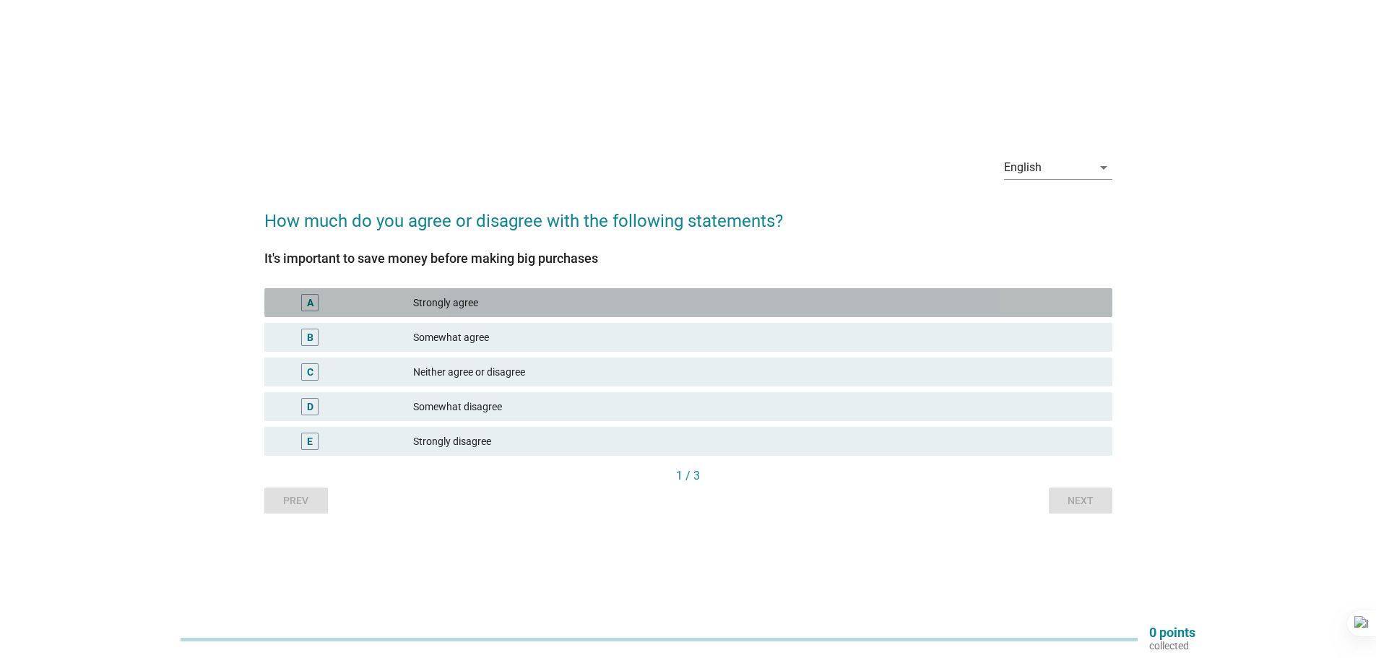
click at [305, 297] on div "A" at bounding box center [309, 302] width 17 height 17
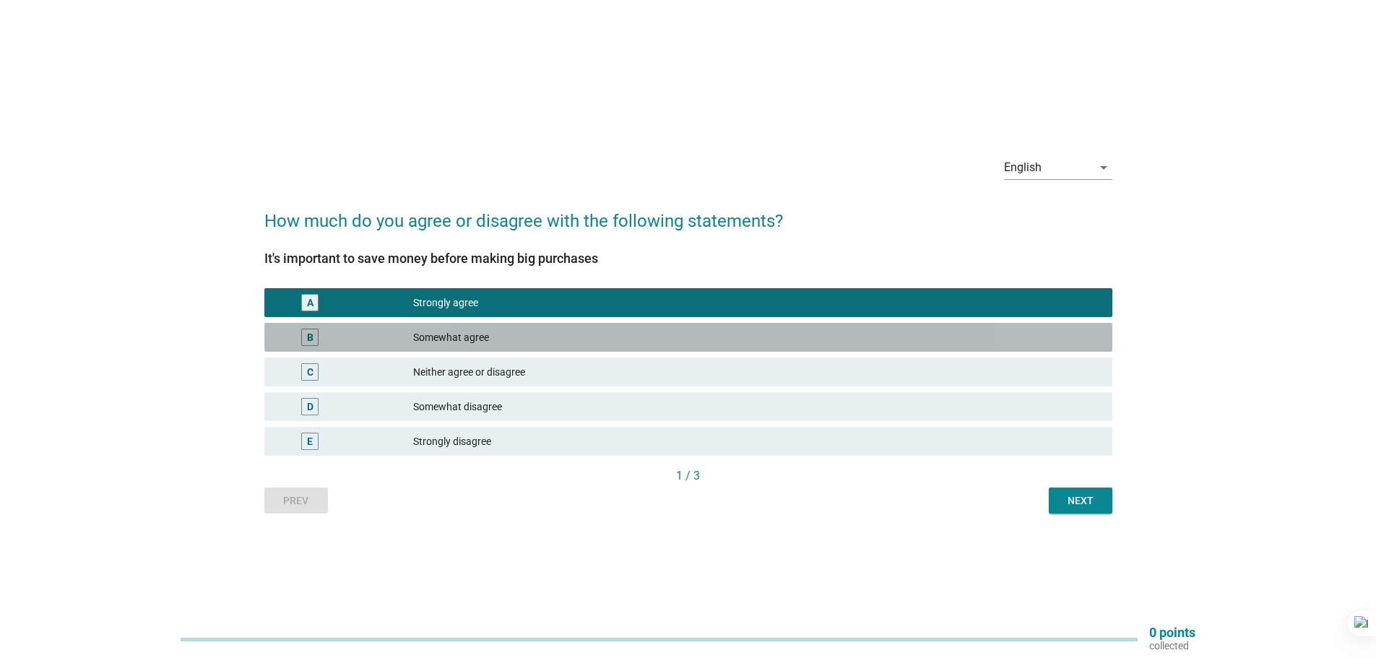
click at [314, 337] on div "B" at bounding box center [309, 337] width 17 height 17
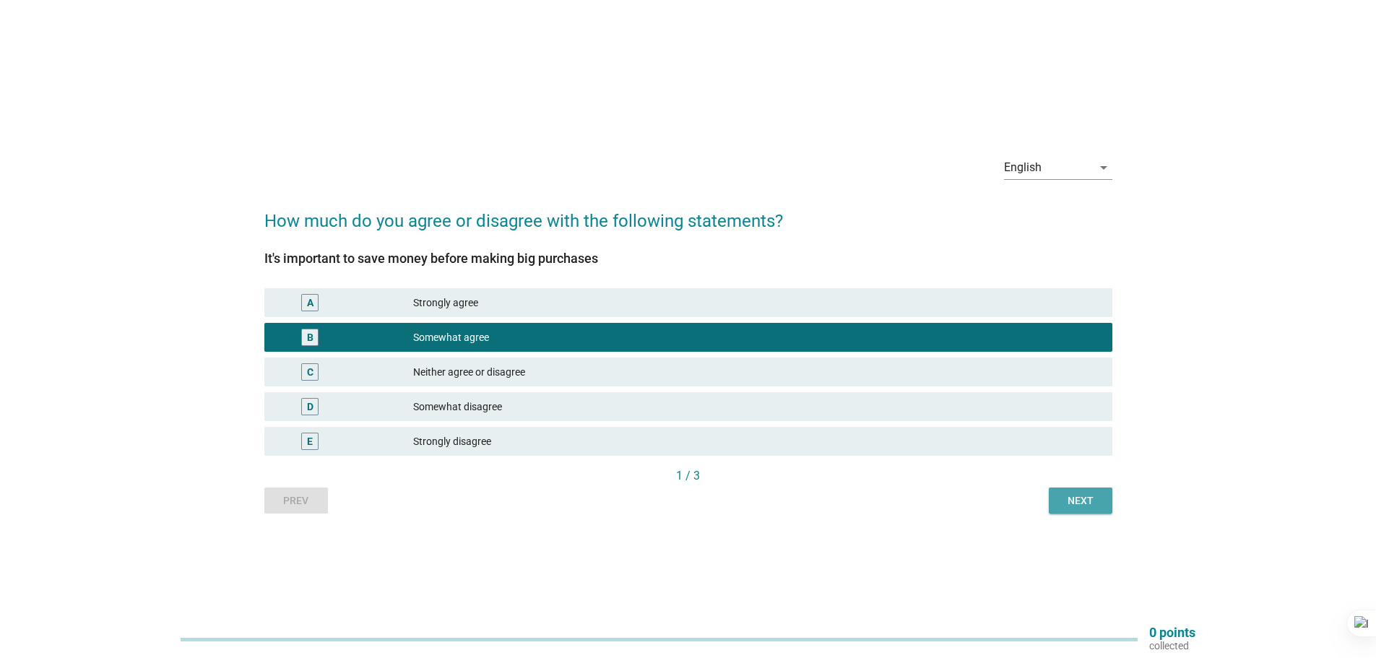
click at [1066, 507] on div "Next" at bounding box center [1081, 500] width 40 height 15
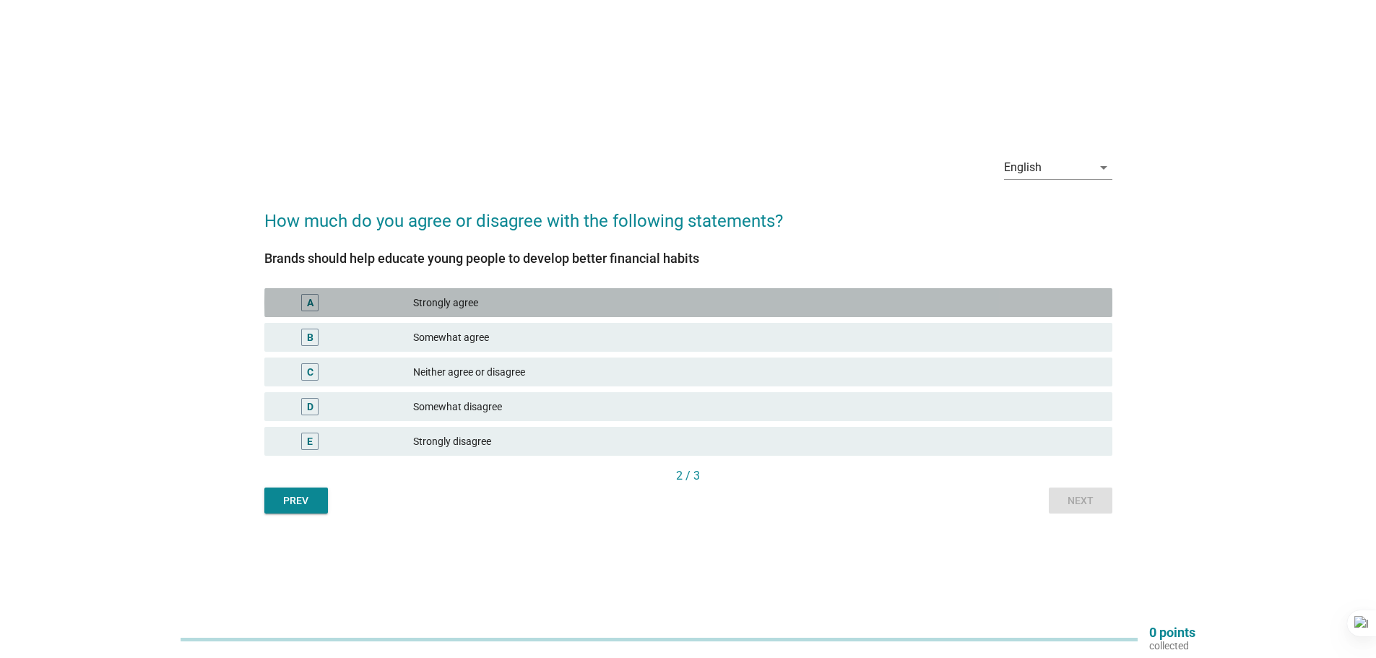
click at [306, 303] on div "A" at bounding box center [309, 302] width 17 height 17
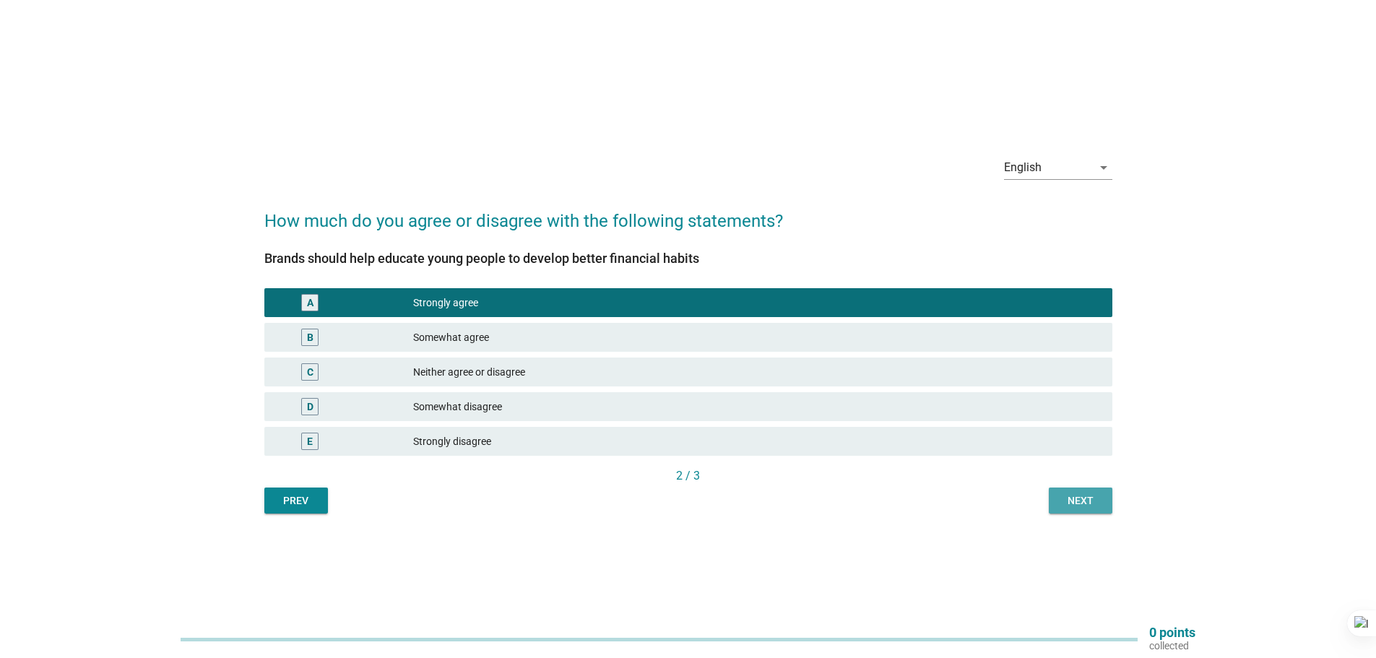
click at [1088, 494] on div "Next" at bounding box center [1081, 500] width 40 height 15
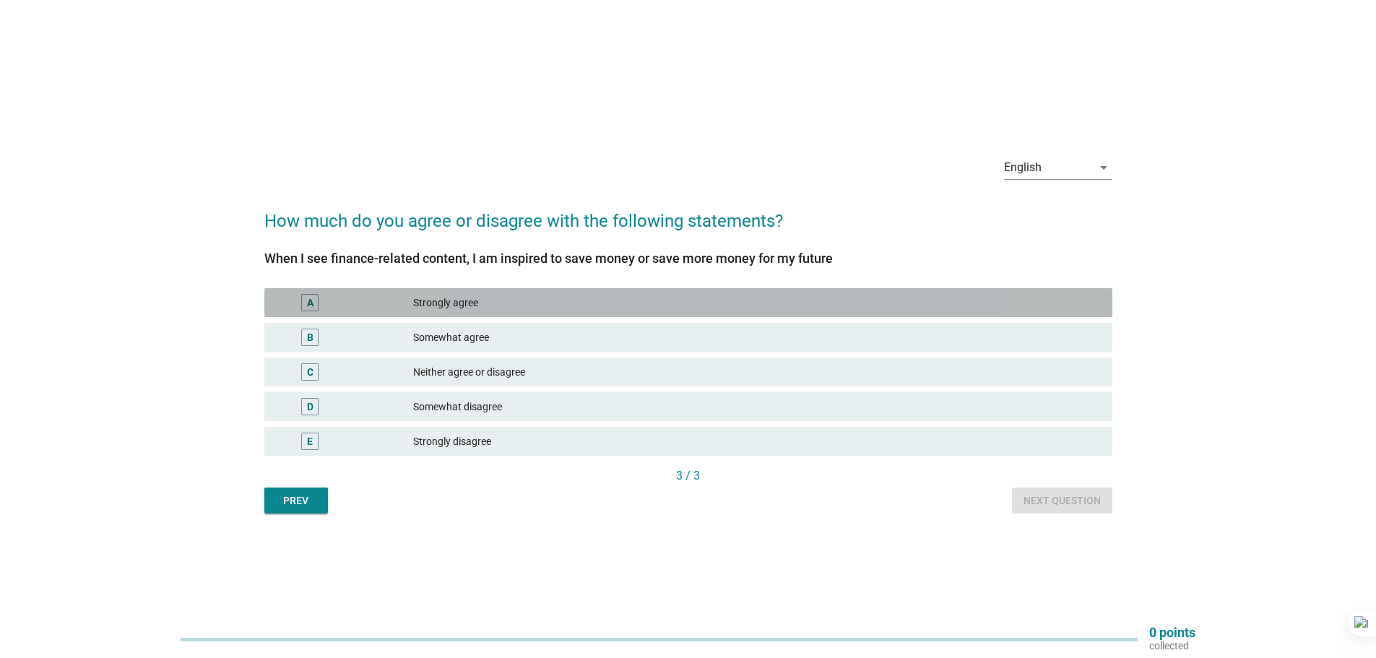
click at [442, 308] on div "Strongly agree" at bounding box center [757, 302] width 688 height 17
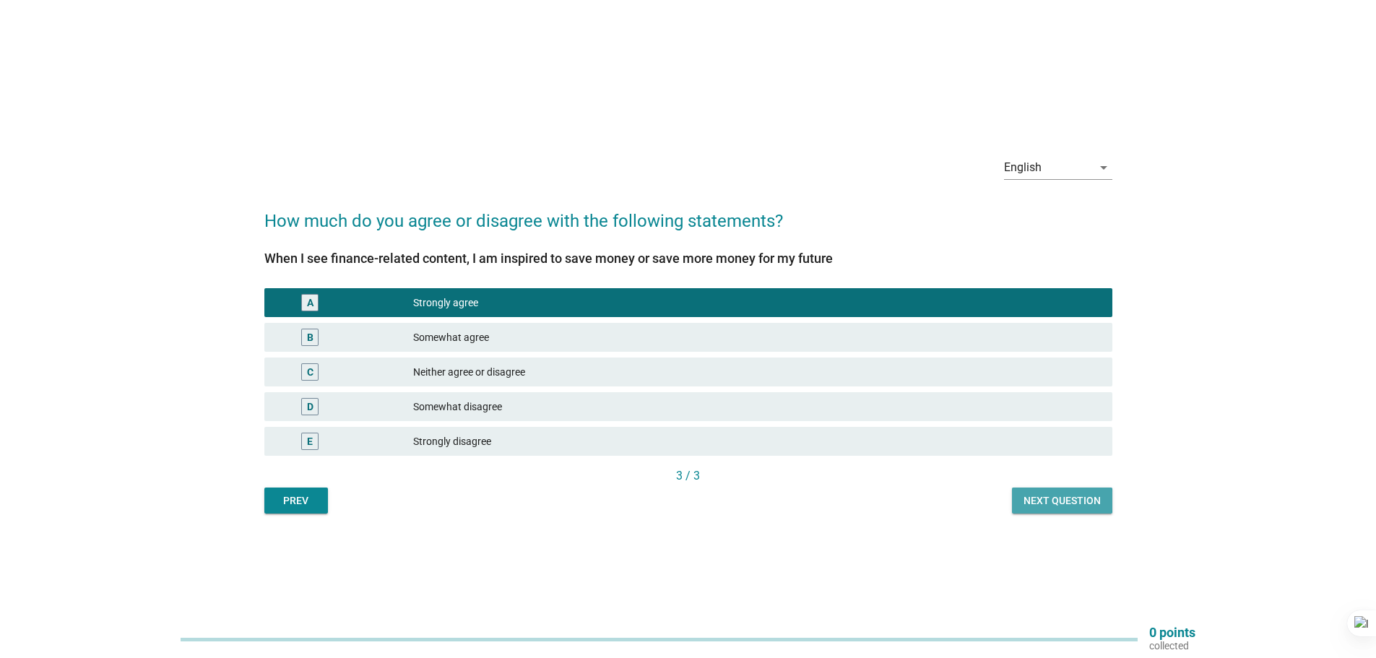
click at [1079, 505] on div "Next question" at bounding box center [1062, 500] width 77 height 15
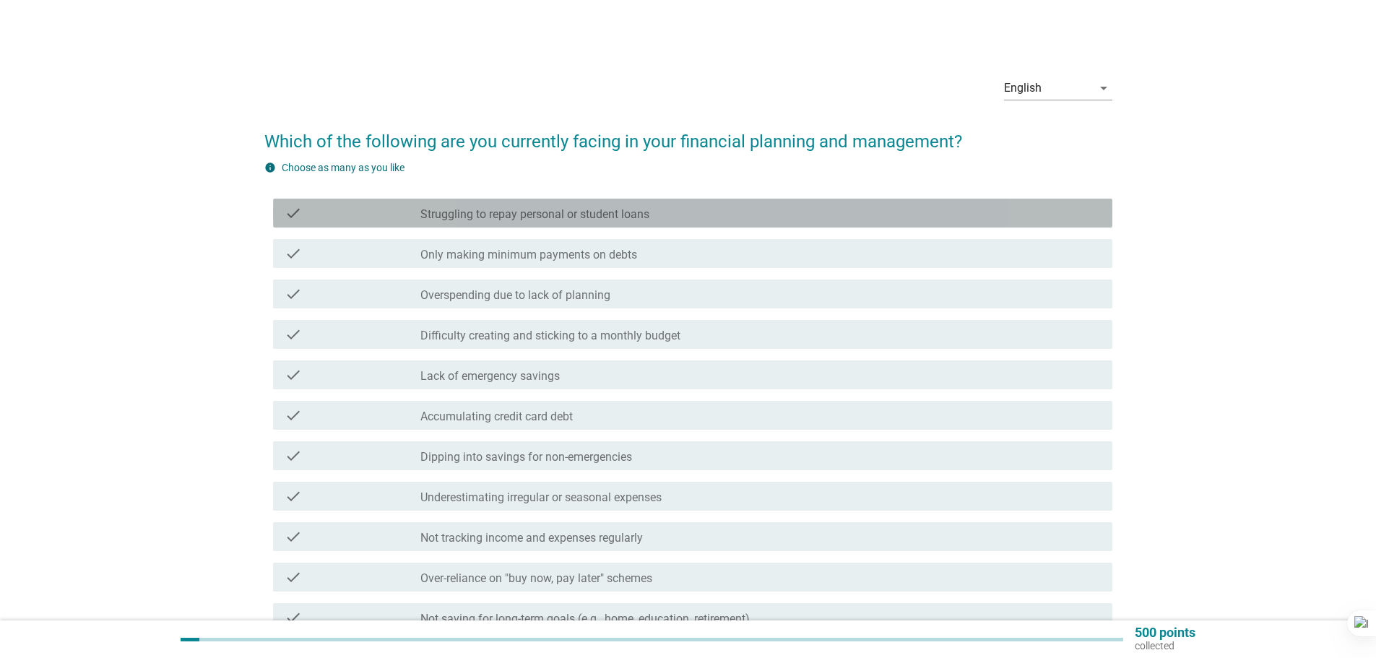
click at [291, 212] on icon "check" at bounding box center [293, 212] width 17 height 17
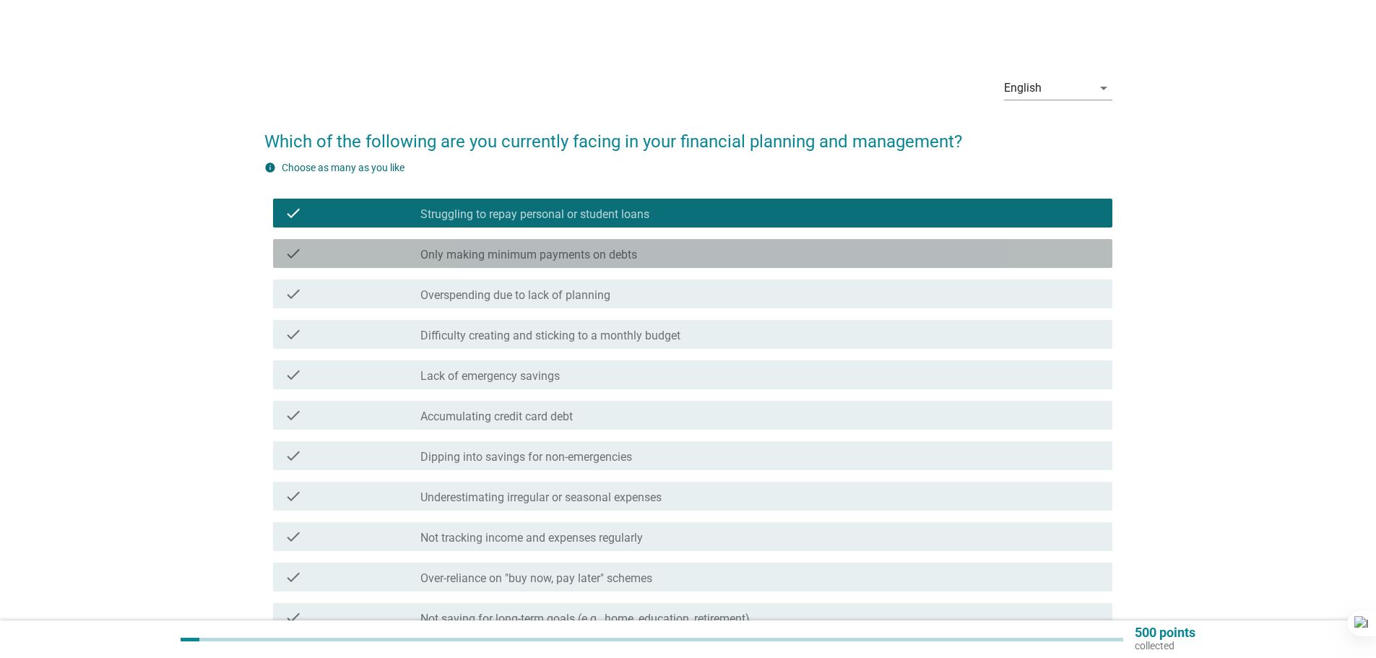
click at [294, 252] on icon "check" at bounding box center [293, 253] width 17 height 17
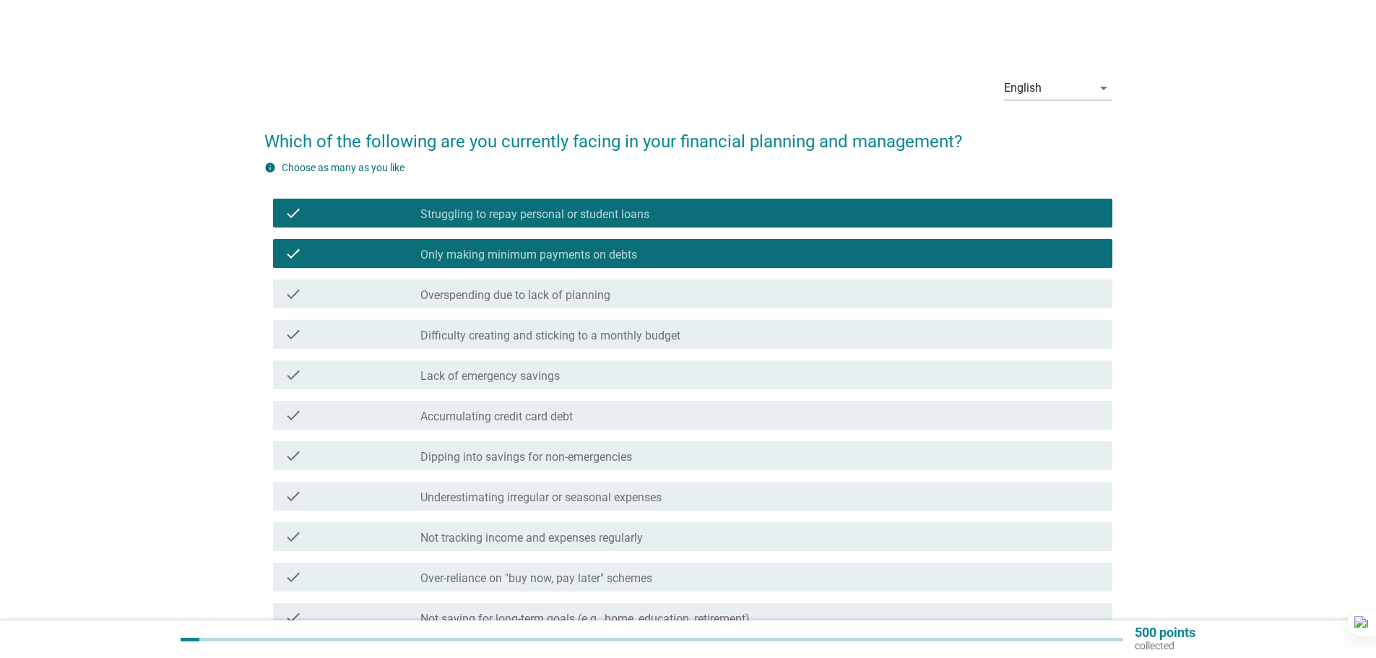
click at [291, 291] on icon "check" at bounding box center [293, 293] width 17 height 17
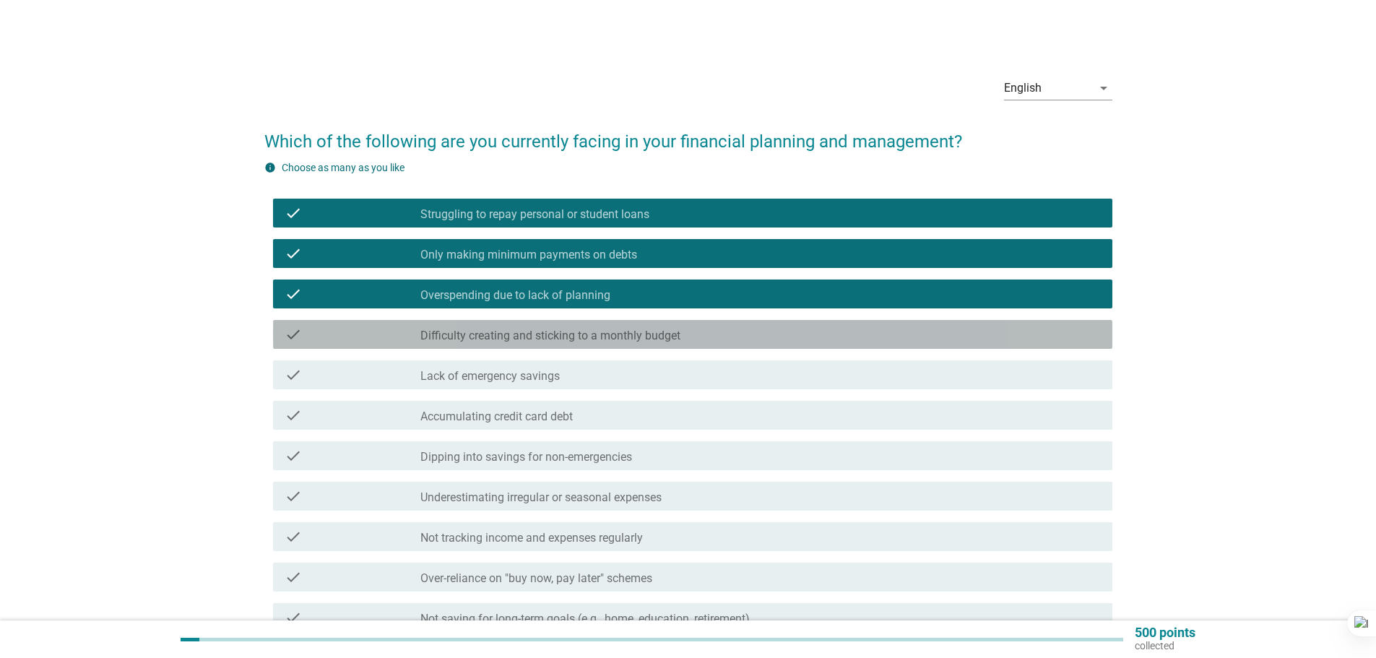
click at [293, 328] on icon "check" at bounding box center [293, 334] width 17 height 17
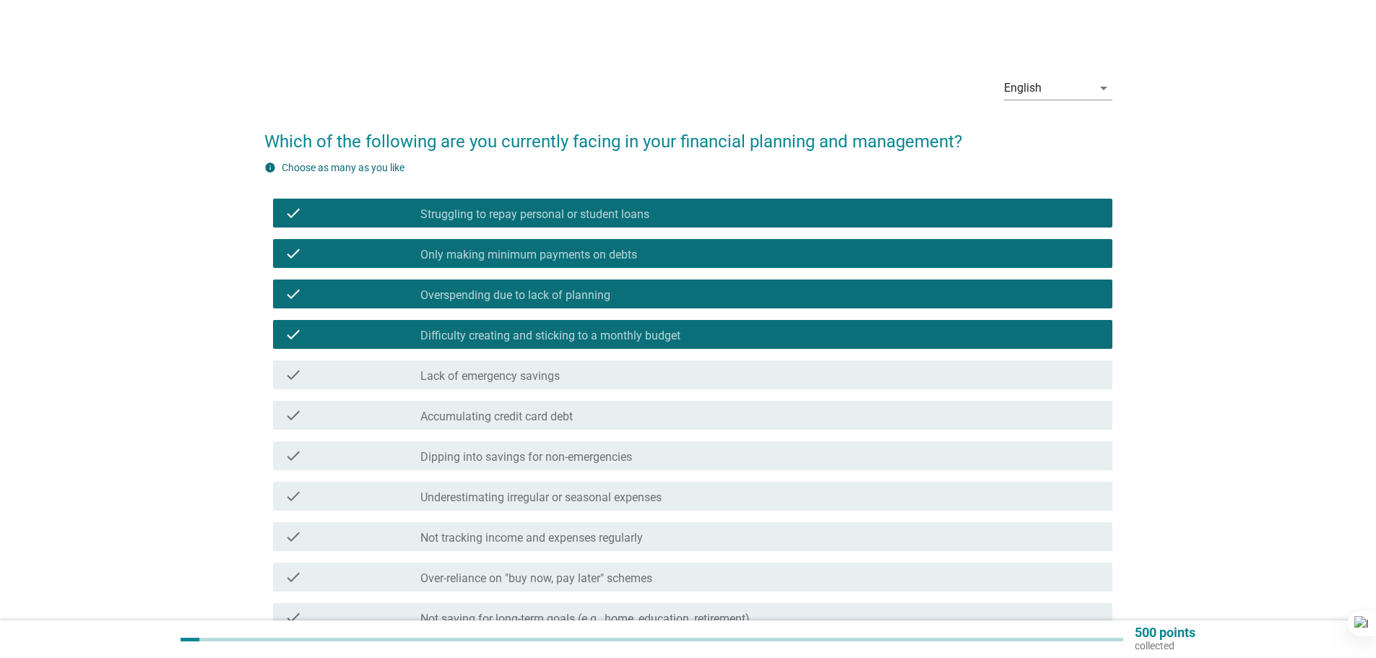
click at [295, 373] on icon "check" at bounding box center [293, 374] width 17 height 17
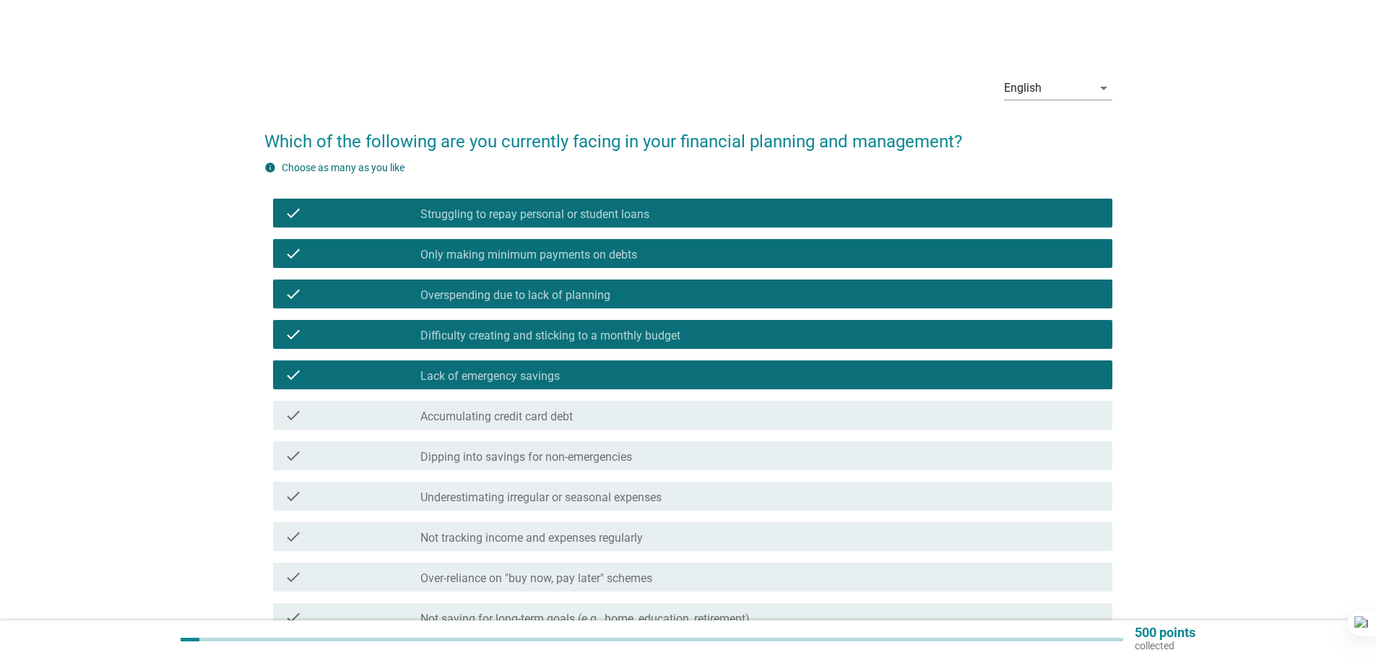
click at [290, 415] on icon "check" at bounding box center [293, 415] width 17 height 17
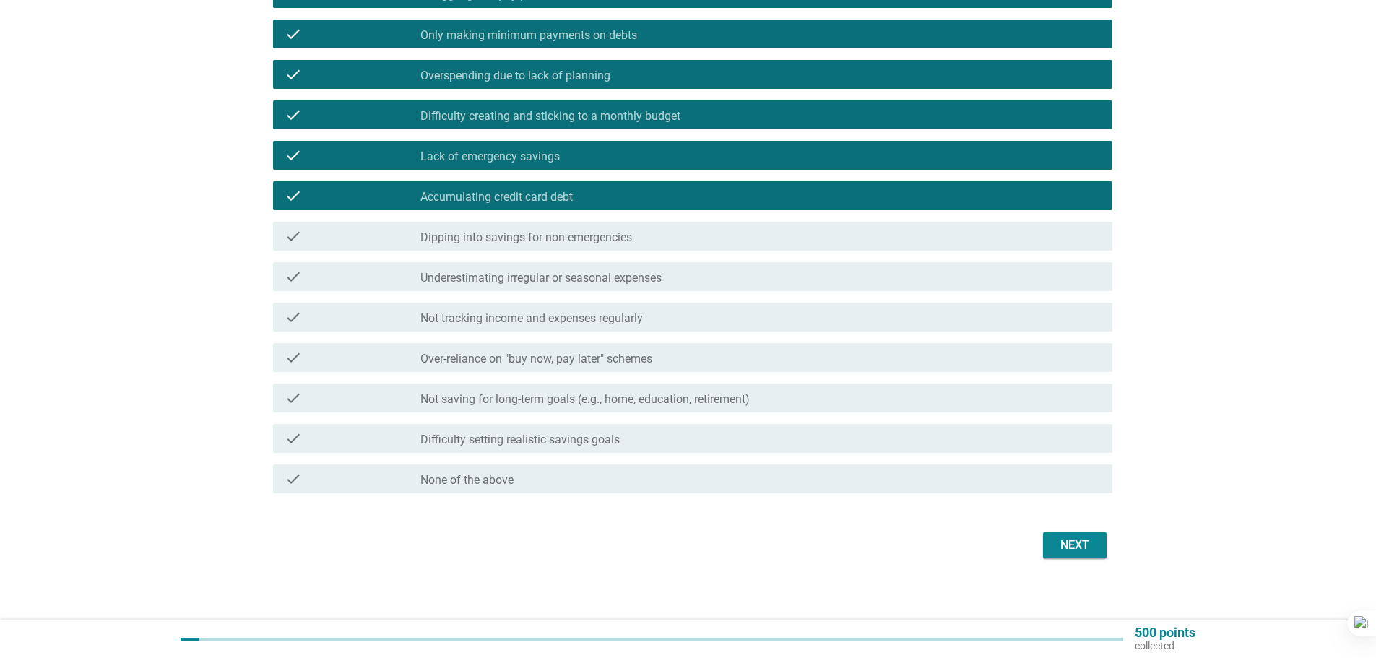
scroll to position [227, 0]
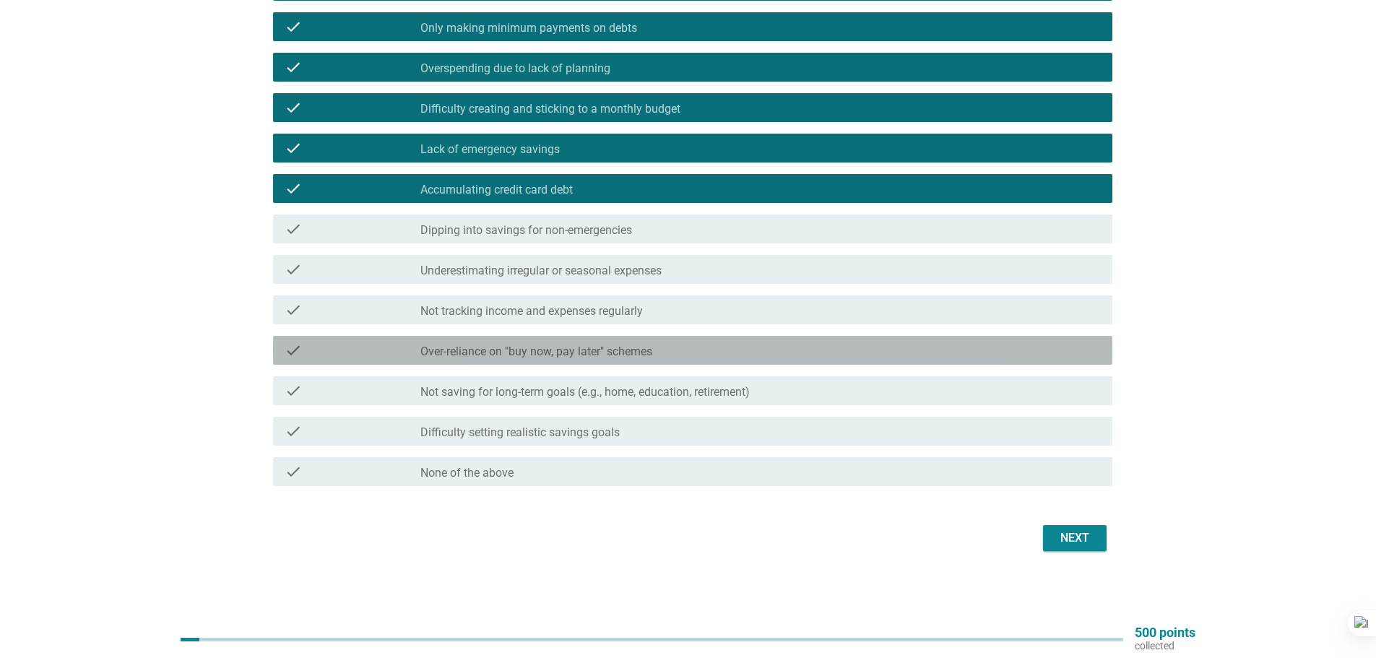
click at [295, 353] on icon "check" at bounding box center [293, 350] width 17 height 17
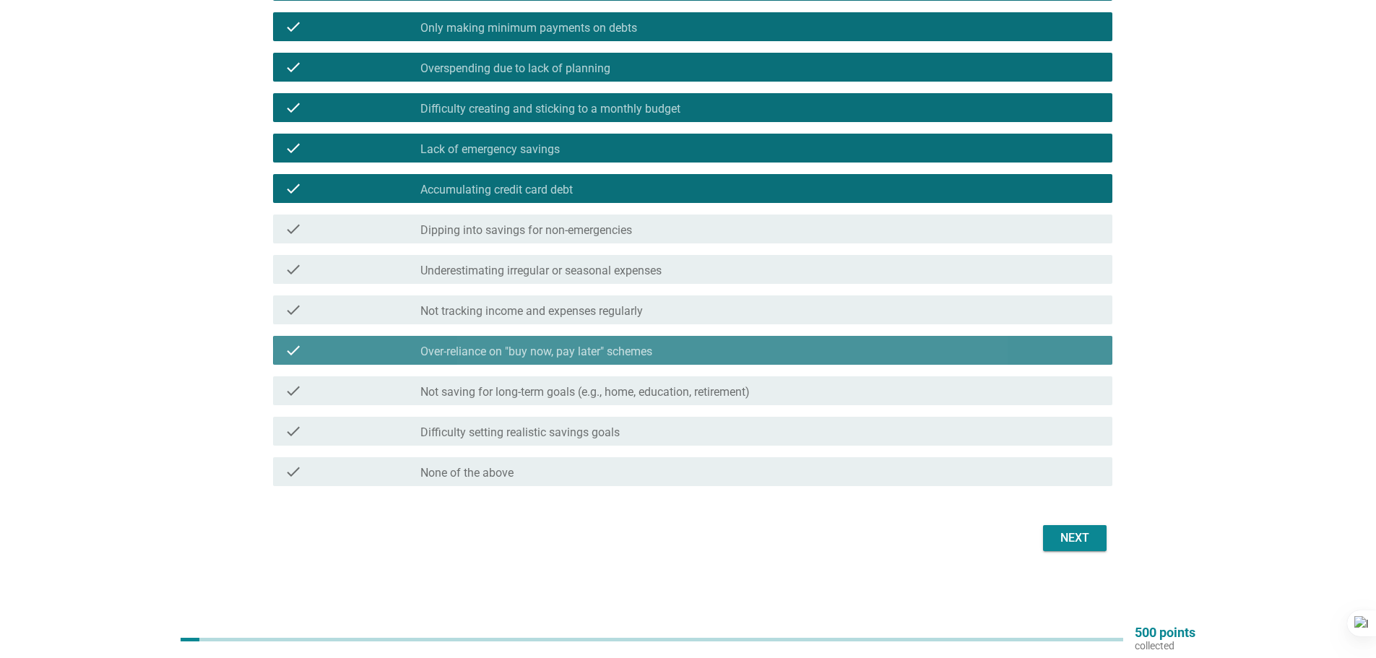
click at [295, 353] on icon "check" at bounding box center [293, 350] width 17 height 17
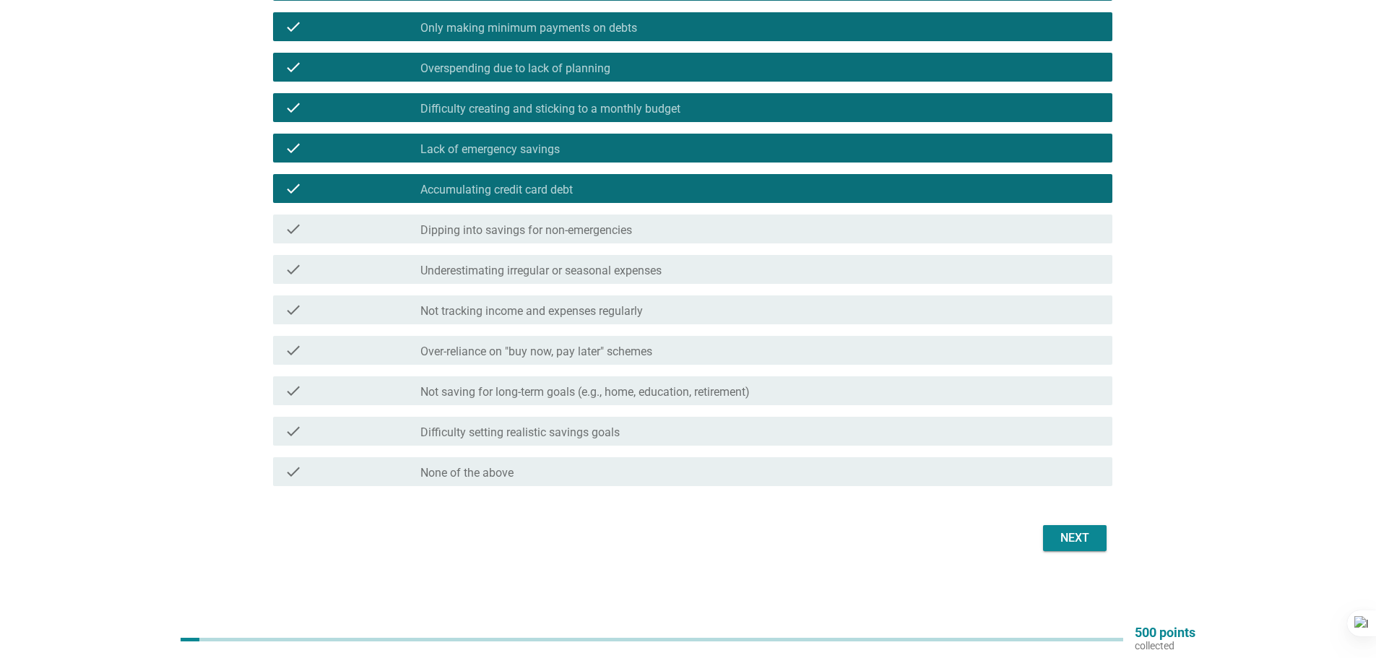
click at [295, 428] on icon "check" at bounding box center [293, 431] width 17 height 17
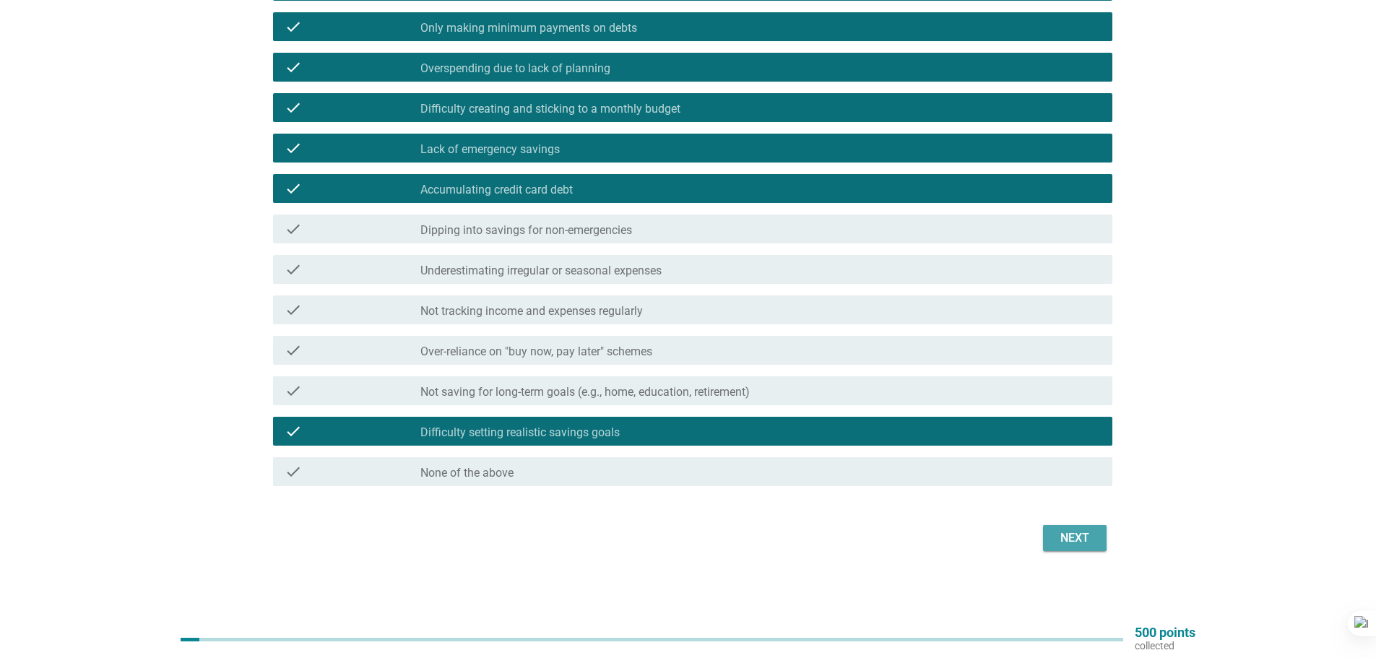
click at [1087, 537] on div "Next" at bounding box center [1075, 538] width 40 height 17
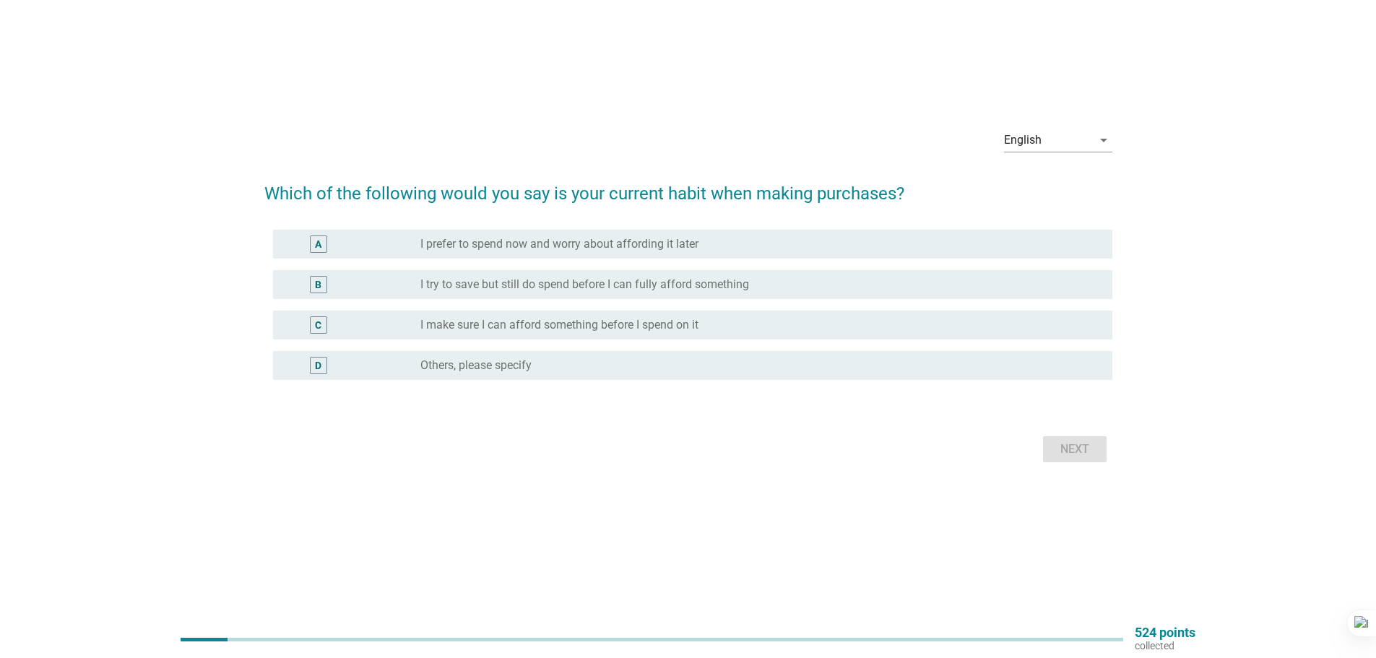
scroll to position [0, 0]
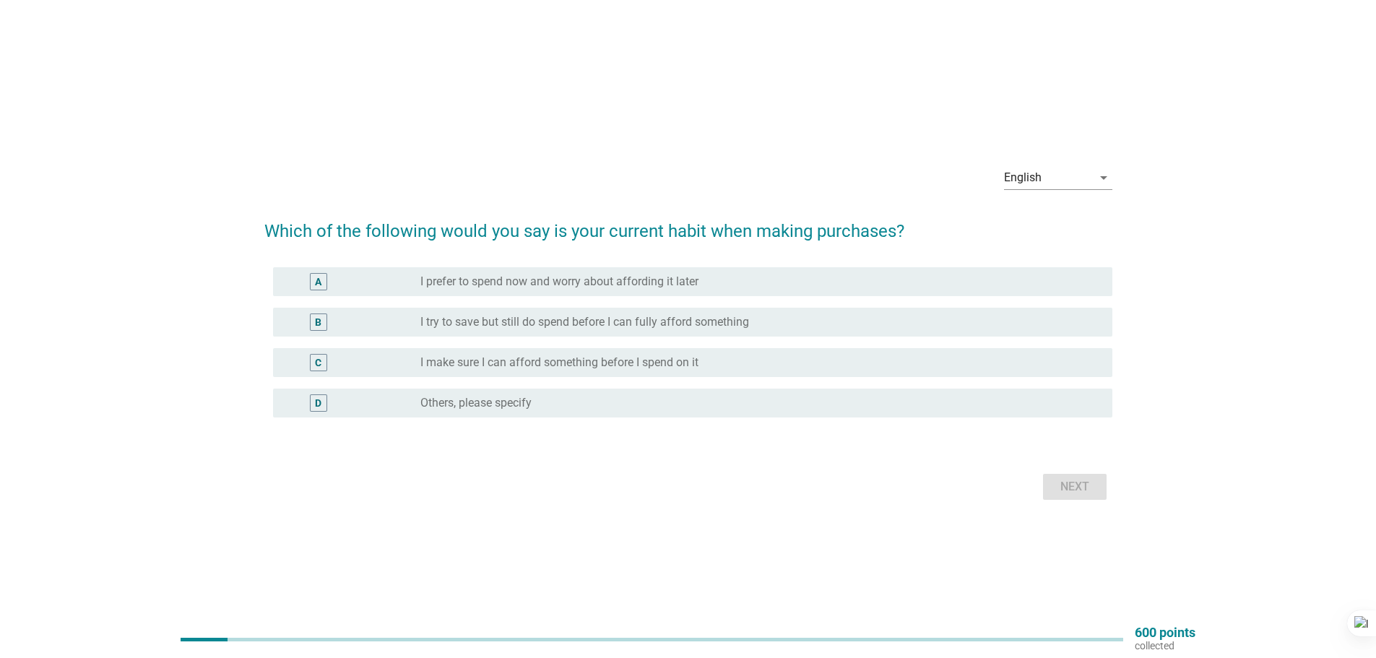
click at [311, 360] on div "C" at bounding box center [318, 362] width 17 height 17
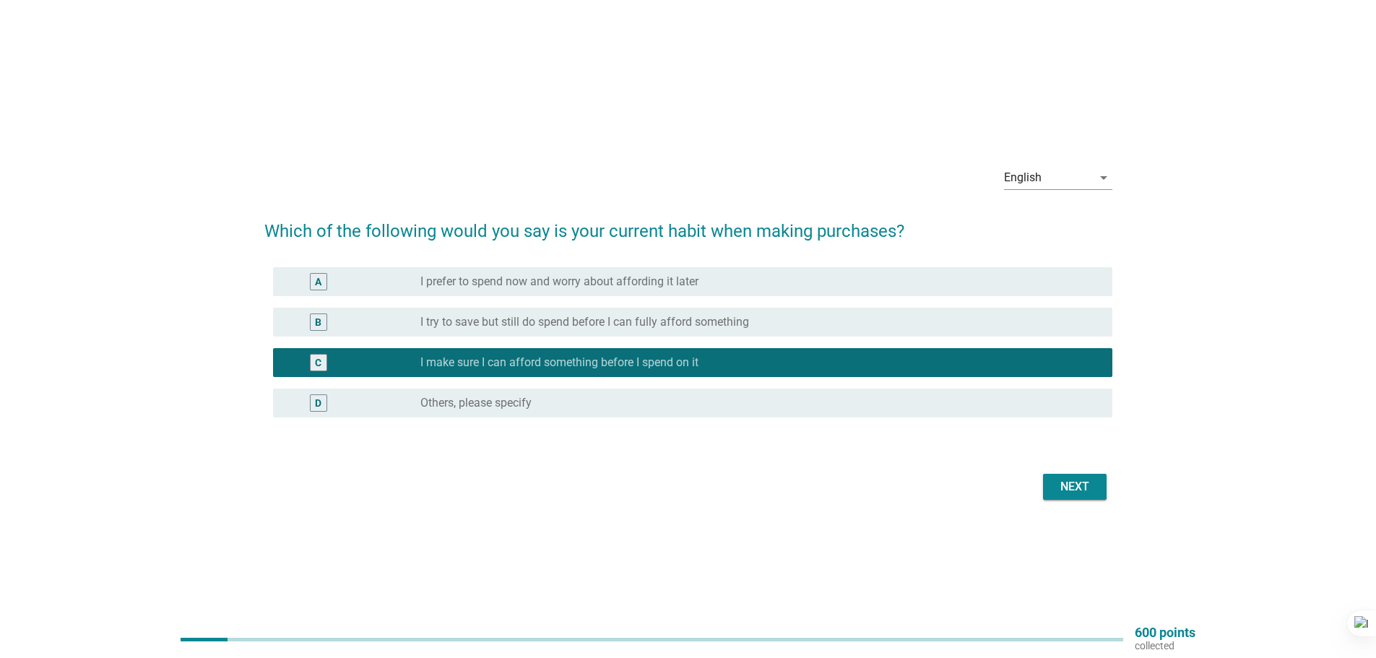
click at [1065, 483] on div "Next" at bounding box center [1075, 486] width 40 height 17
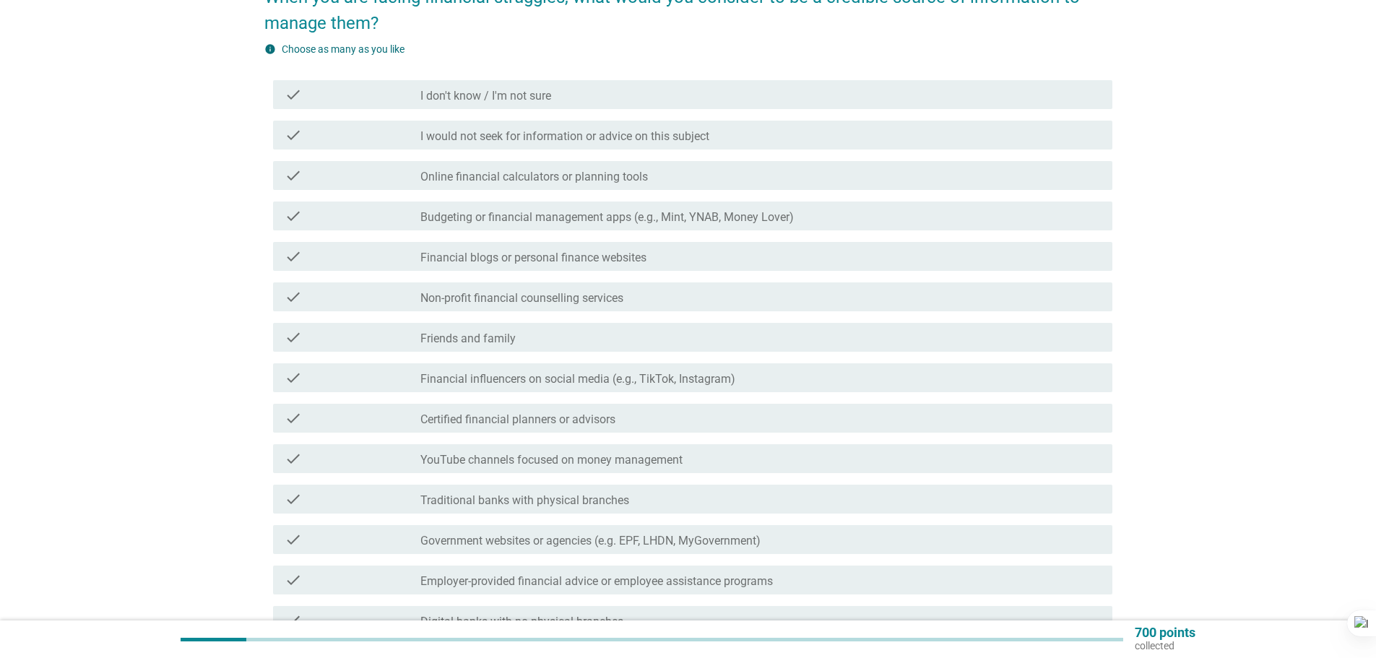
scroll to position [72, 0]
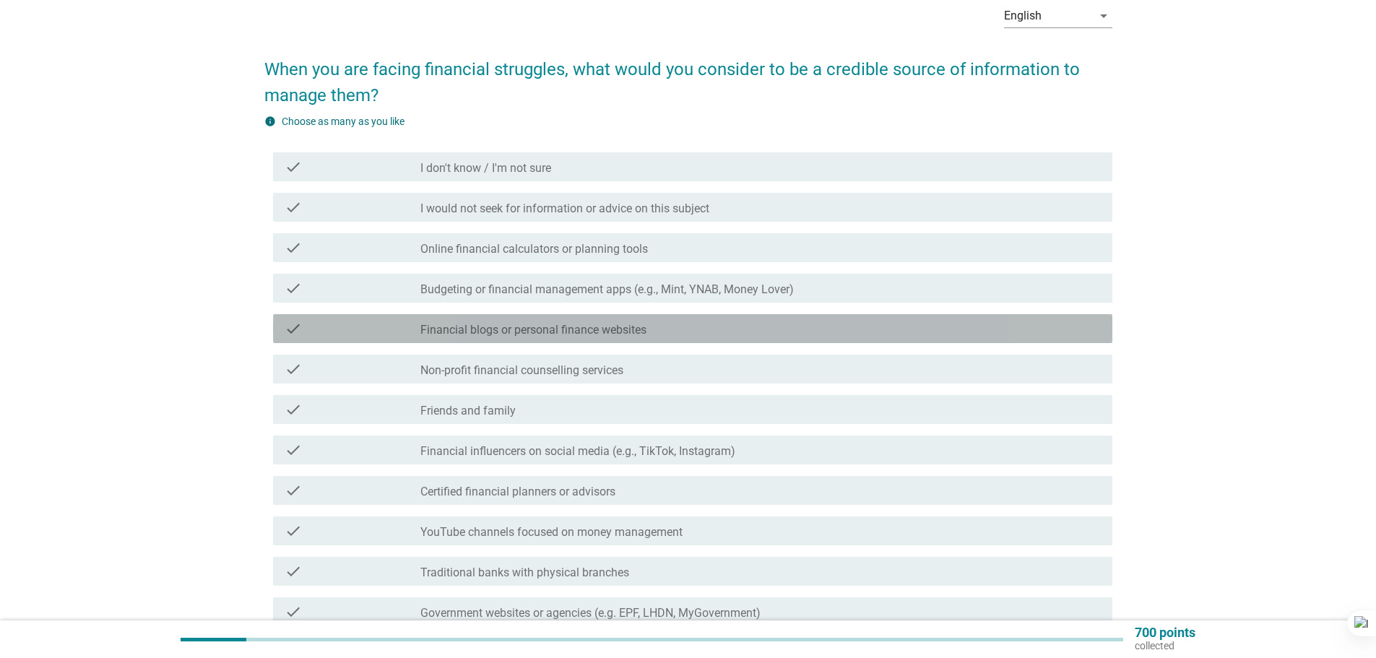
click at [305, 326] on div "check" at bounding box center [353, 328] width 136 height 17
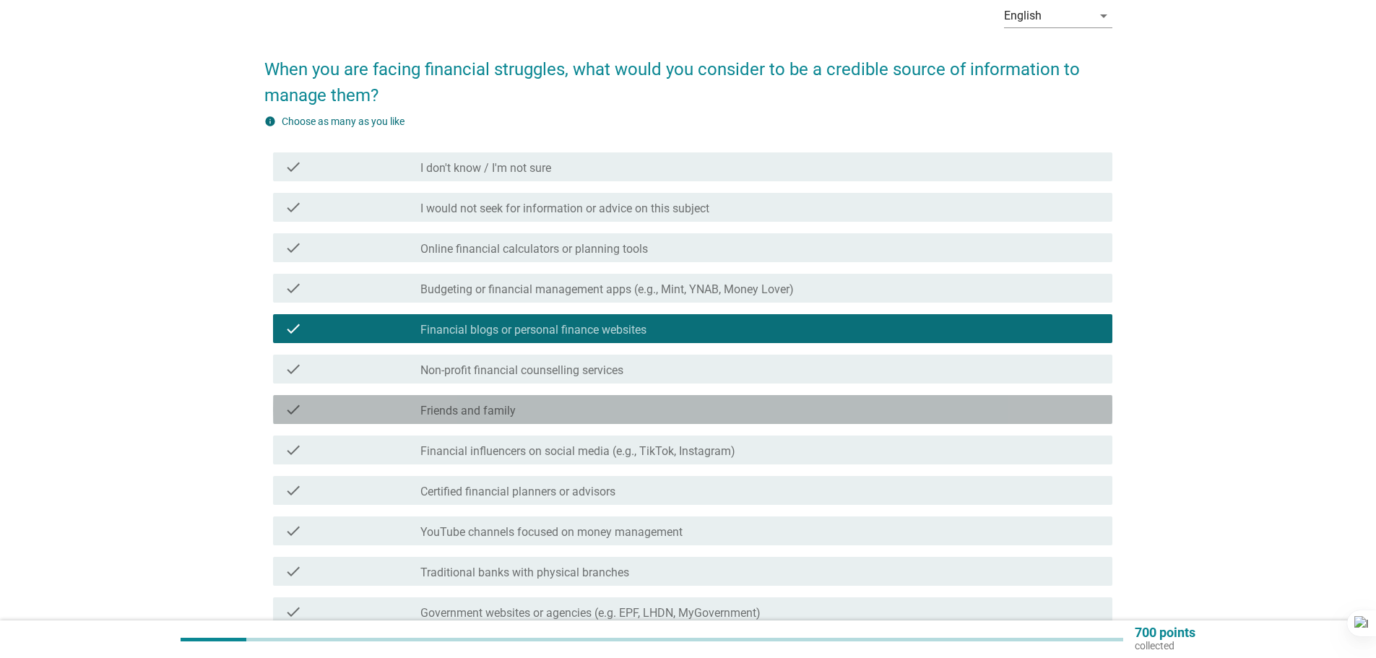
click at [300, 407] on icon "check" at bounding box center [293, 409] width 17 height 17
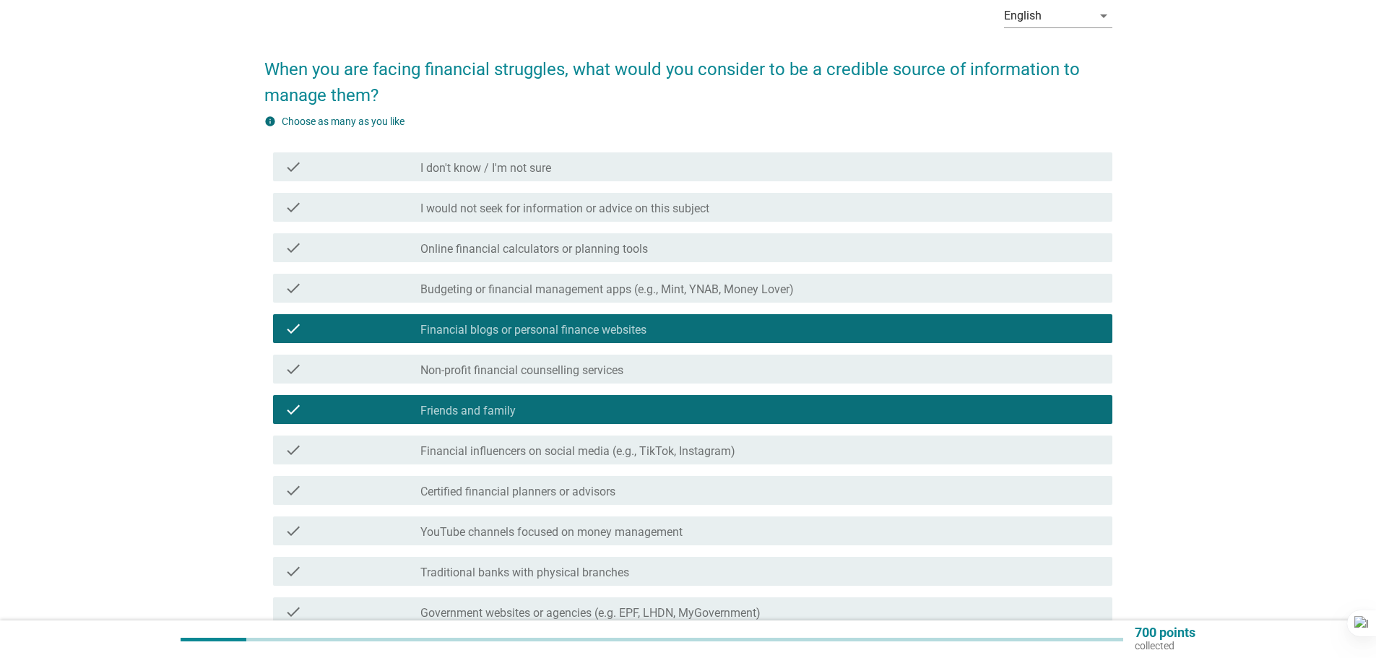
click at [294, 439] on div "check check_box_outline_blank Financial influencers on social media (e.g., TikT…" at bounding box center [692, 450] width 839 height 29
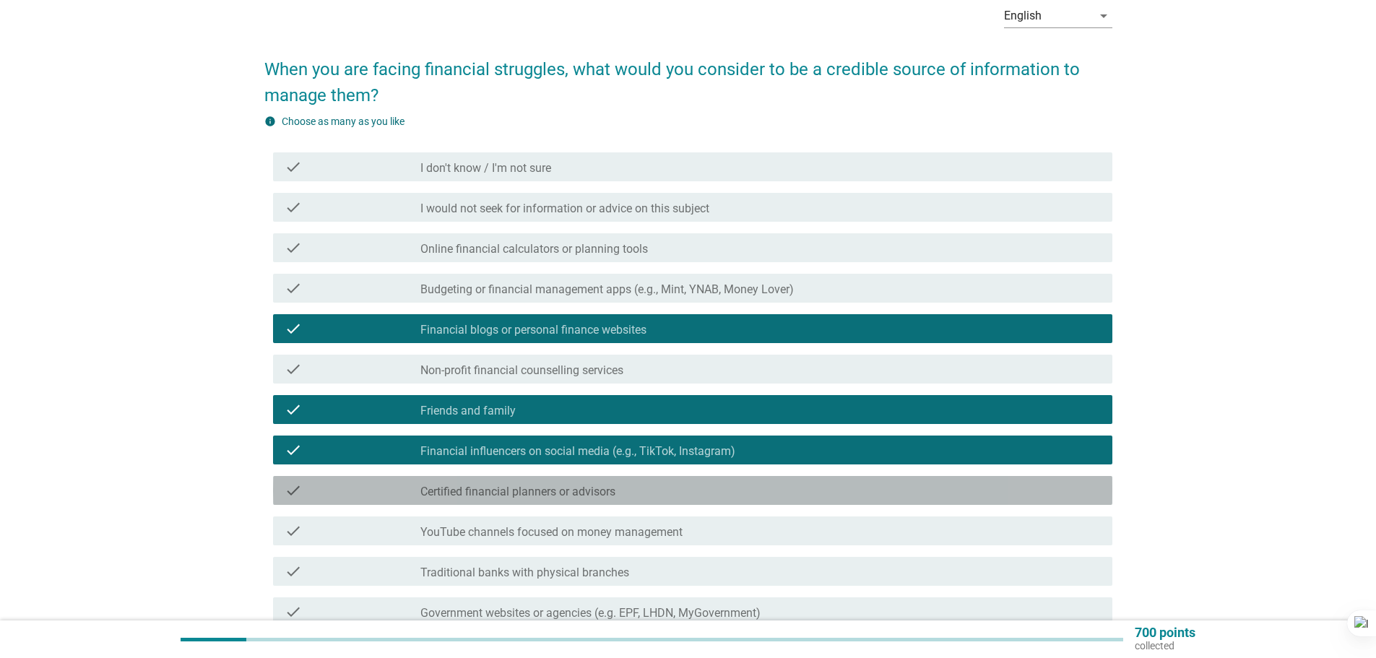
click at [307, 484] on div "check" at bounding box center [353, 490] width 136 height 17
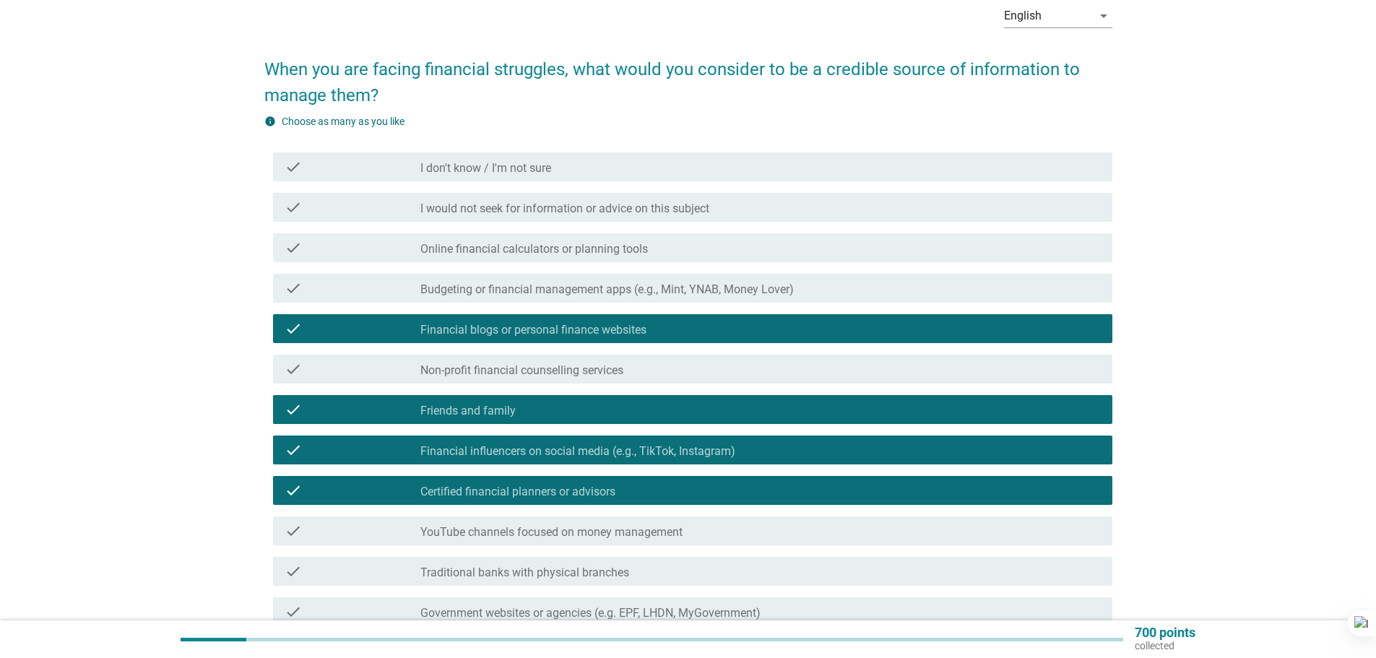
click at [307, 484] on div "check" at bounding box center [353, 490] width 136 height 17
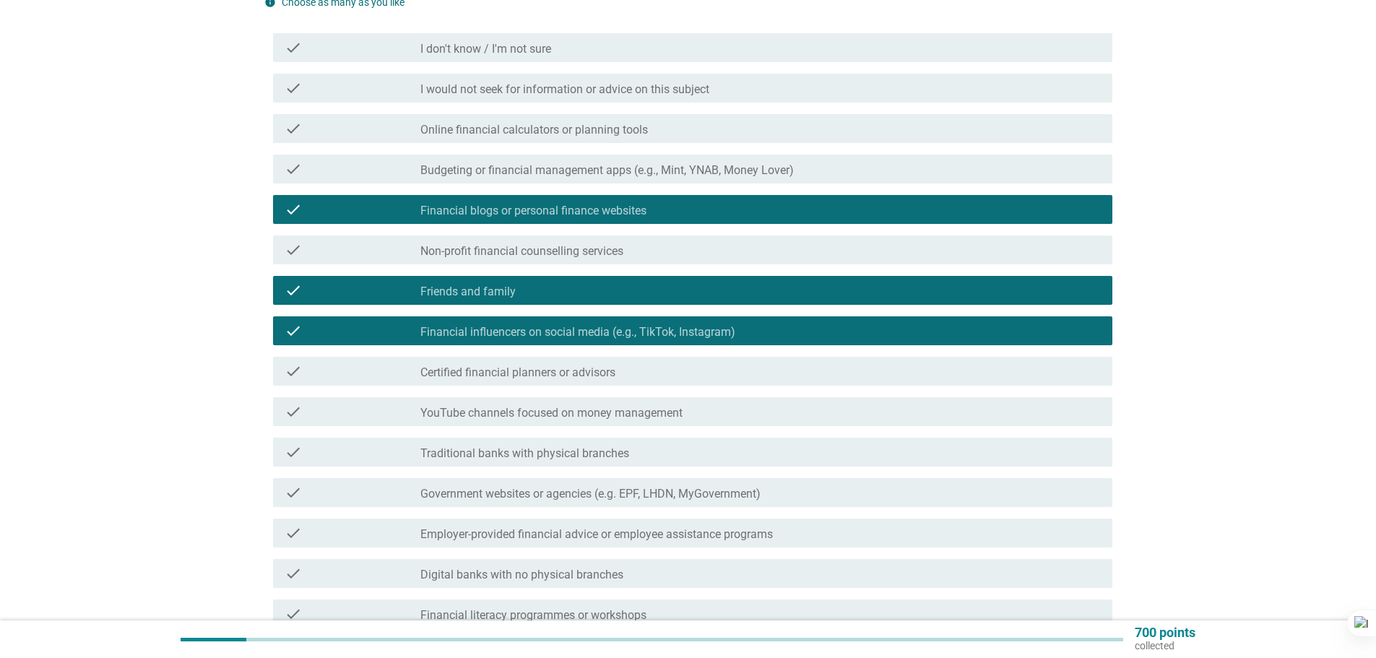
scroll to position [217, 0]
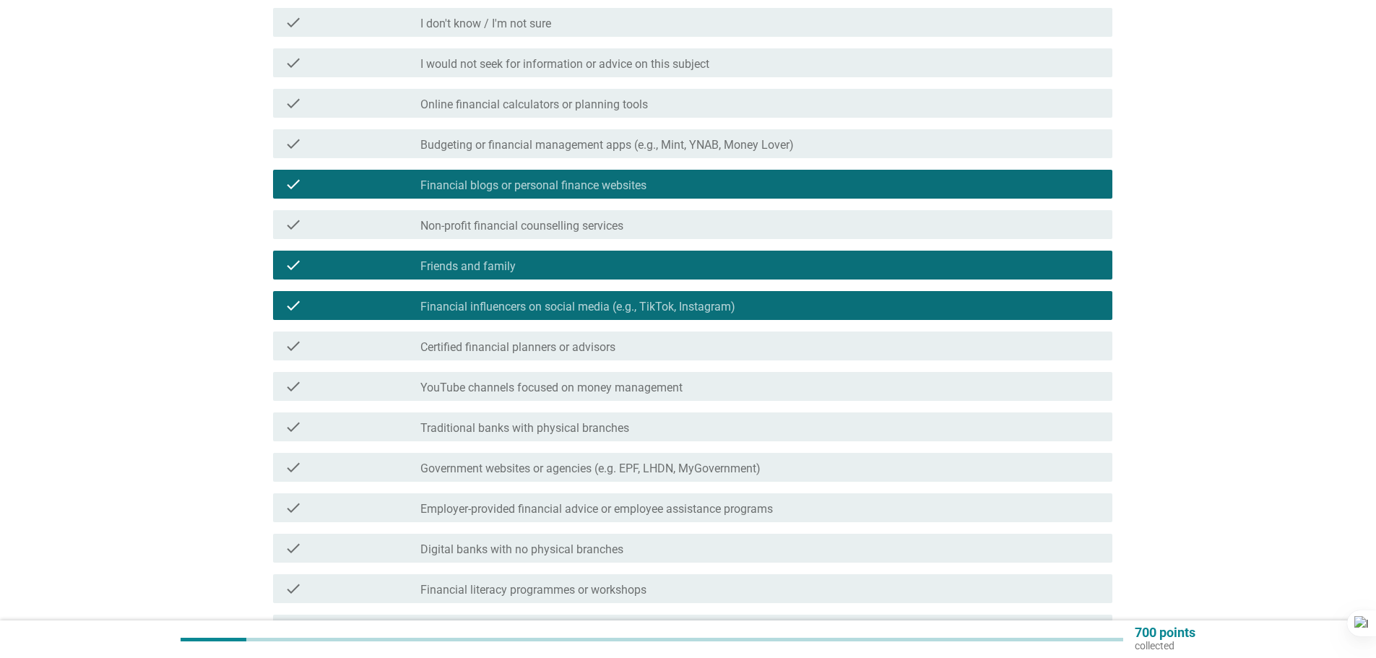
click at [312, 347] on div "check" at bounding box center [353, 345] width 136 height 17
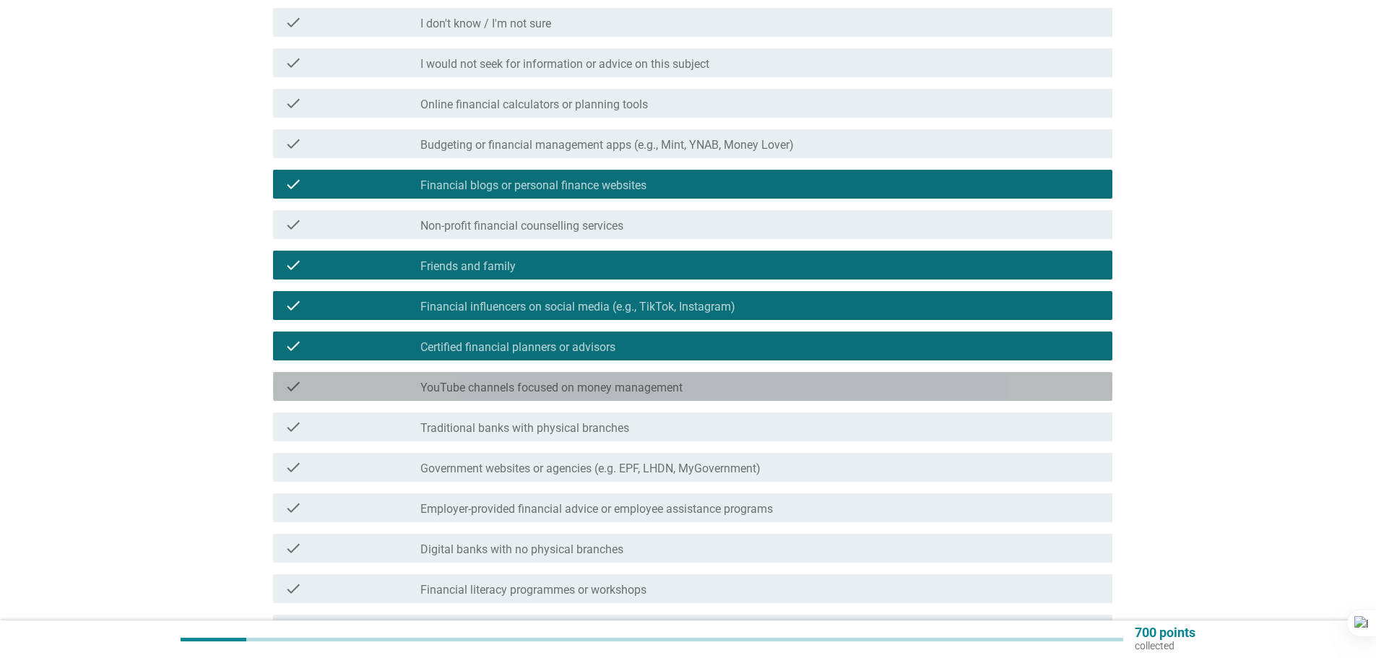
click at [321, 389] on div "check" at bounding box center [353, 386] width 136 height 17
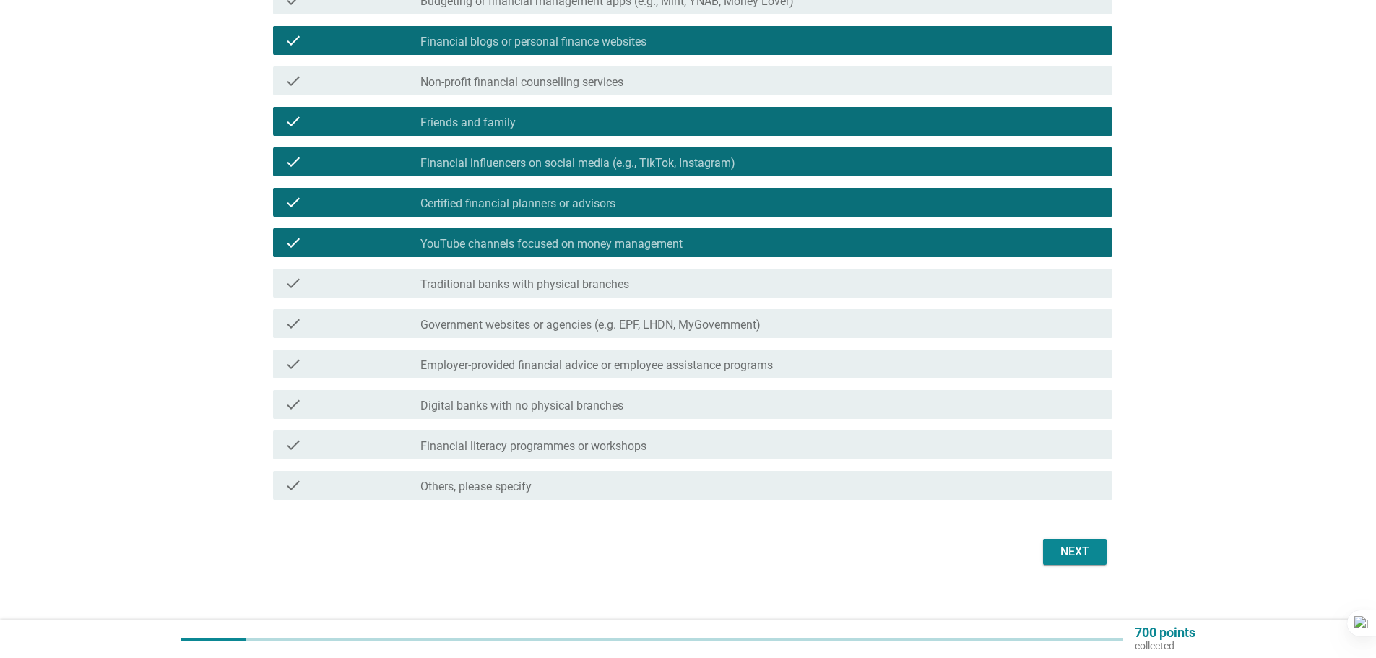
scroll to position [361, 0]
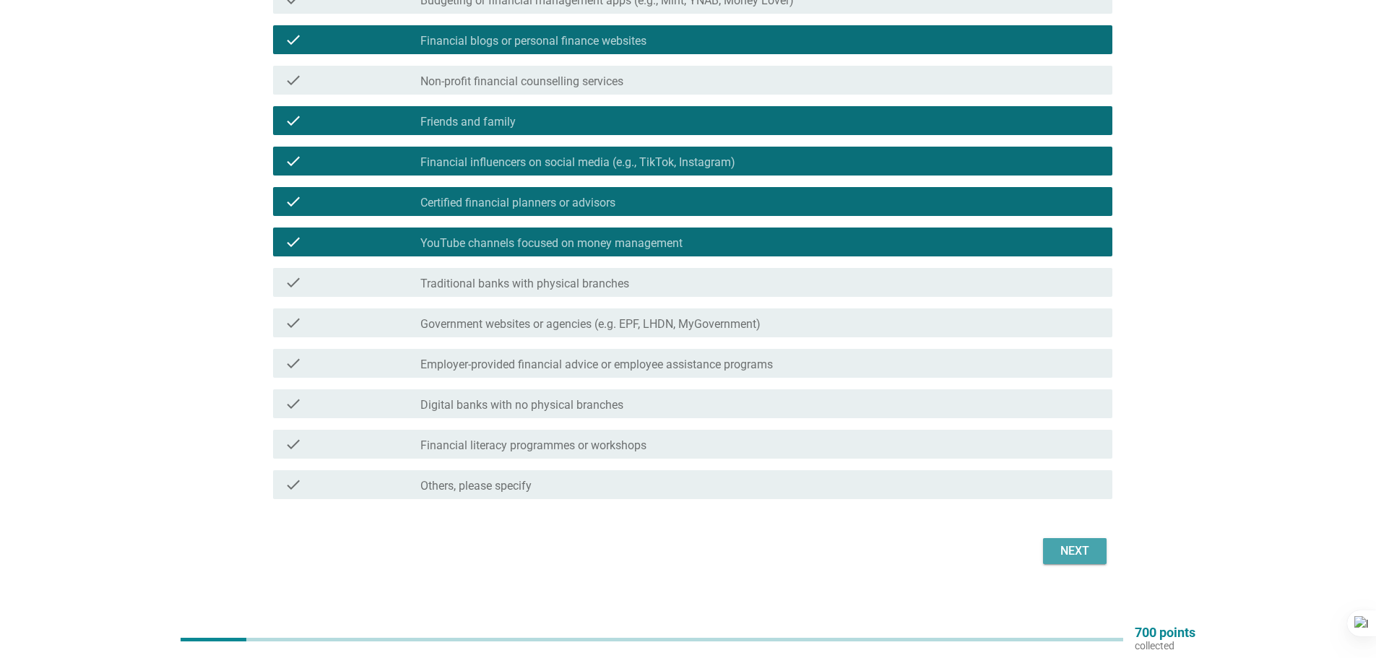
click at [1072, 551] on div "Next" at bounding box center [1075, 551] width 40 height 17
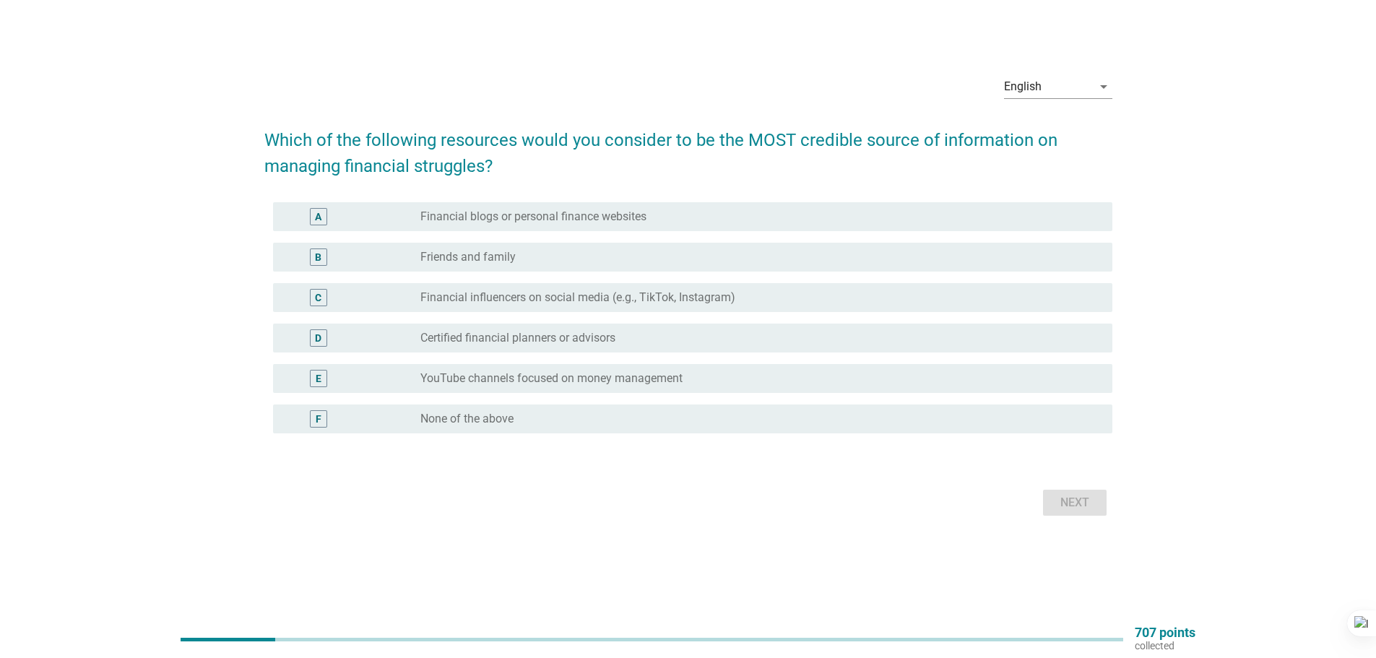
scroll to position [0, 0]
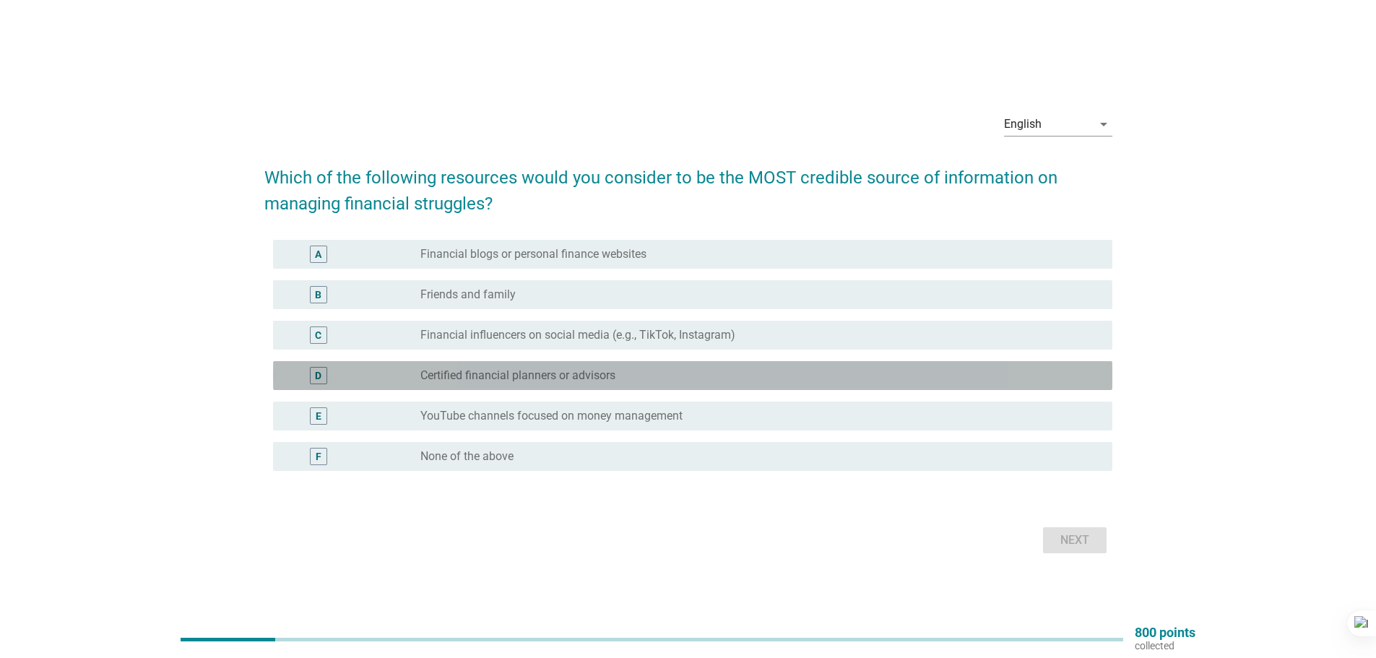
click at [358, 382] on div "D" at bounding box center [353, 375] width 136 height 17
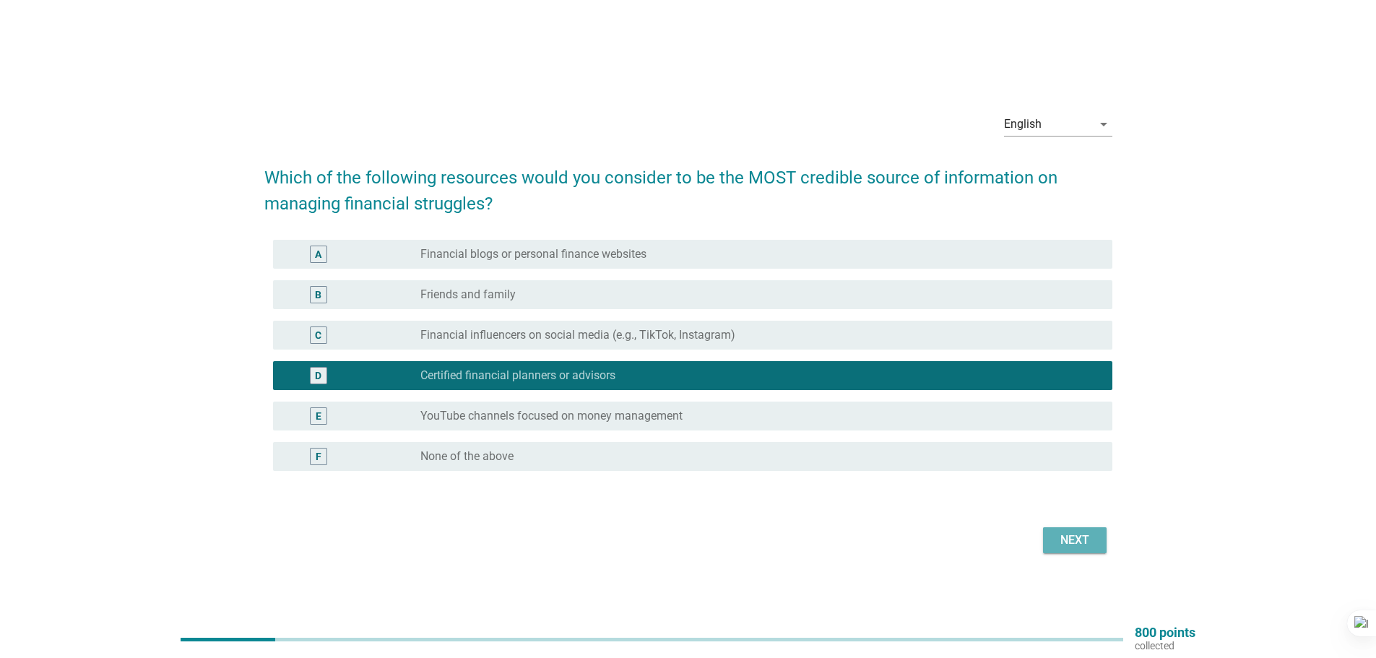
drag, startPoint x: 1079, startPoint y: 541, endPoint x: 1087, endPoint y: 542, distance: 8.0
click at [1082, 543] on div "Next" at bounding box center [1075, 540] width 40 height 17
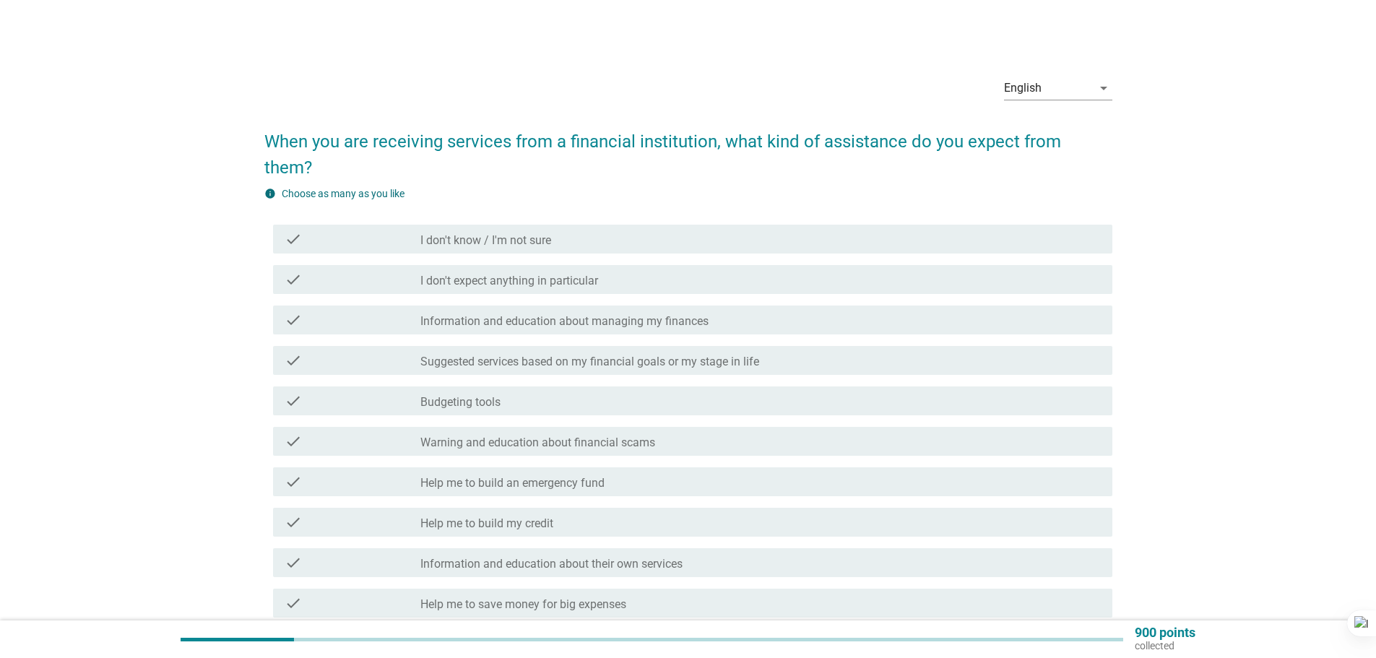
click at [309, 352] on div "check" at bounding box center [353, 360] width 136 height 17
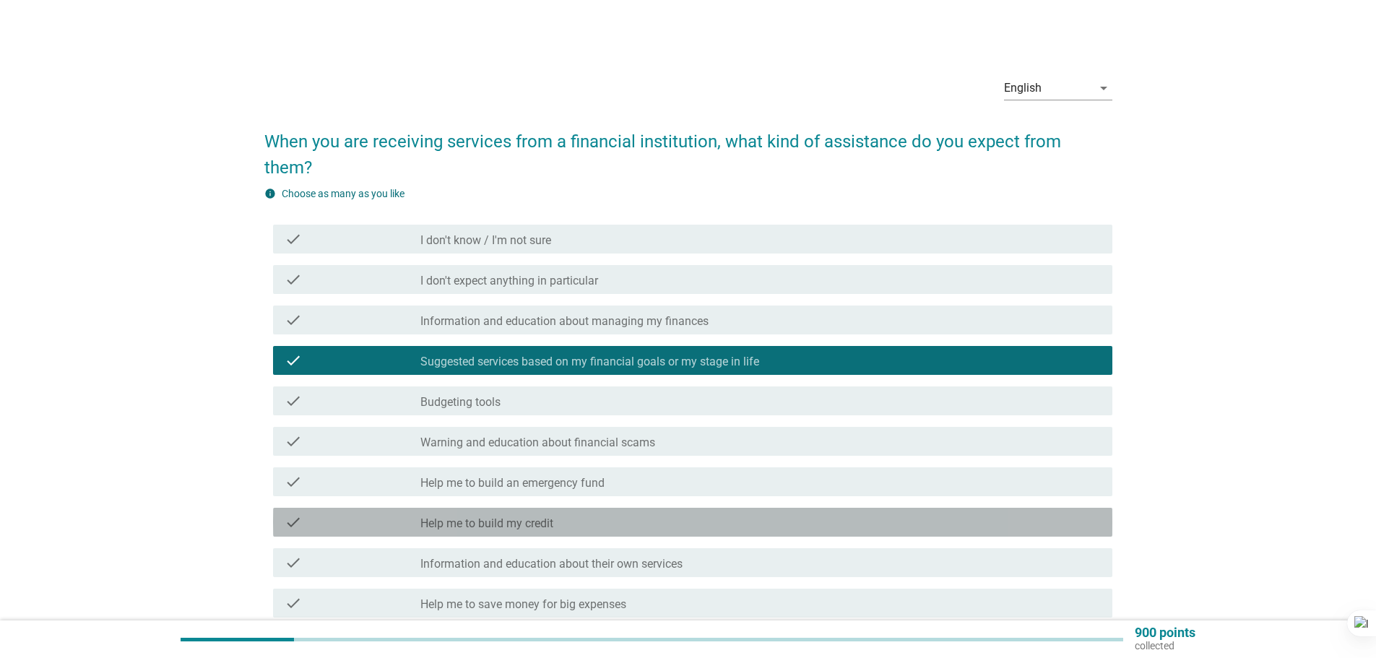
click at [374, 514] on div "check" at bounding box center [353, 522] width 136 height 17
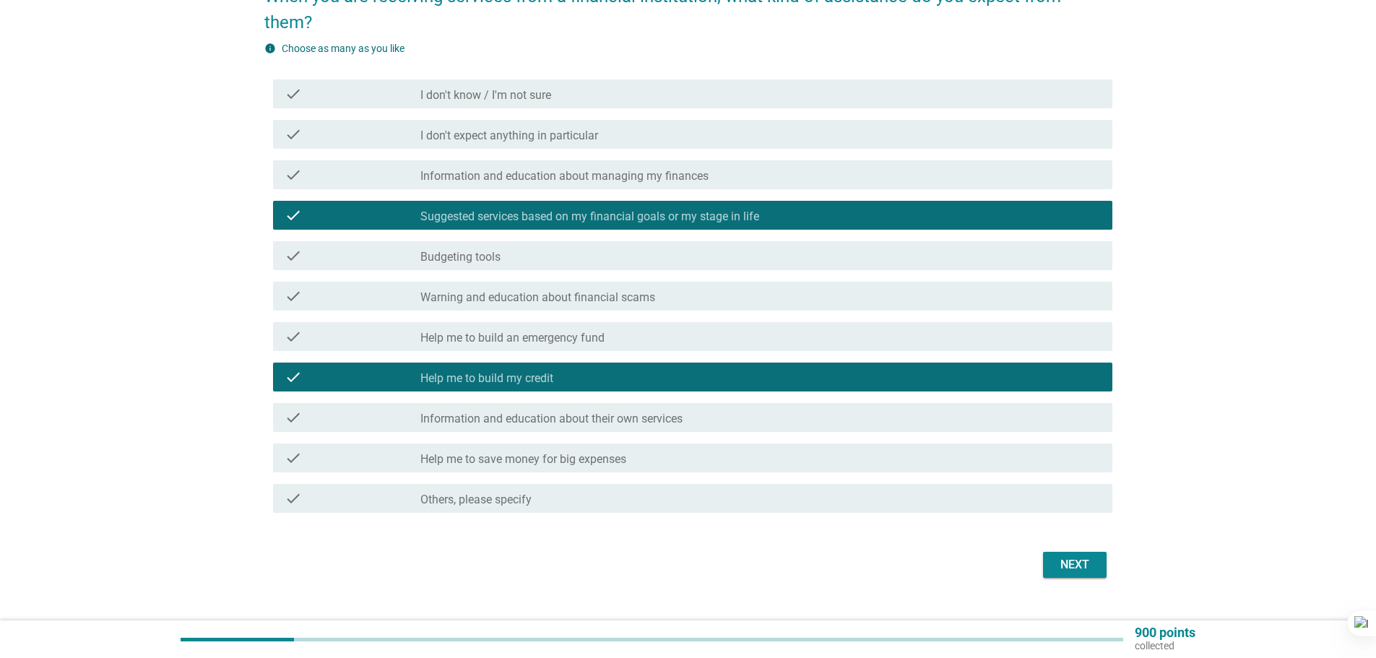
scroll to position [146, 0]
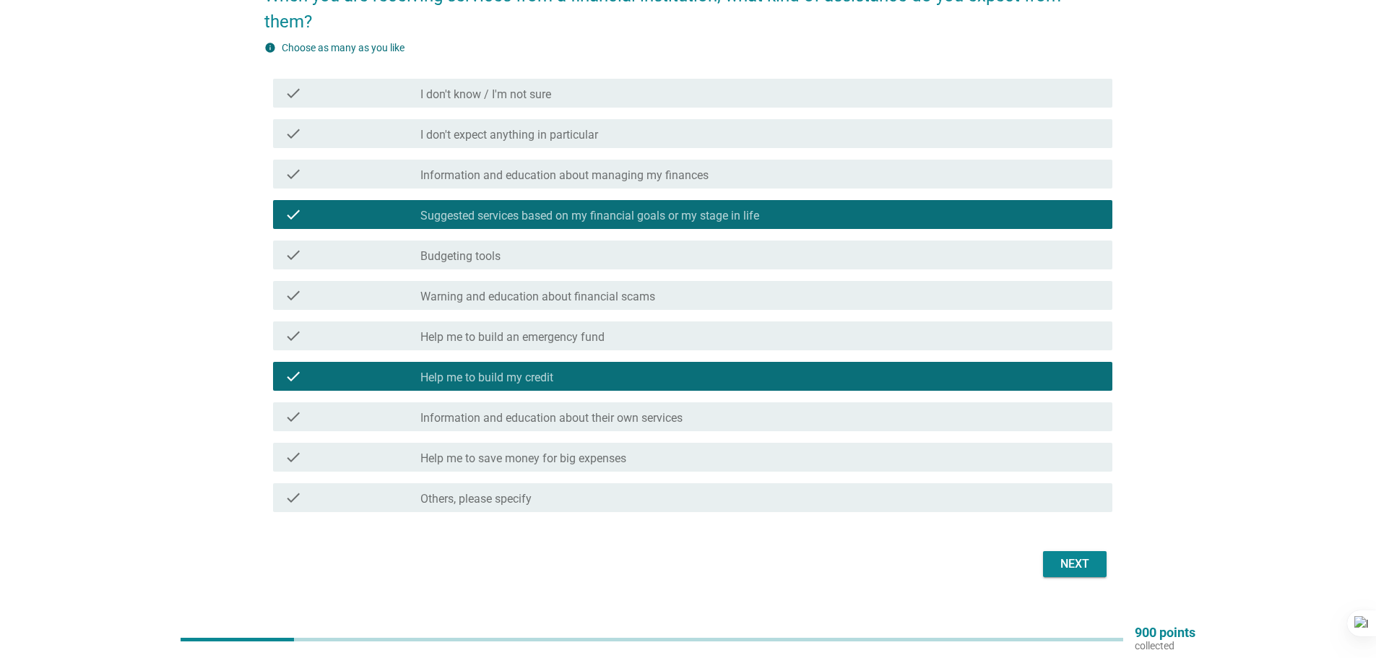
click at [310, 444] on div "check check_box_outline_blank Help me to save money for big expenses" at bounding box center [692, 457] width 839 height 29
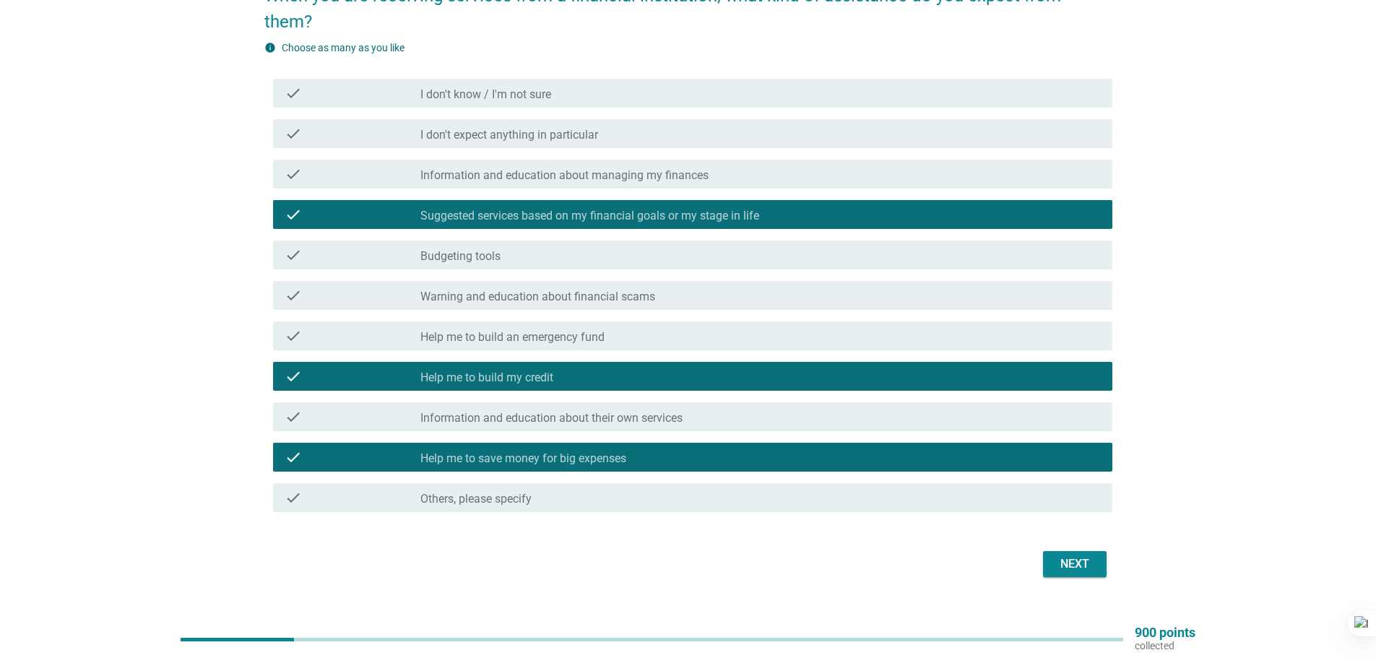
click at [1081, 556] on div "Next" at bounding box center [1075, 564] width 40 height 17
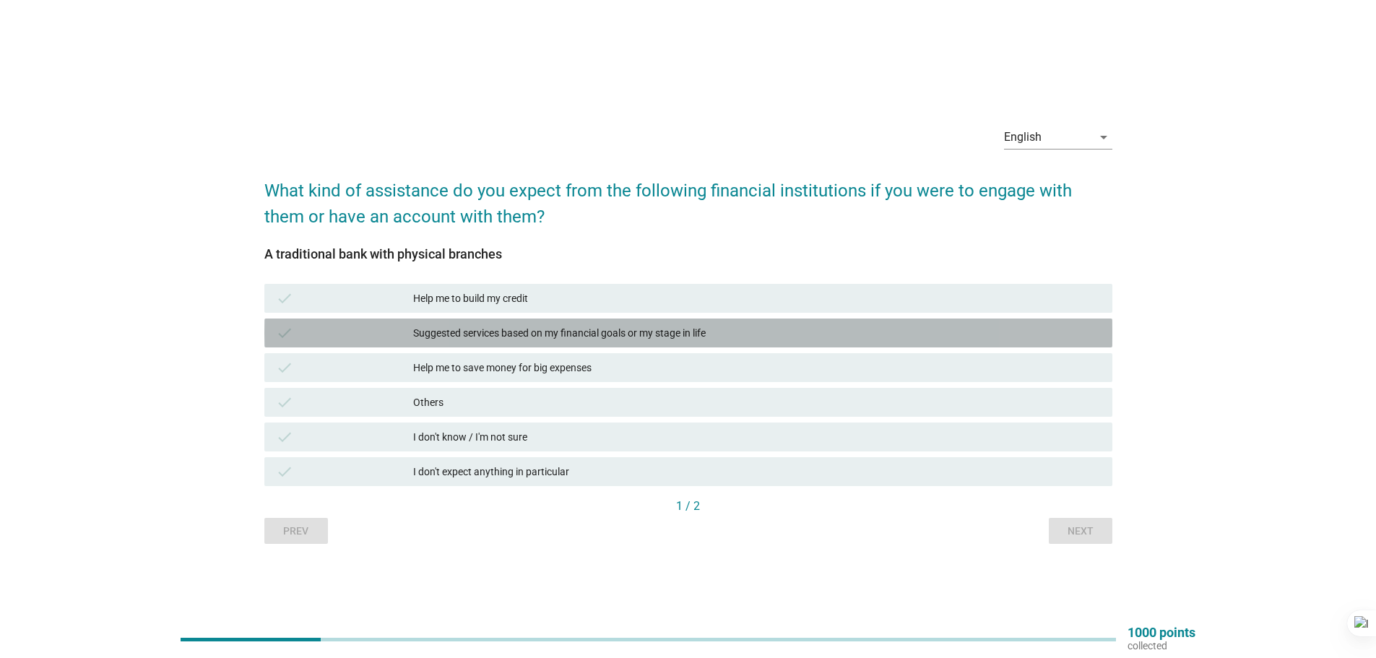
click at [321, 339] on div "check" at bounding box center [344, 332] width 137 height 17
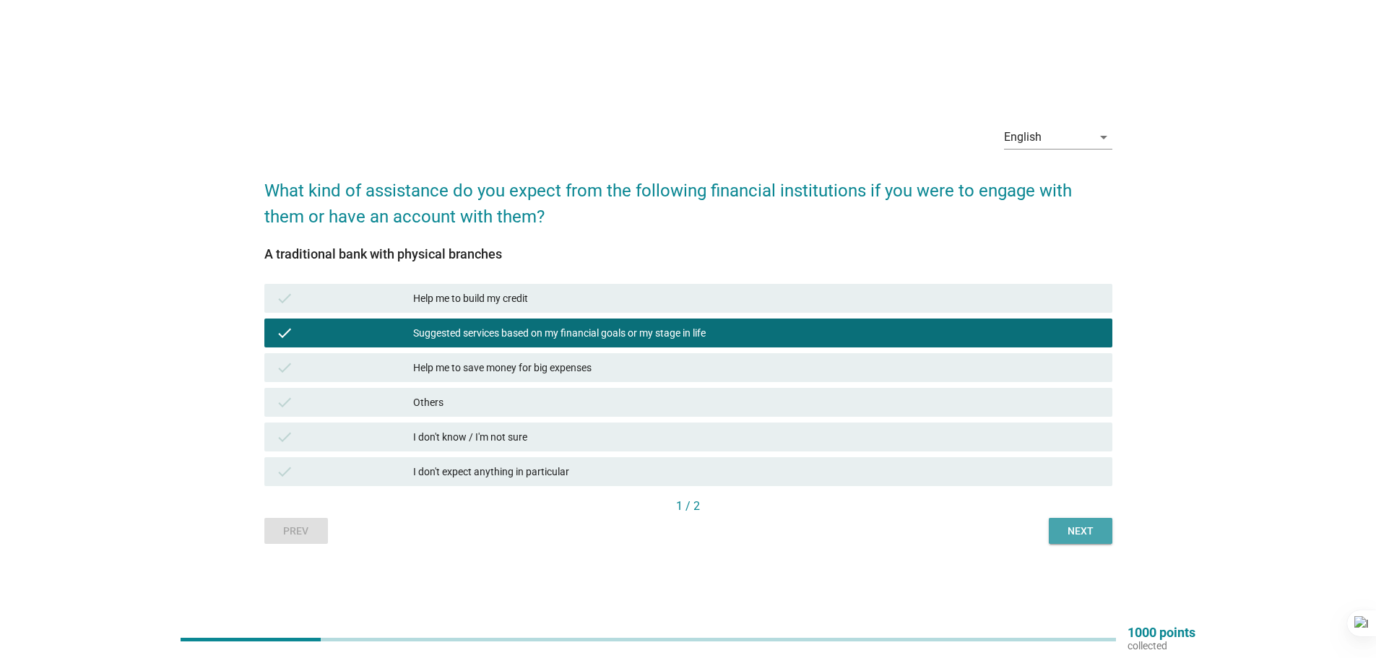
click at [1083, 524] on div "Next" at bounding box center [1081, 531] width 40 height 15
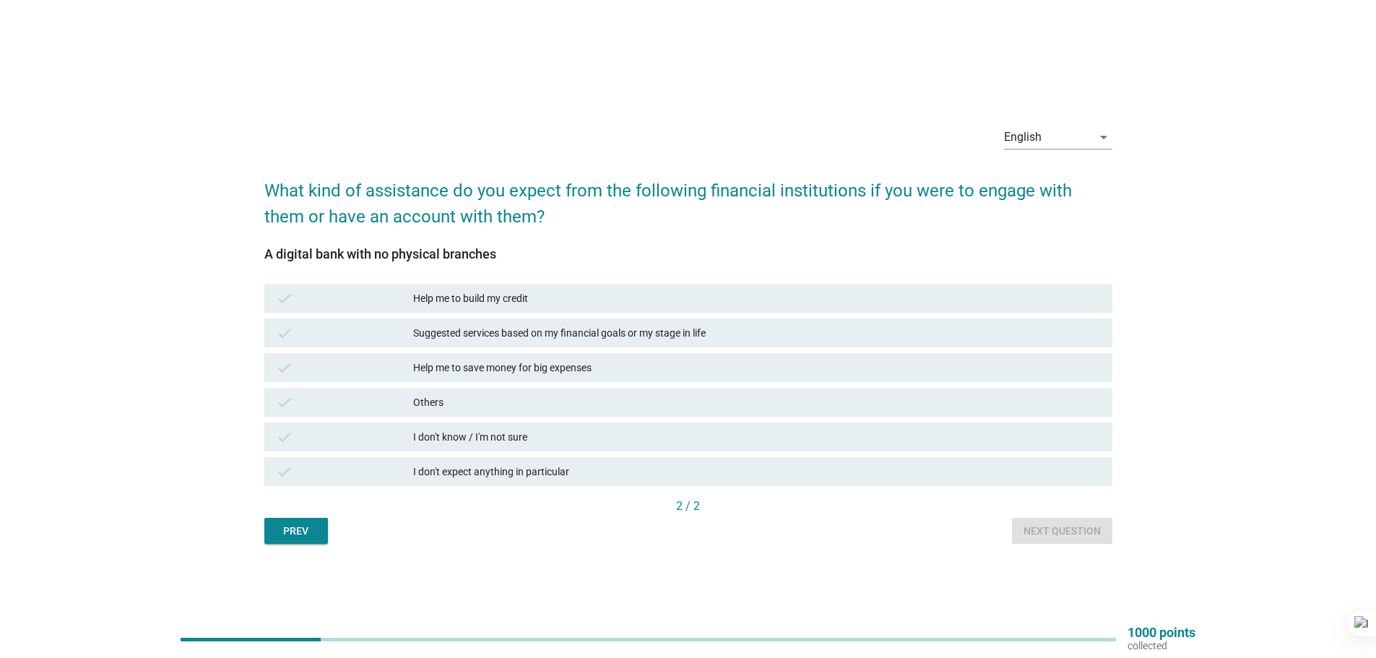
click at [315, 524] on div "Prev" at bounding box center [296, 531] width 40 height 15
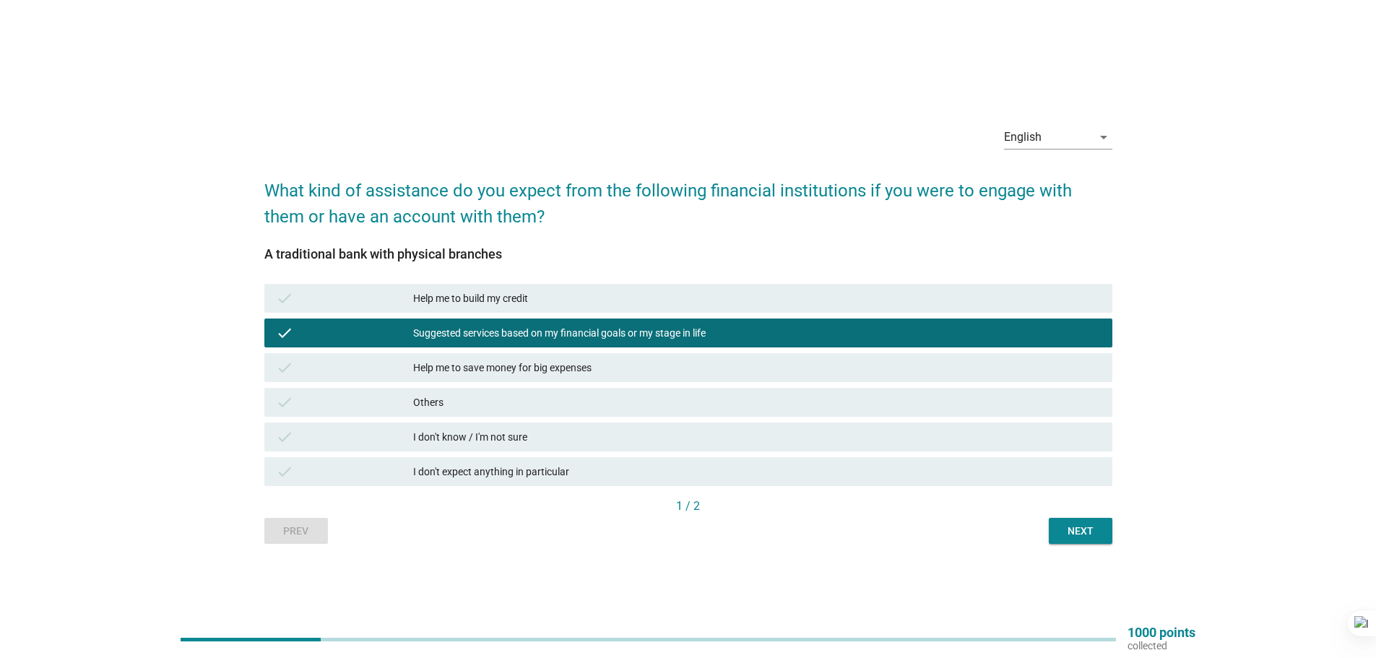
click at [318, 523] on div "Prev Next" at bounding box center [688, 531] width 848 height 26
click at [1083, 531] on div "Next" at bounding box center [1081, 531] width 40 height 15
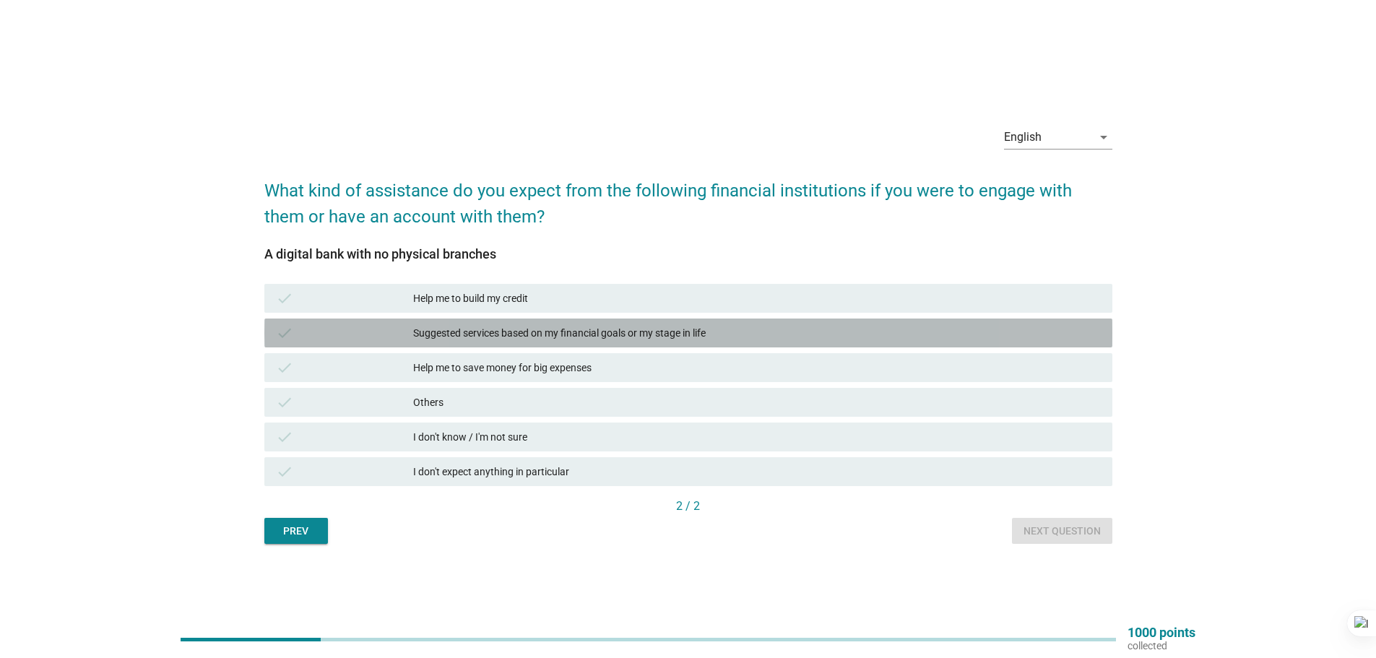
click at [789, 342] on div "check Suggested services based on my financial goals or my stage in life" at bounding box center [688, 333] width 848 height 29
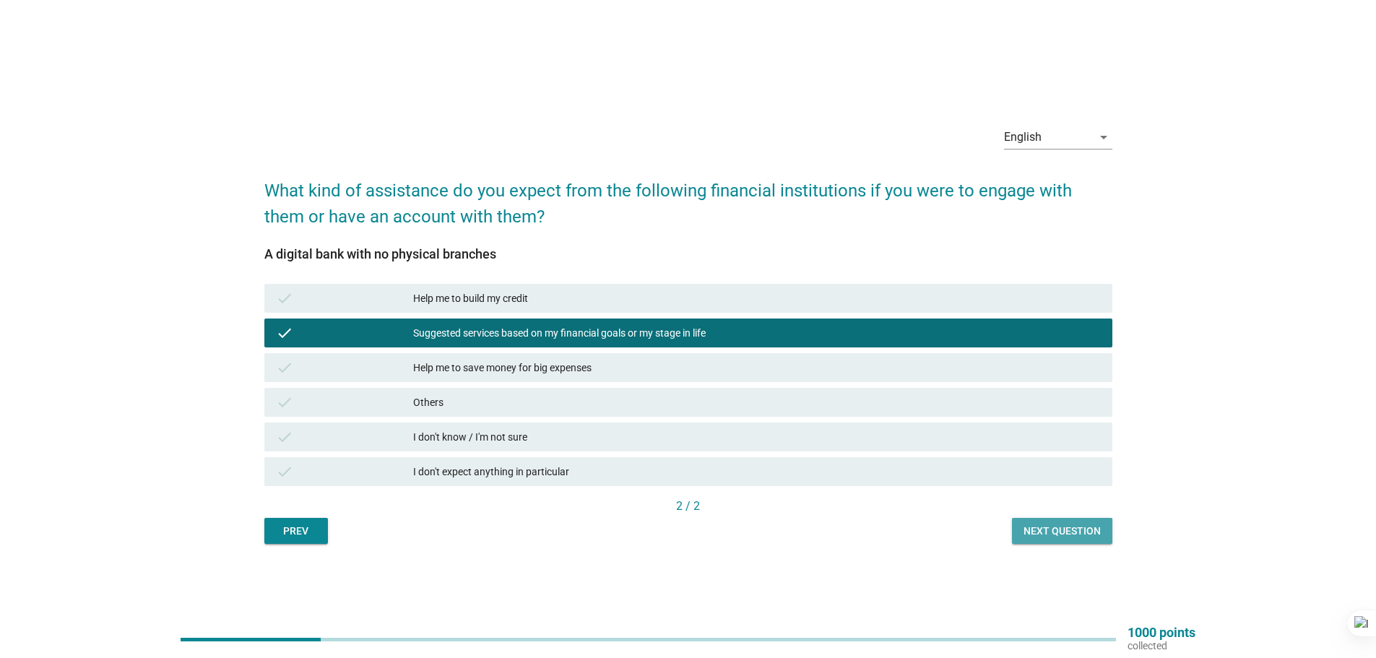
click at [1074, 537] on div "Next question" at bounding box center [1062, 531] width 77 height 15
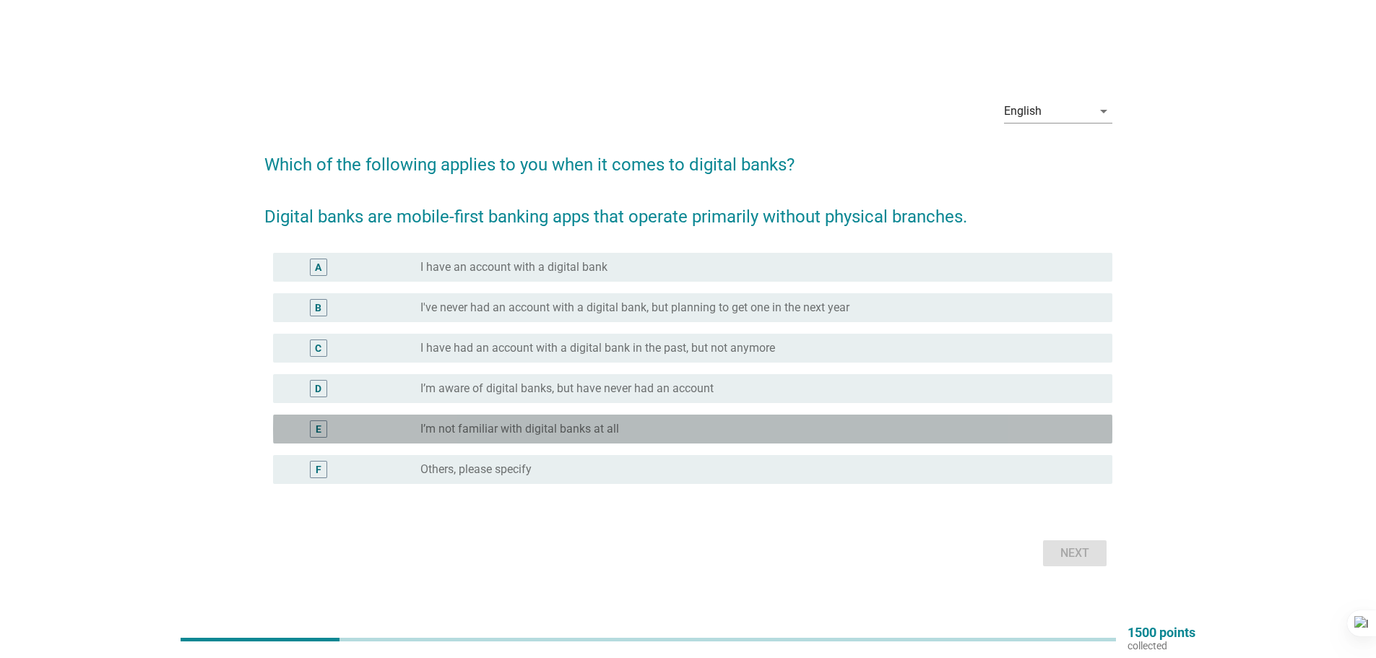
drag, startPoint x: 366, startPoint y: 423, endPoint x: 399, endPoint y: 420, distance: 32.6
click at [367, 423] on div "E" at bounding box center [353, 428] width 136 height 17
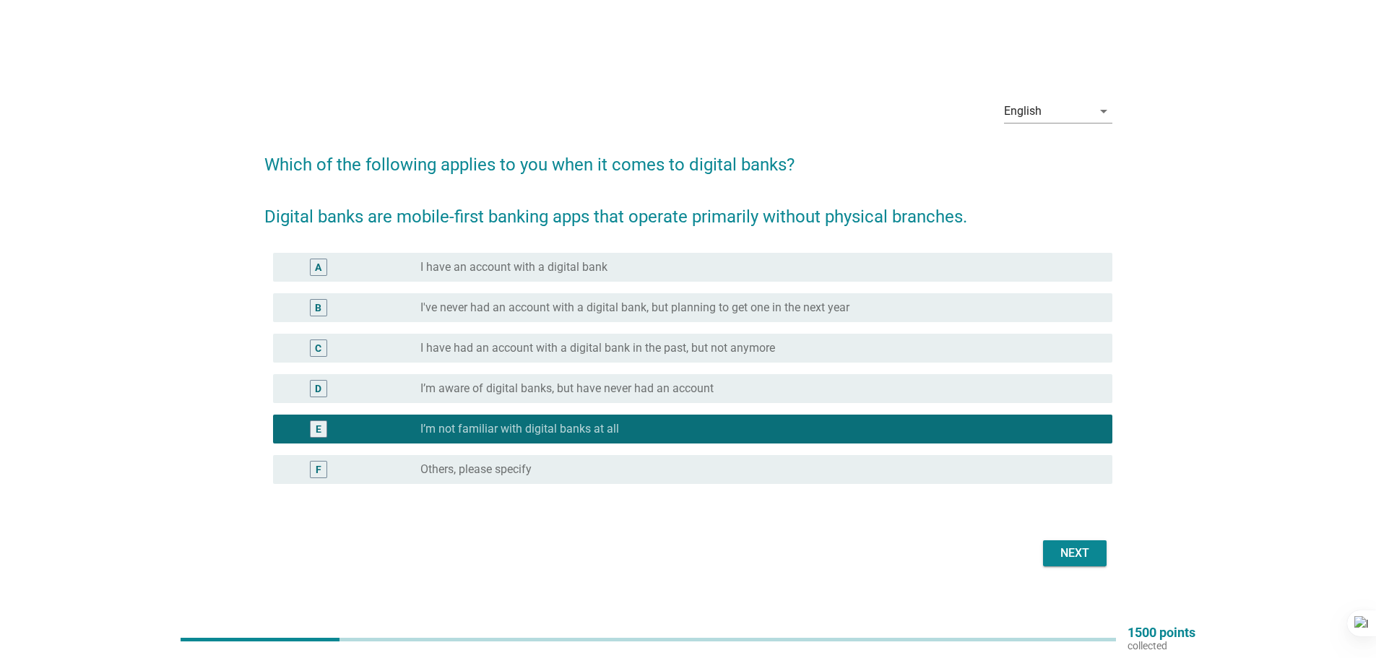
click at [1087, 550] on div "Next" at bounding box center [1075, 553] width 40 height 17
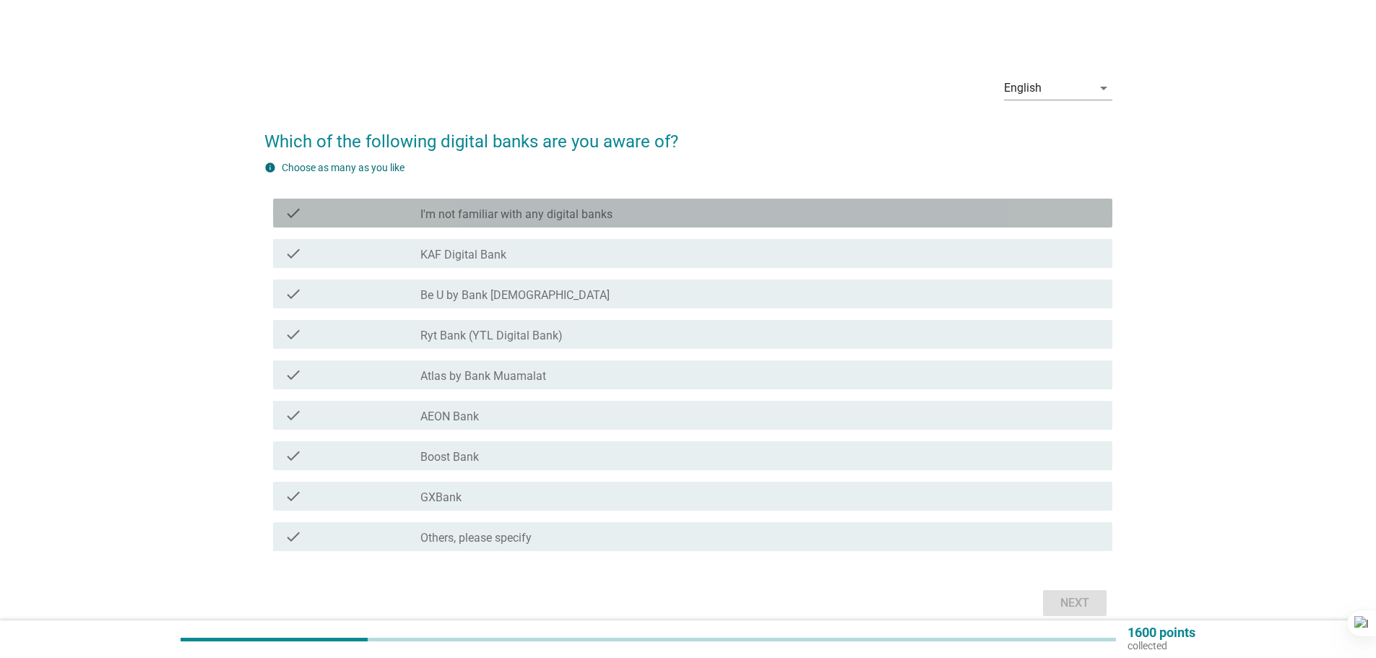
click at [353, 209] on div "check" at bounding box center [353, 212] width 136 height 17
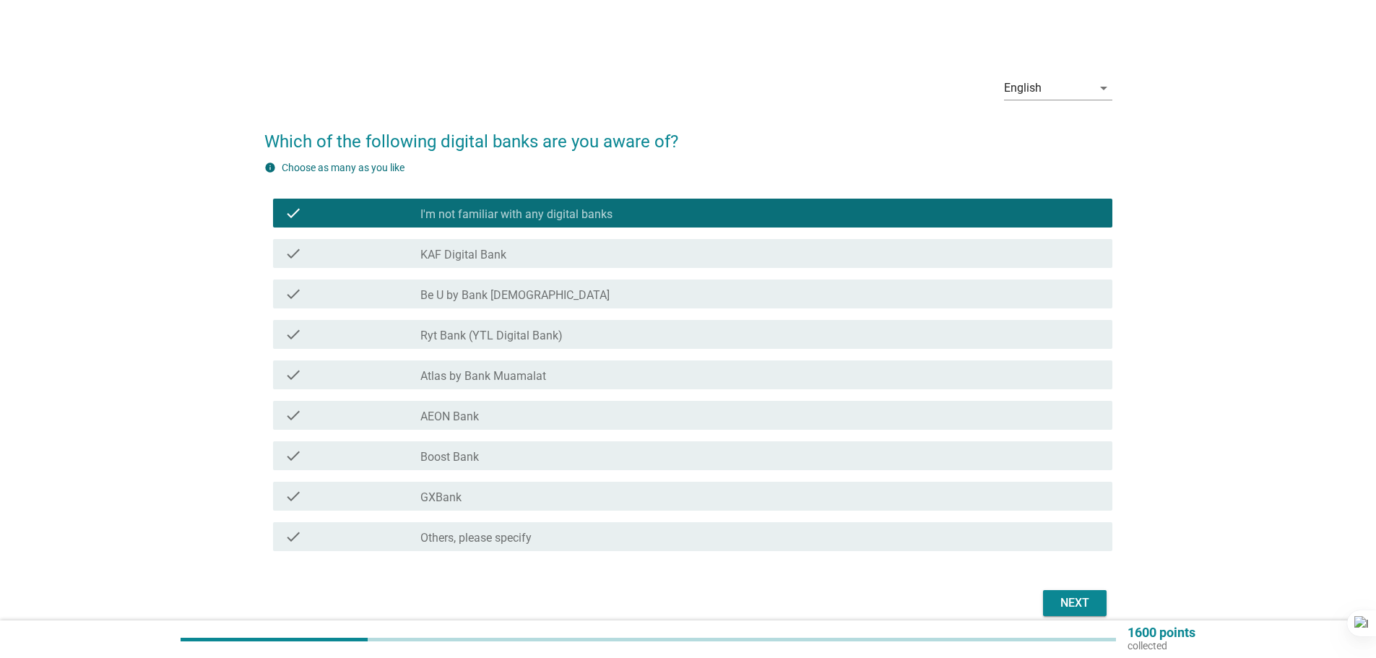
click at [1074, 608] on div "Next" at bounding box center [1075, 603] width 40 height 17
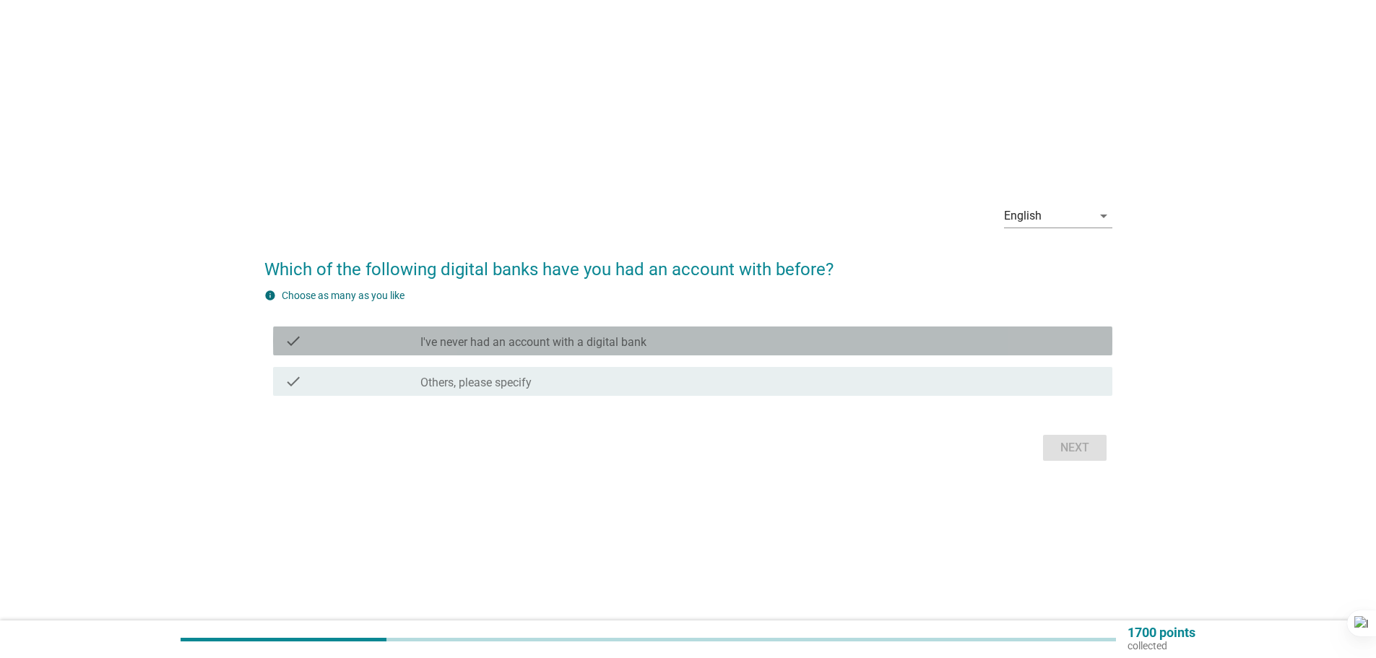
click at [697, 342] on div "check_box_outline_blank I've never had an account with a digital bank" at bounding box center [760, 340] width 681 height 17
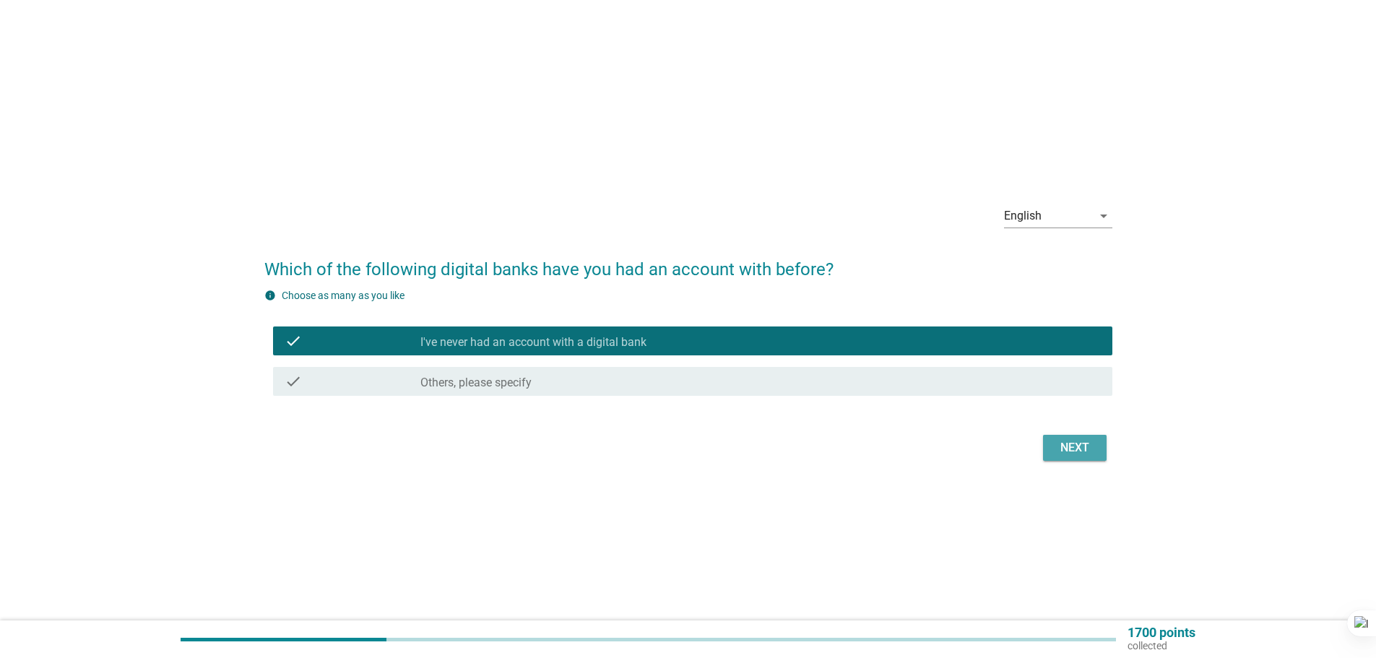
click at [1074, 444] on div "Next" at bounding box center [1075, 447] width 40 height 17
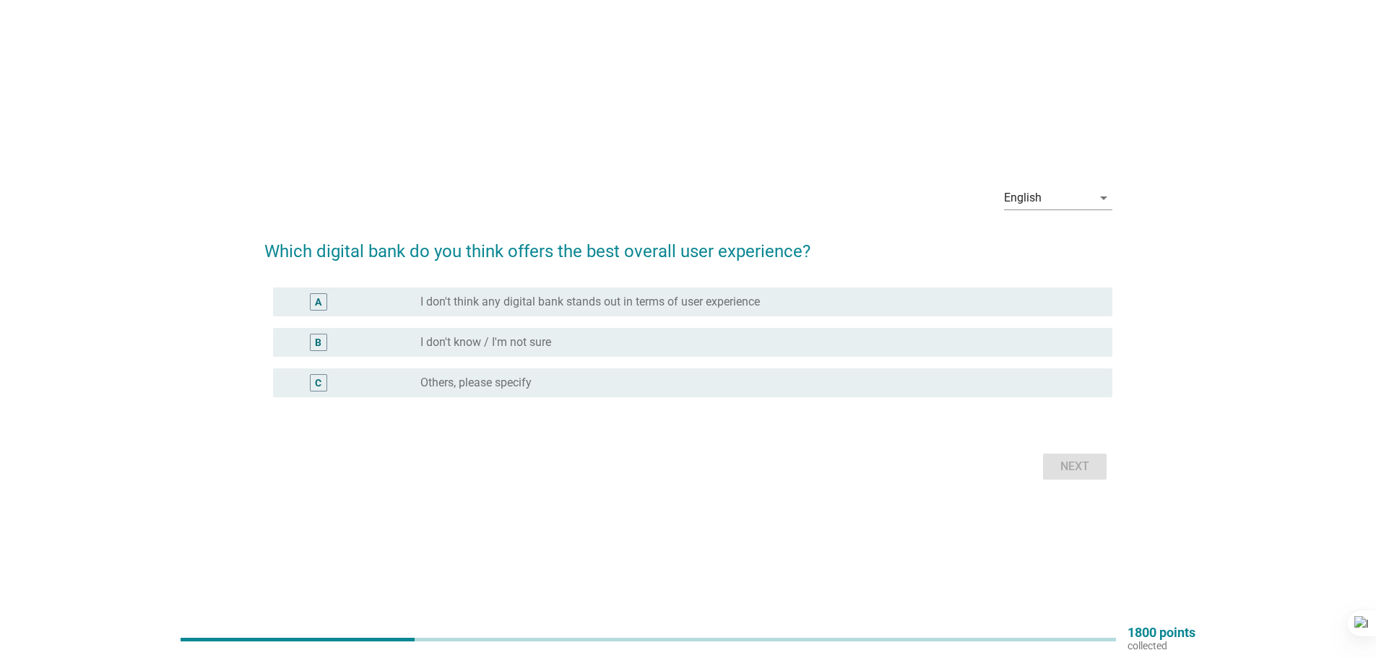
click at [615, 345] on div "radio_button_unchecked I don't know / I'm not sure" at bounding box center [754, 342] width 669 height 14
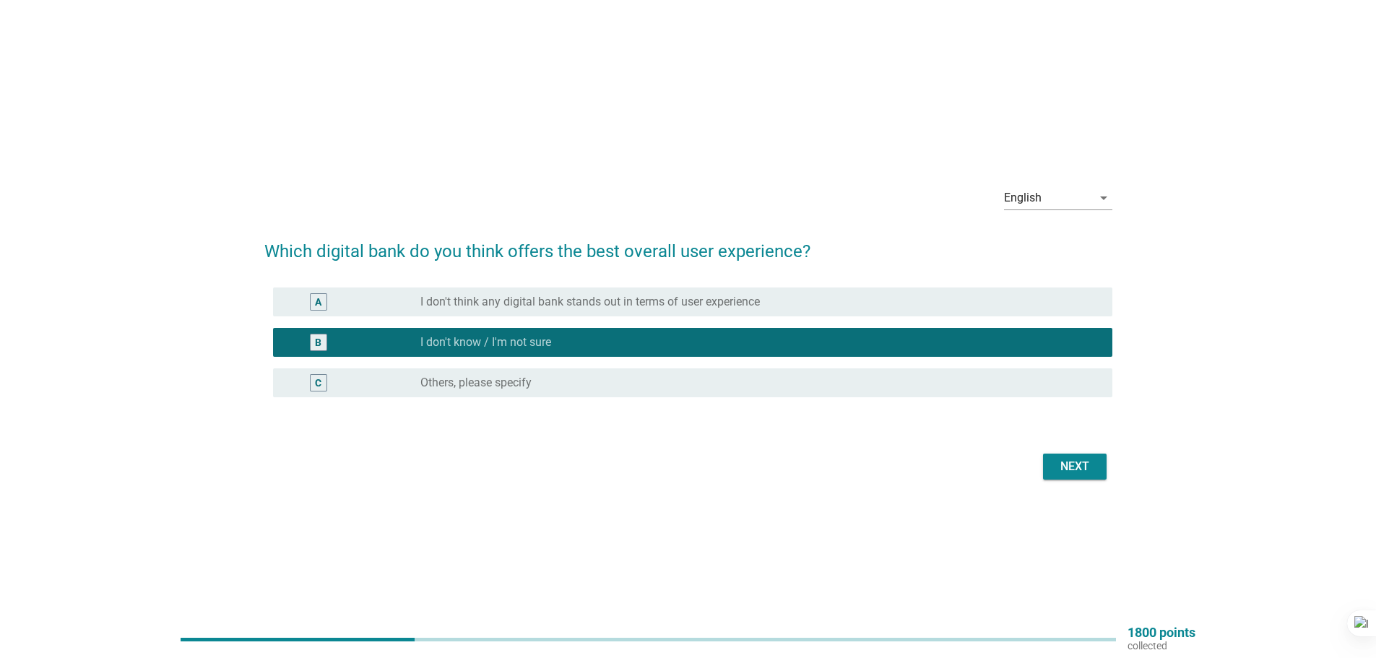
click at [1061, 469] on div "Next" at bounding box center [1075, 466] width 40 height 17
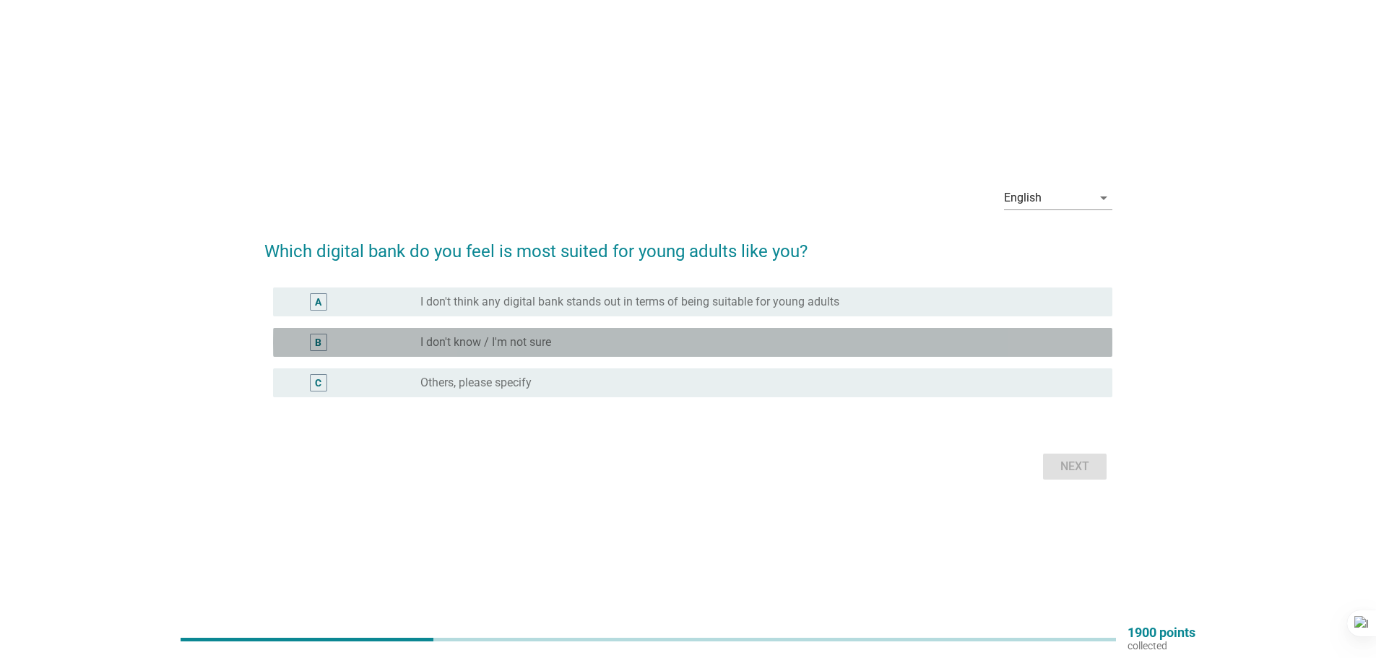
click at [559, 347] on div "radio_button_unchecked I don't know / I'm not sure" at bounding box center [754, 342] width 669 height 14
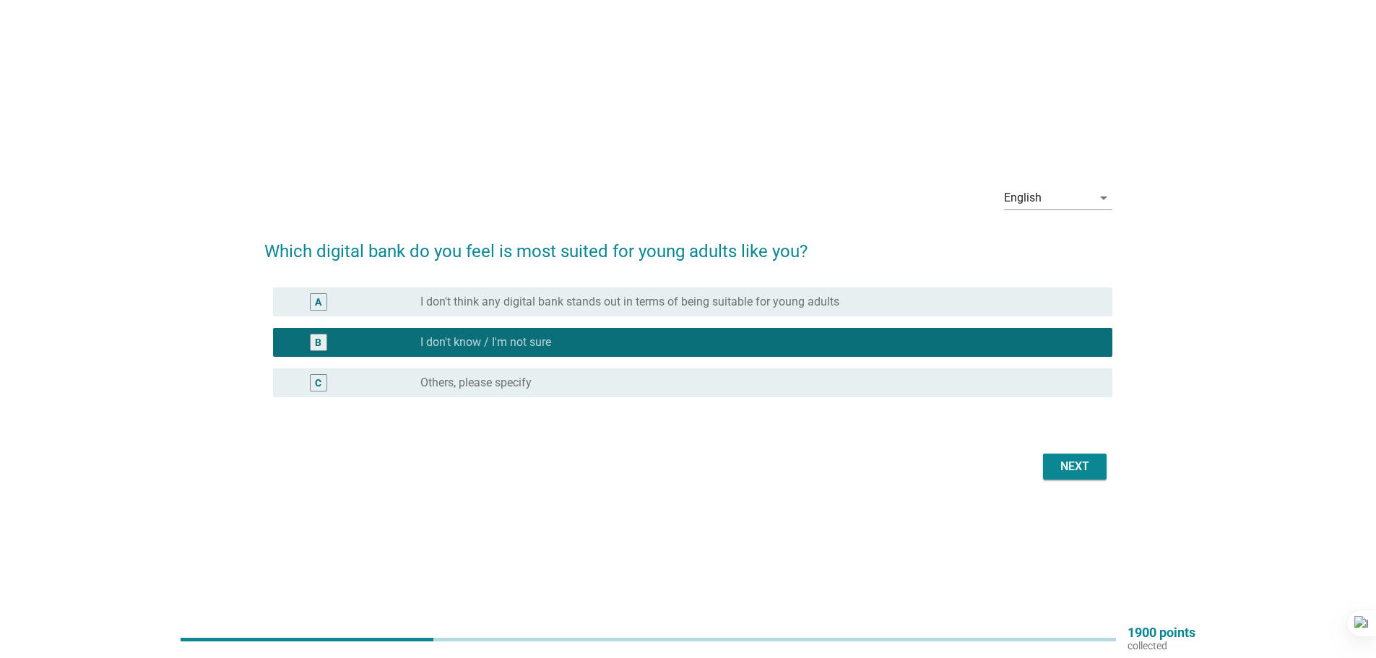
click at [1071, 467] on div "Next" at bounding box center [1075, 466] width 40 height 17
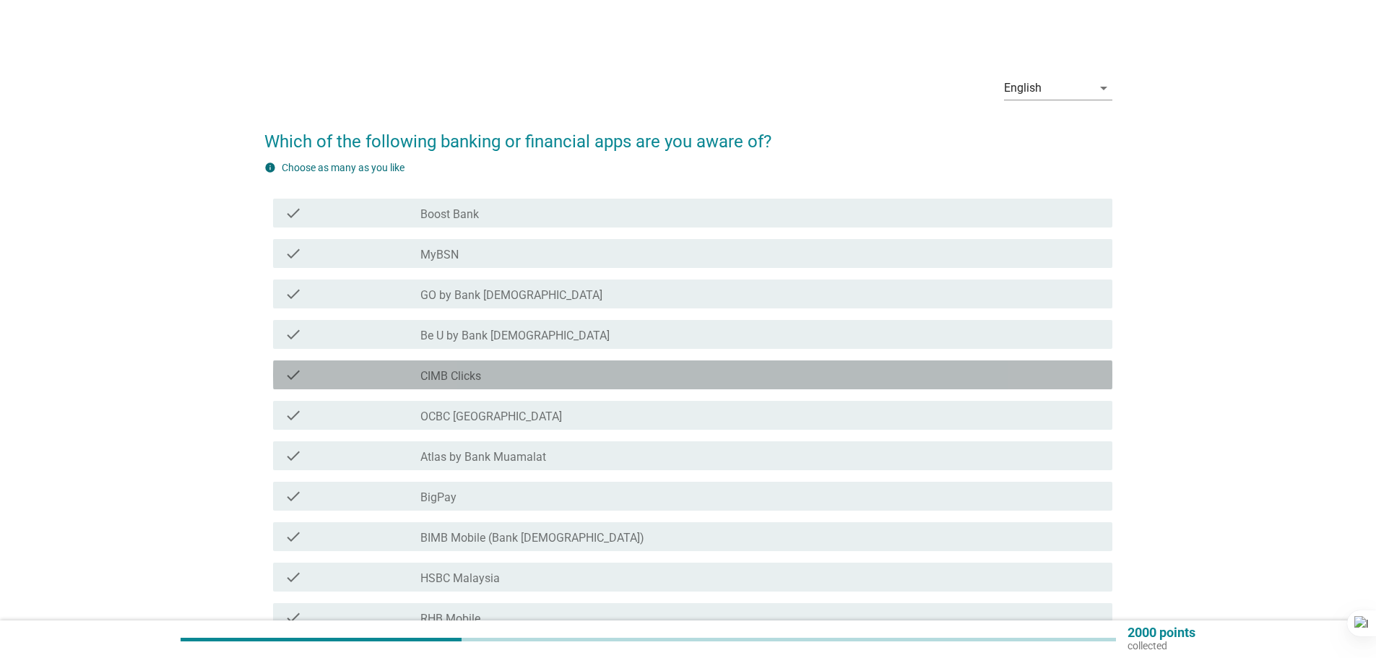
click at [805, 368] on div "check_box_outline_blank CIMB Clicks" at bounding box center [760, 374] width 681 height 17
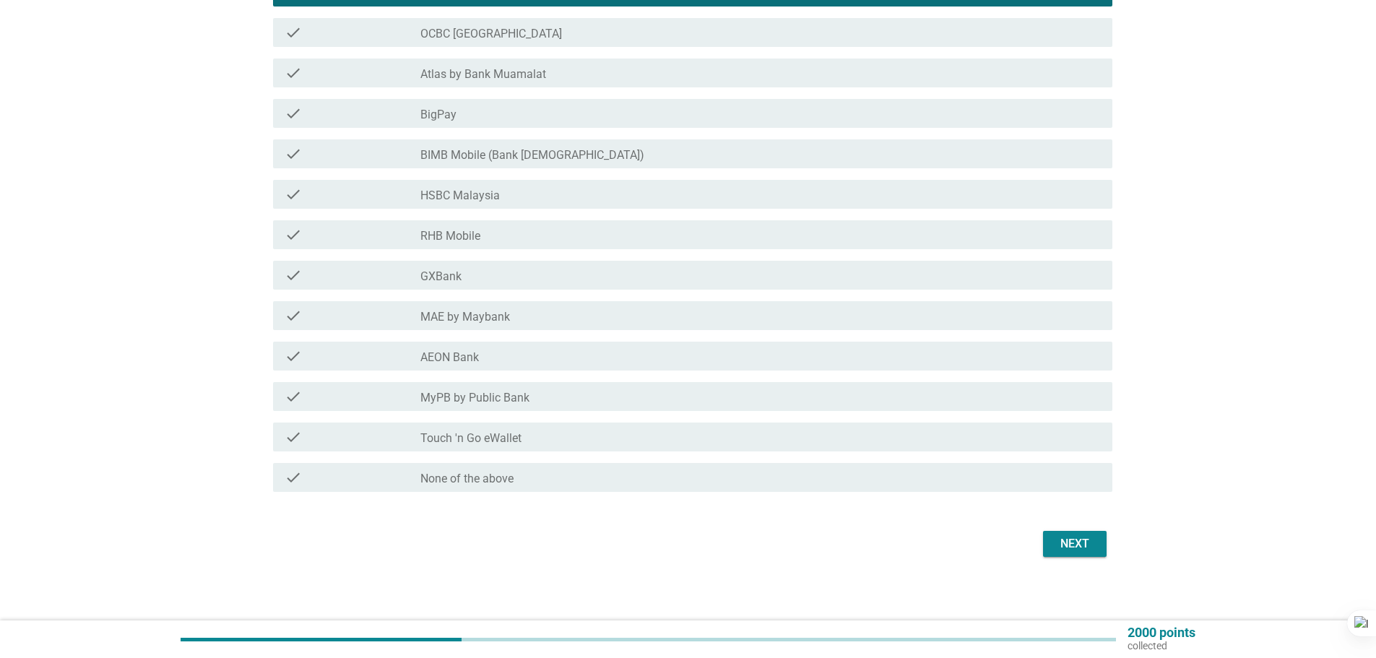
scroll to position [389, 0]
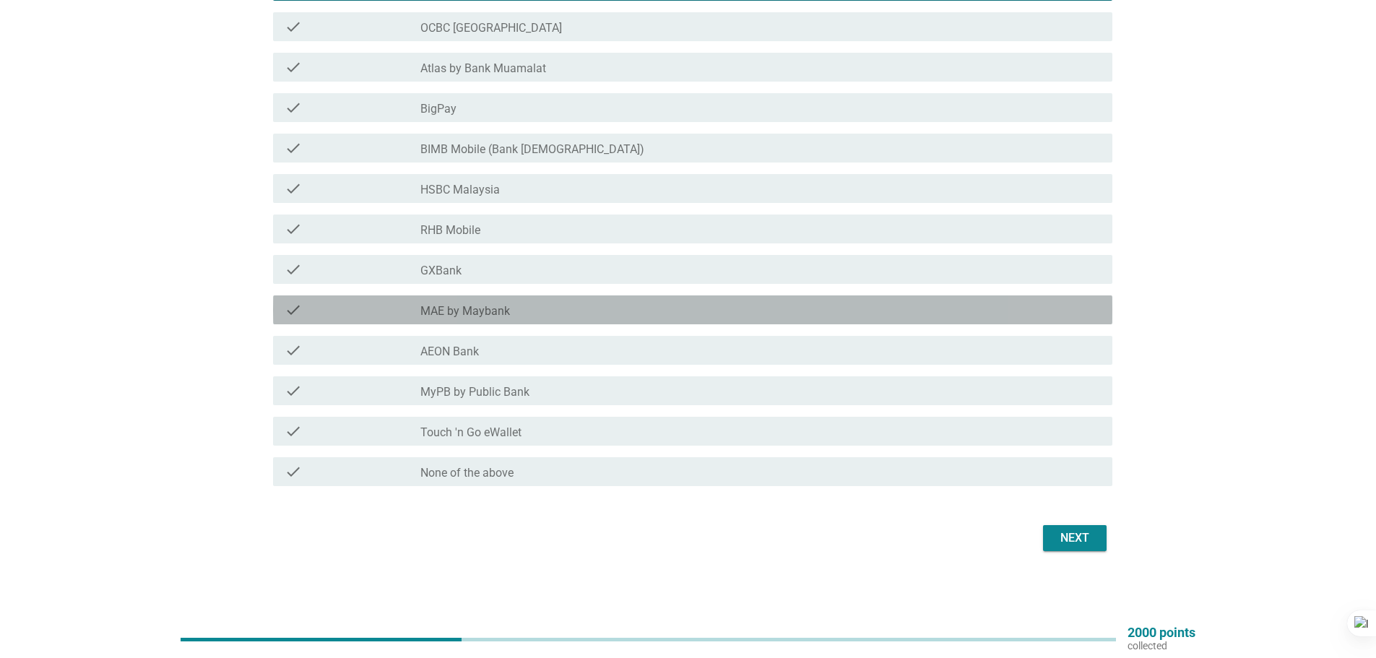
click at [577, 308] on div "check_box_outline_blank MAE by Maybank" at bounding box center [760, 309] width 681 height 17
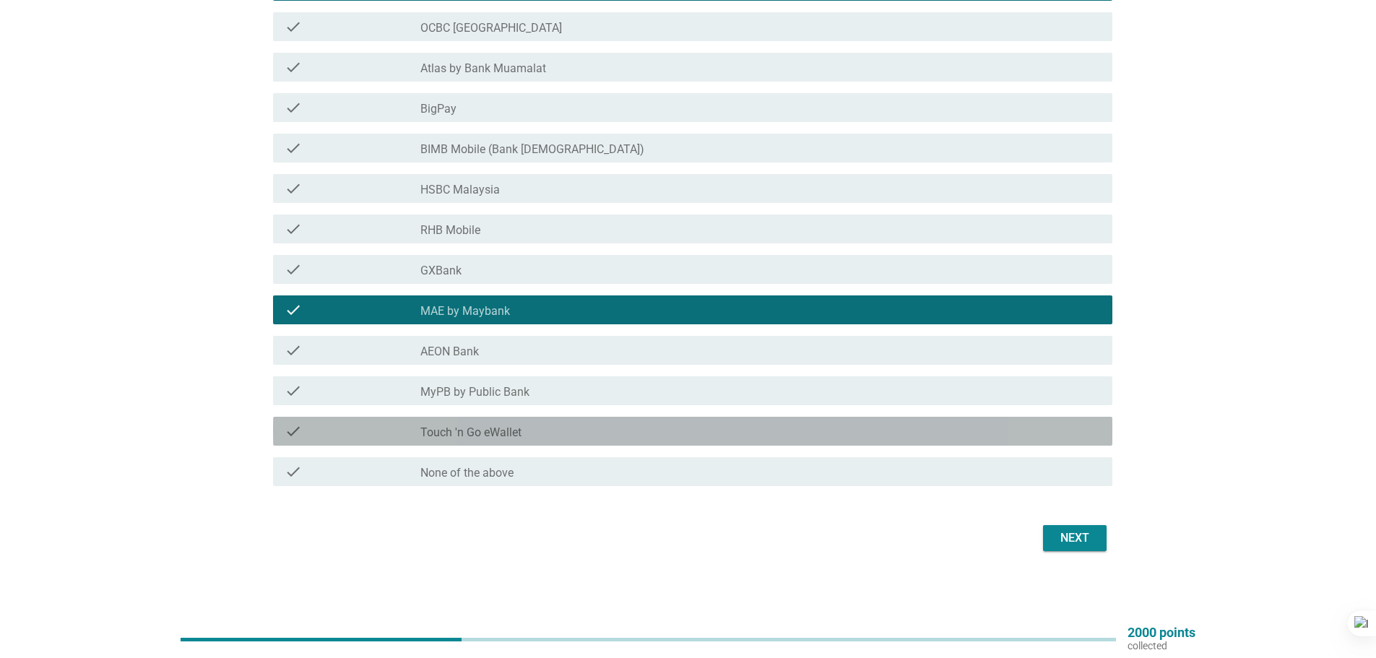
click at [555, 429] on div "check_box_outline_blank Touch 'n Go eWallet" at bounding box center [760, 431] width 681 height 17
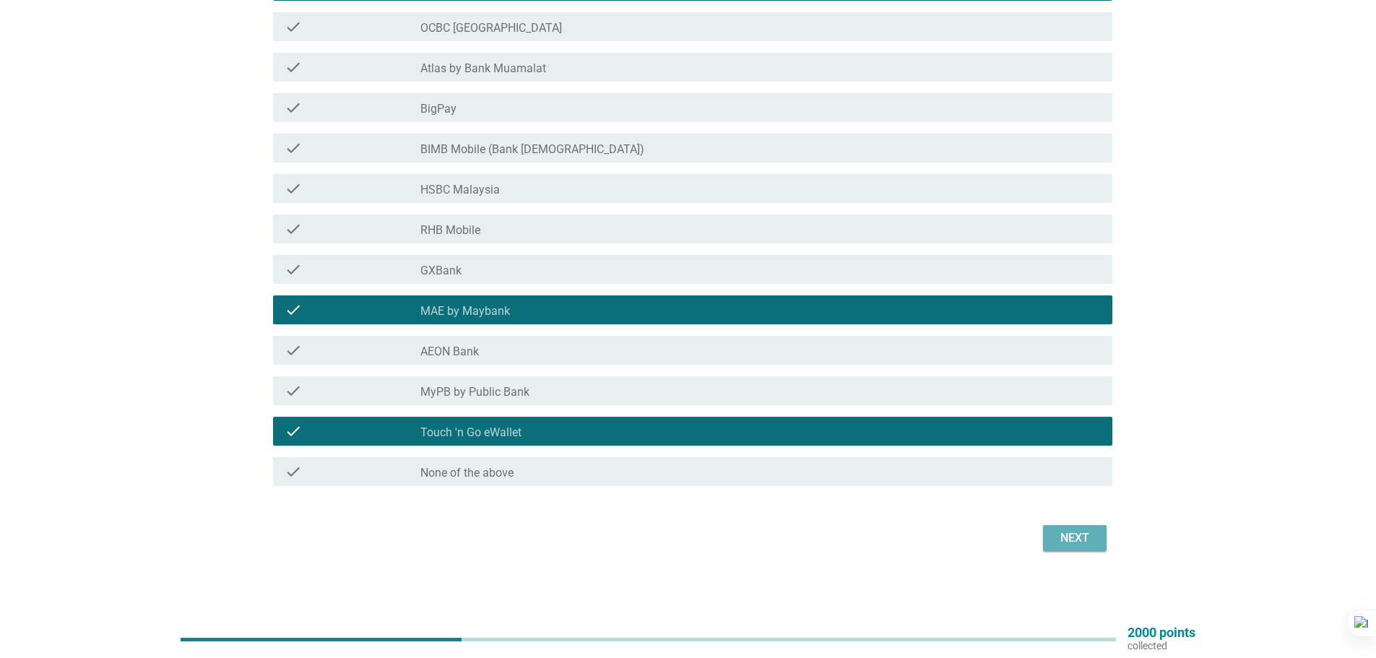
click at [1079, 539] on div "Next" at bounding box center [1075, 538] width 40 height 17
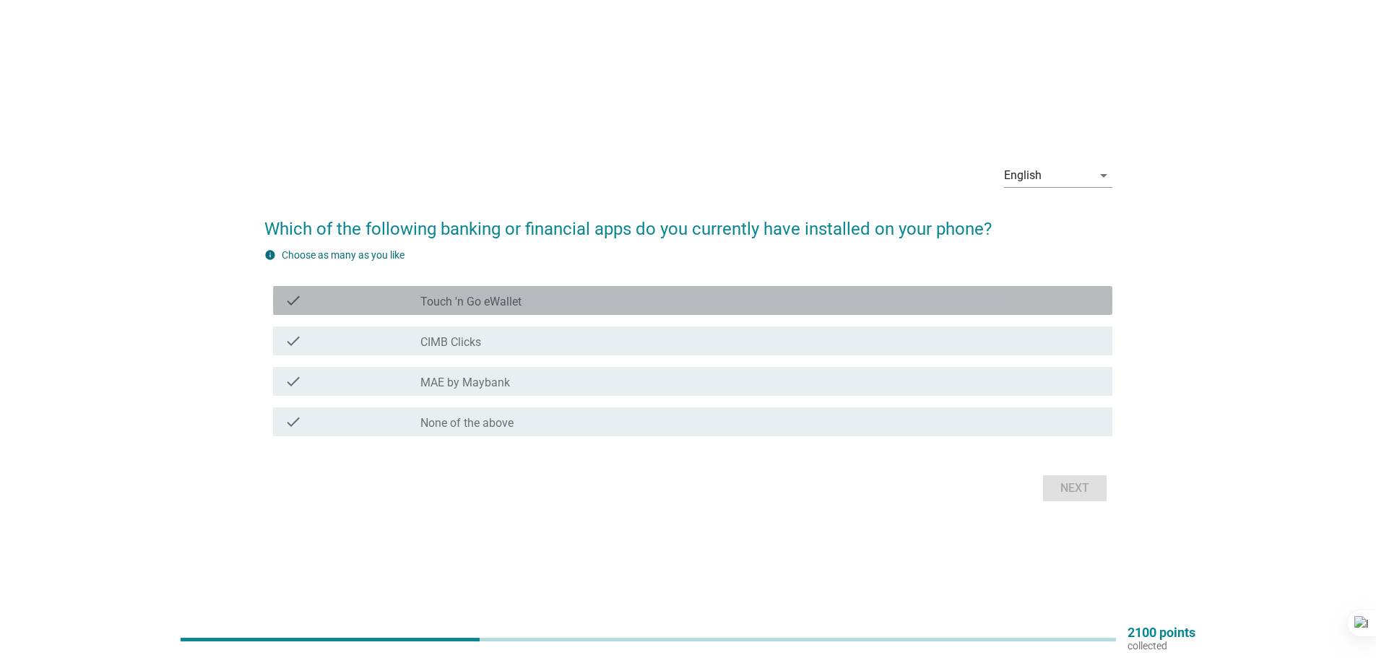
click at [754, 301] on div "check_box_outline_blank Touch 'n Go eWallet" at bounding box center [760, 300] width 681 height 17
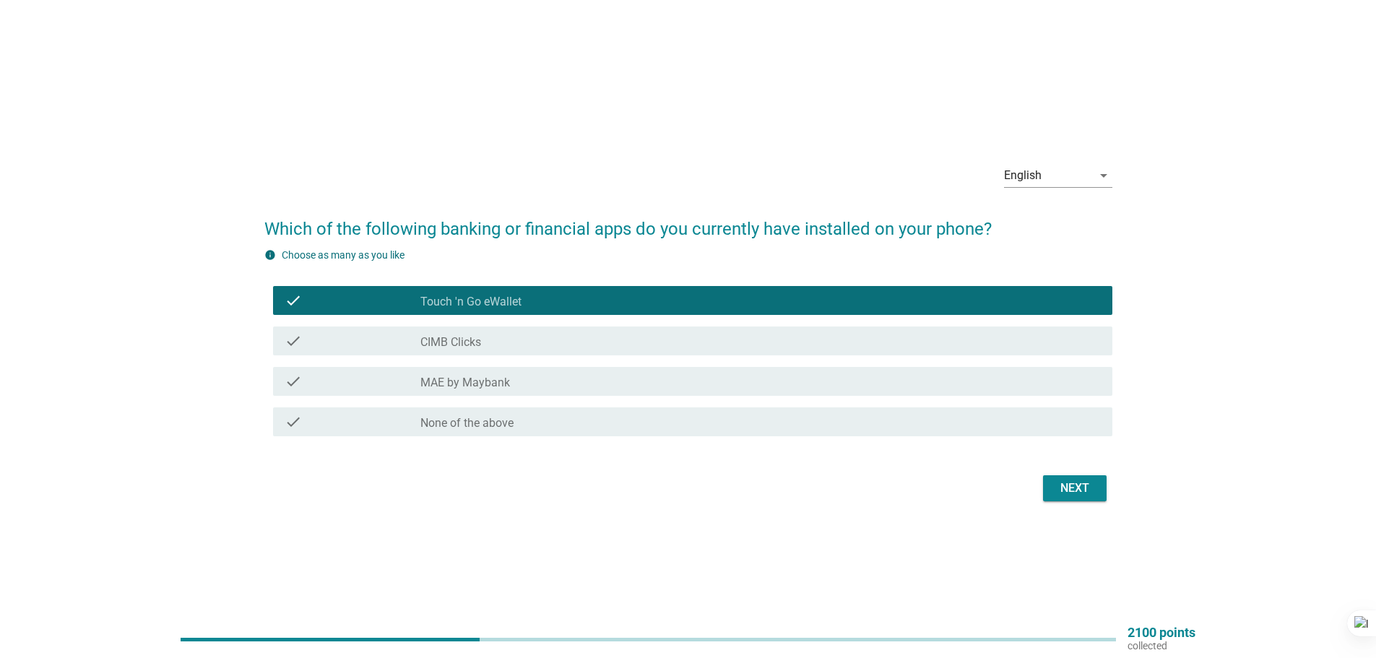
click at [741, 381] on div "check_box_outline_blank MAE by Maybank" at bounding box center [760, 381] width 681 height 17
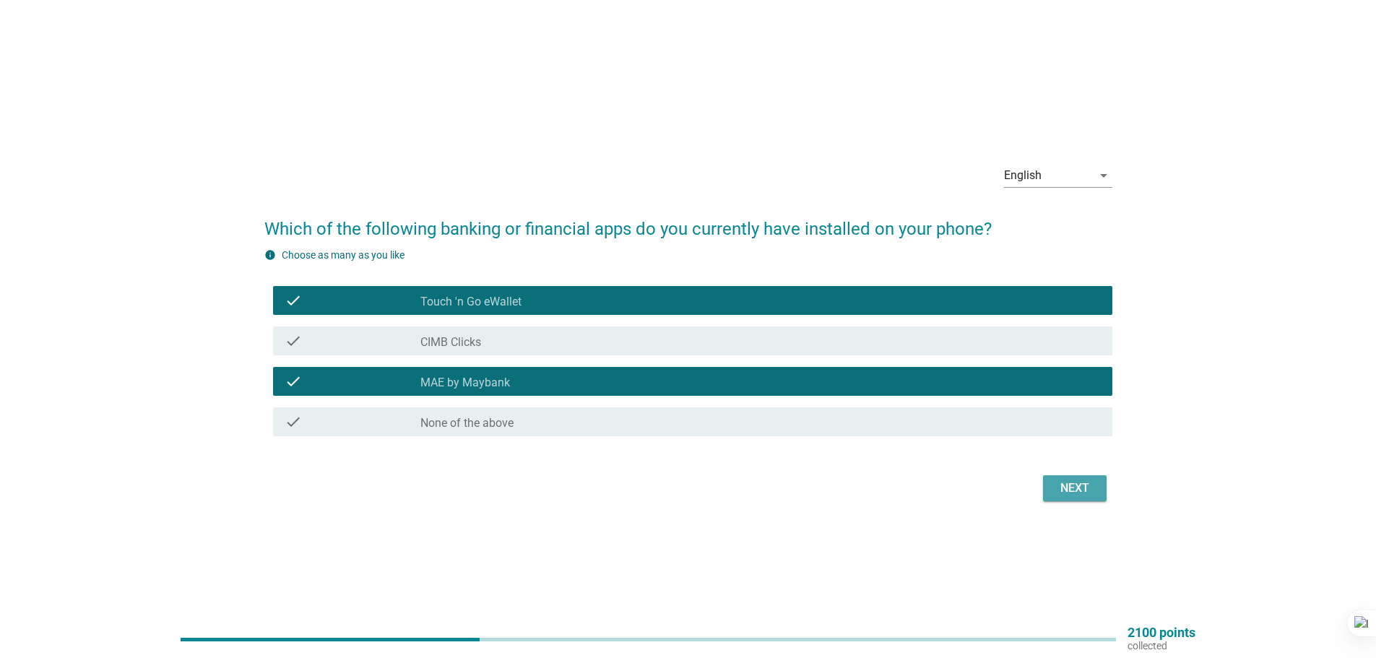
click at [1067, 492] on div "Next" at bounding box center [1075, 488] width 40 height 17
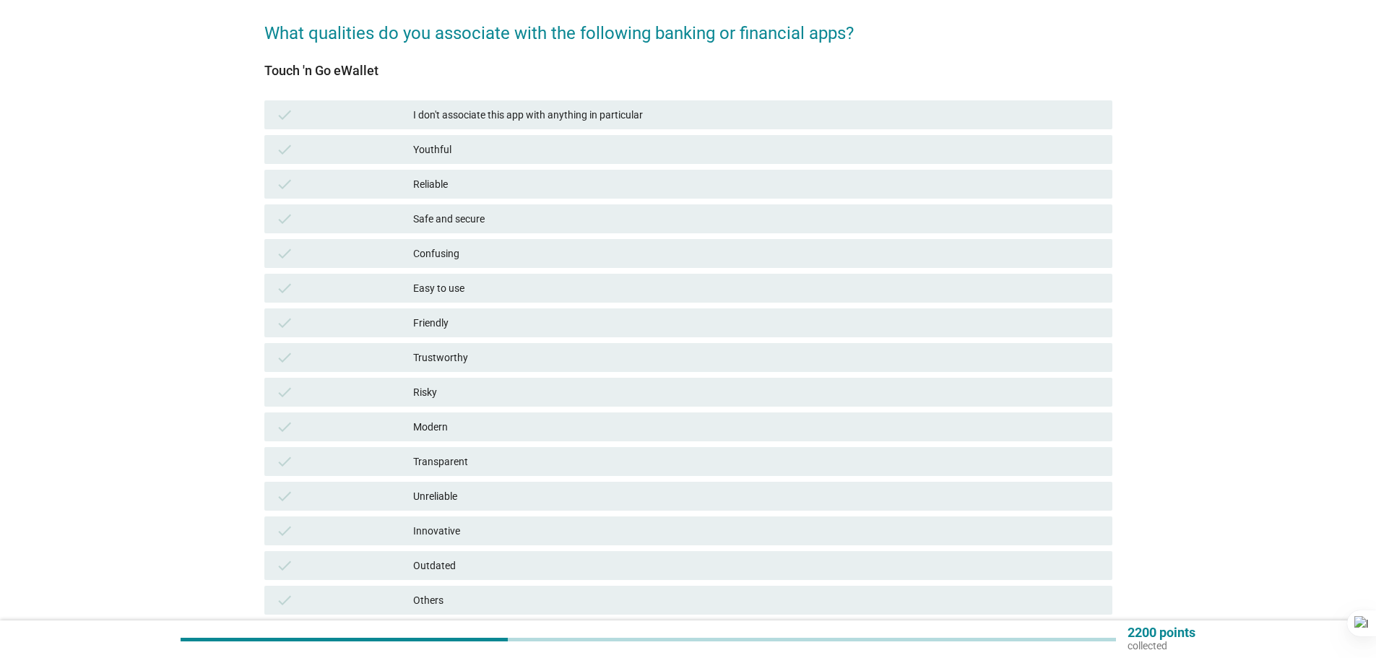
scroll to position [144, 0]
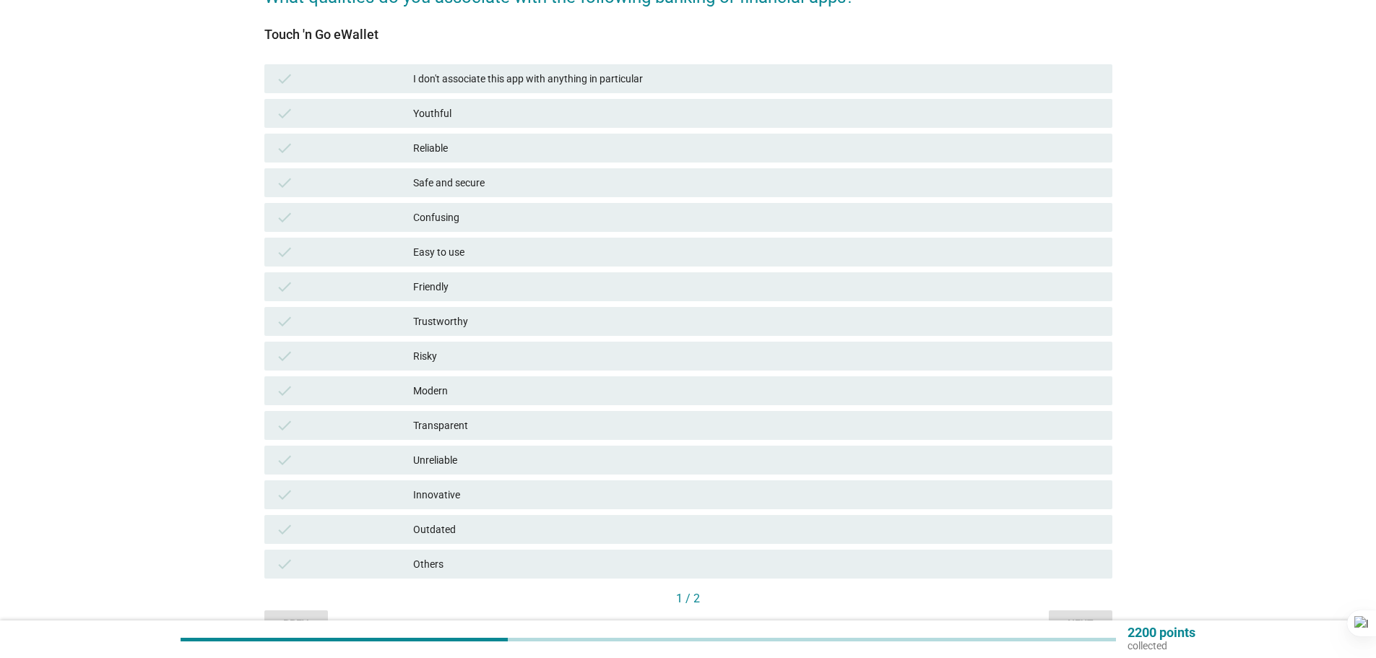
click at [537, 222] on div "Confusing" at bounding box center [757, 217] width 688 height 17
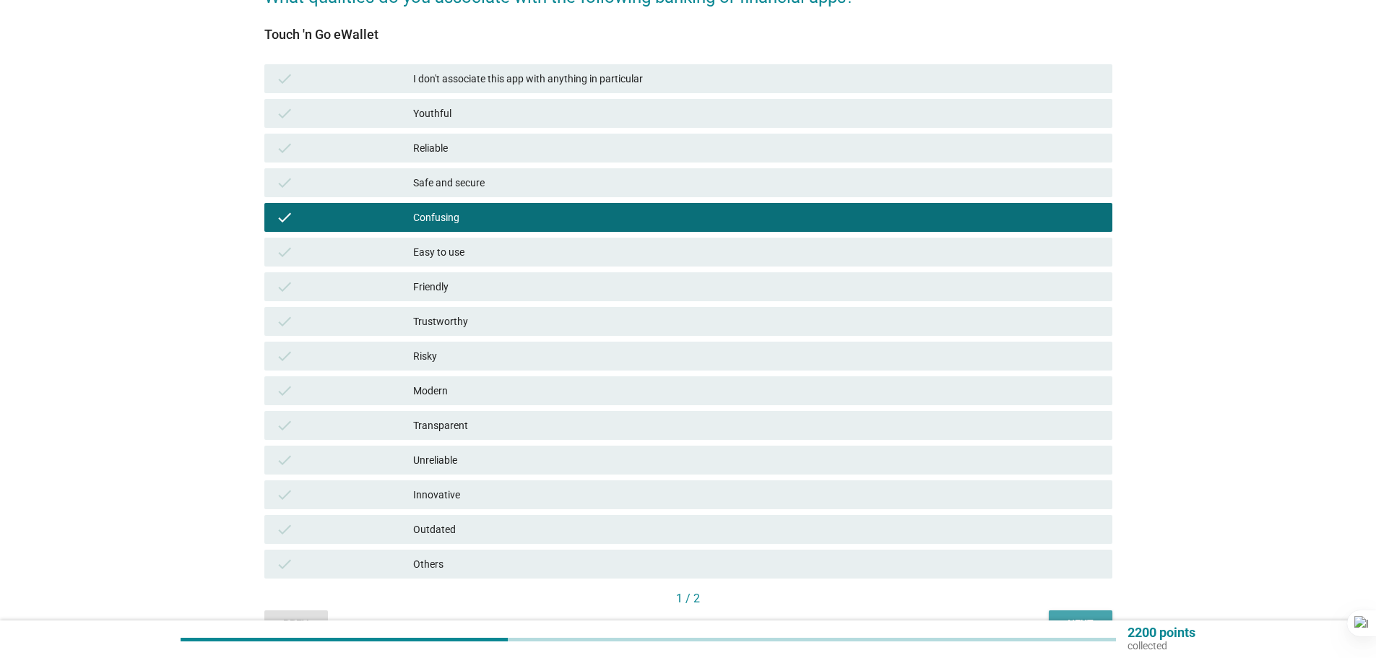
click at [1092, 615] on button "Next" at bounding box center [1081, 623] width 64 height 26
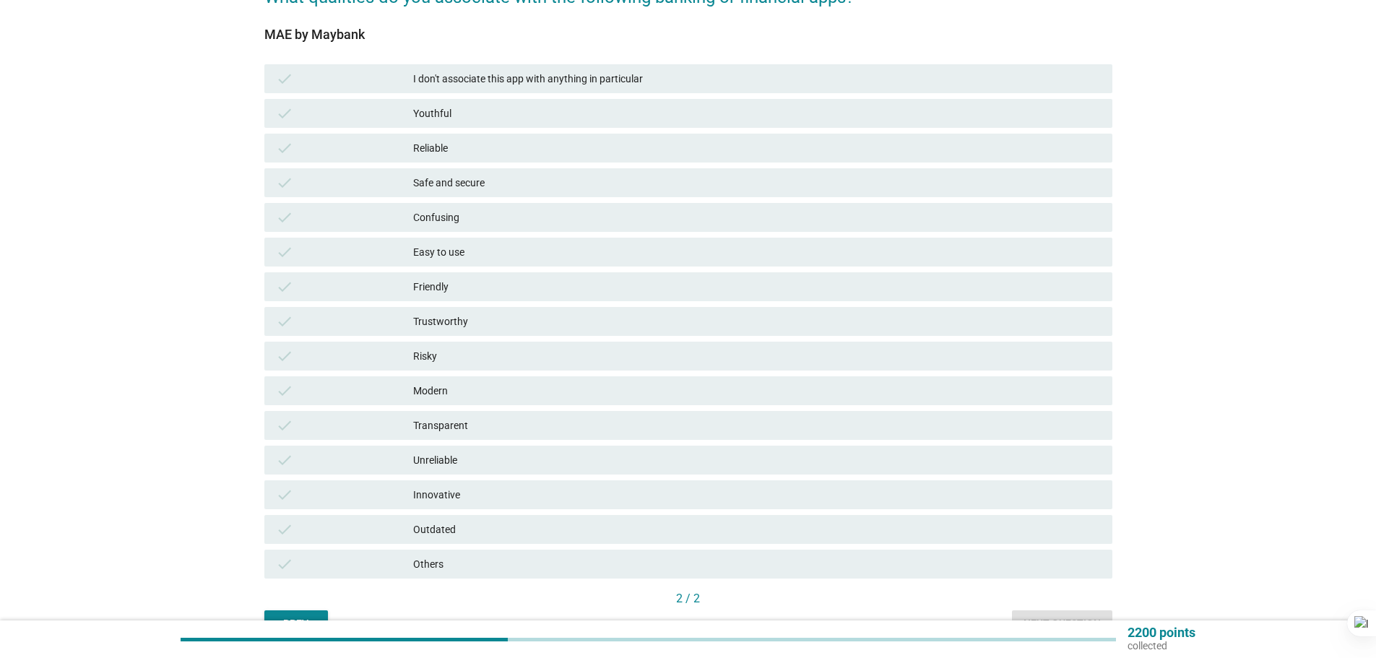
scroll to position [0, 0]
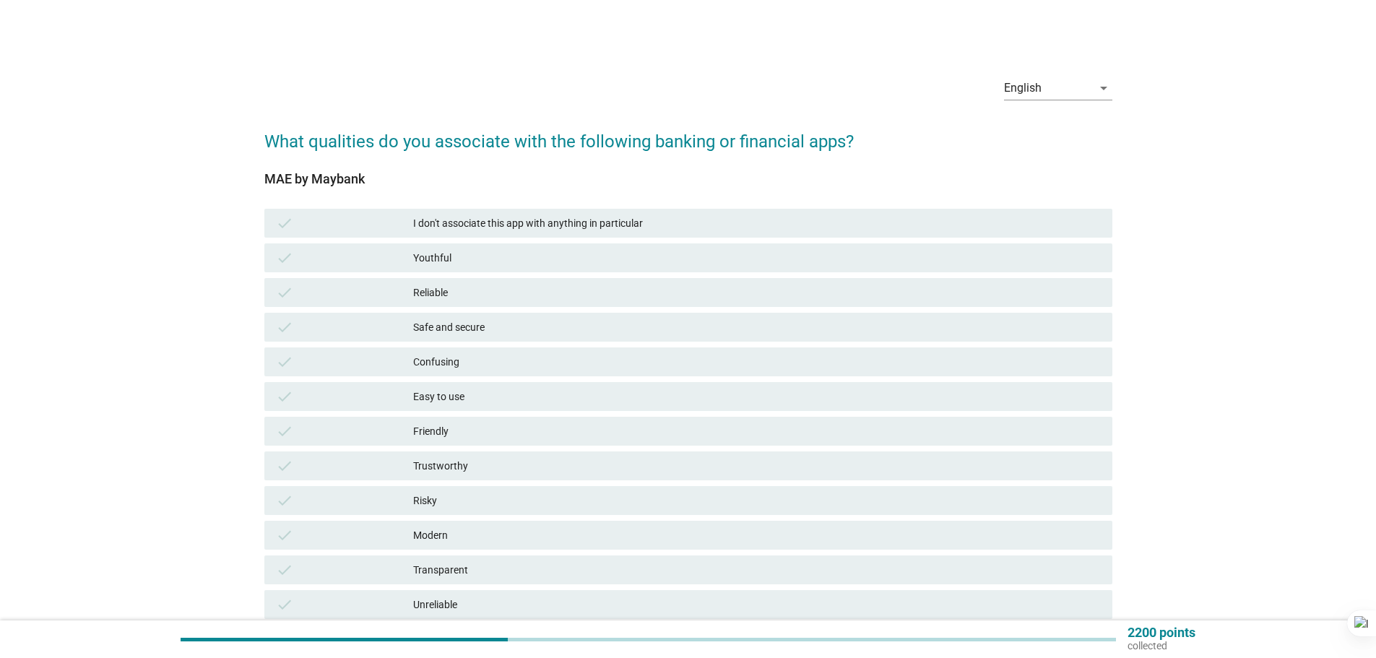
click at [478, 332] on div "Safe and secure" at bounding box center [757, 327] width 688 height 17
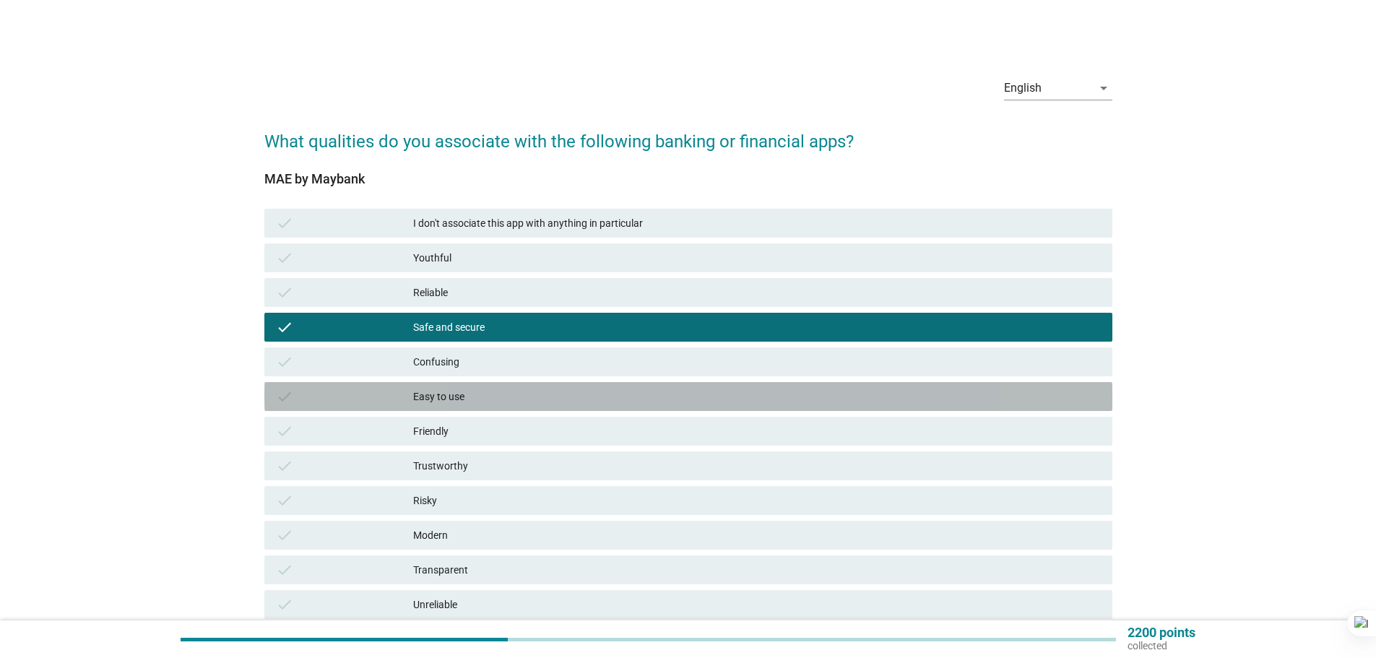
click at [543, 400] on div "Easy to use" at bounding box center [757, 396] width 688 height 17
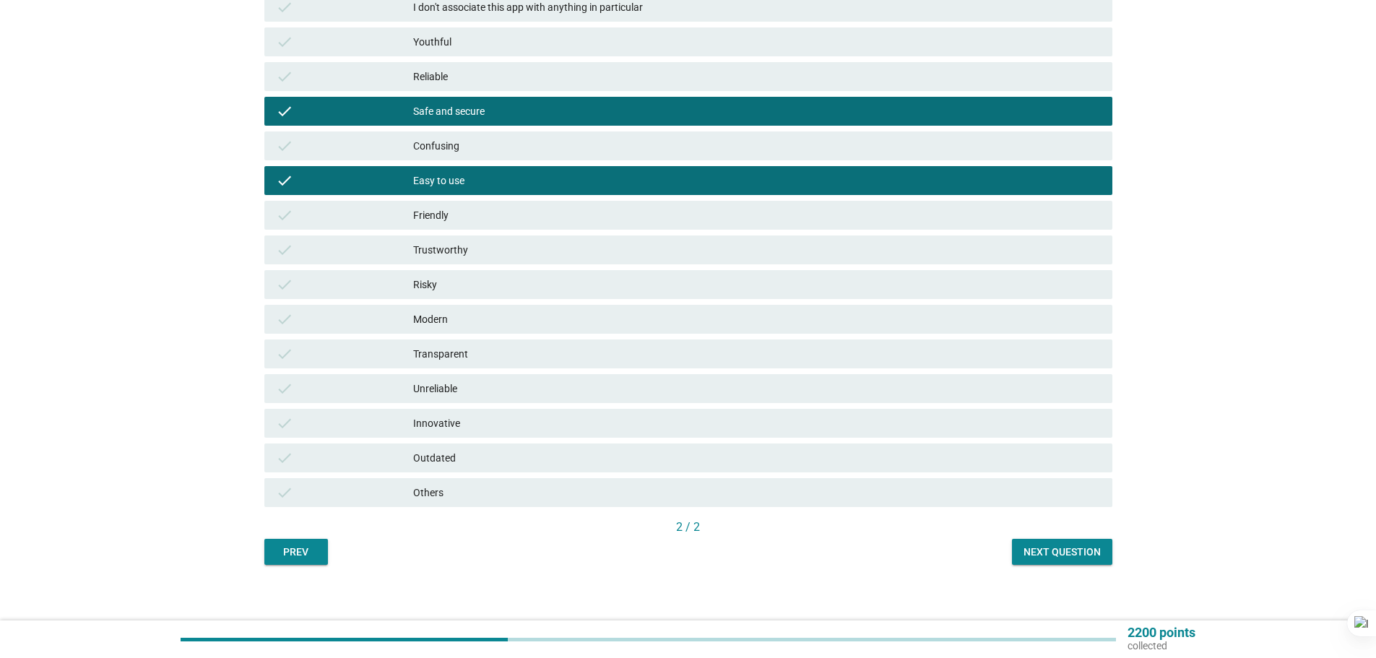
scroll to position [217, 0]
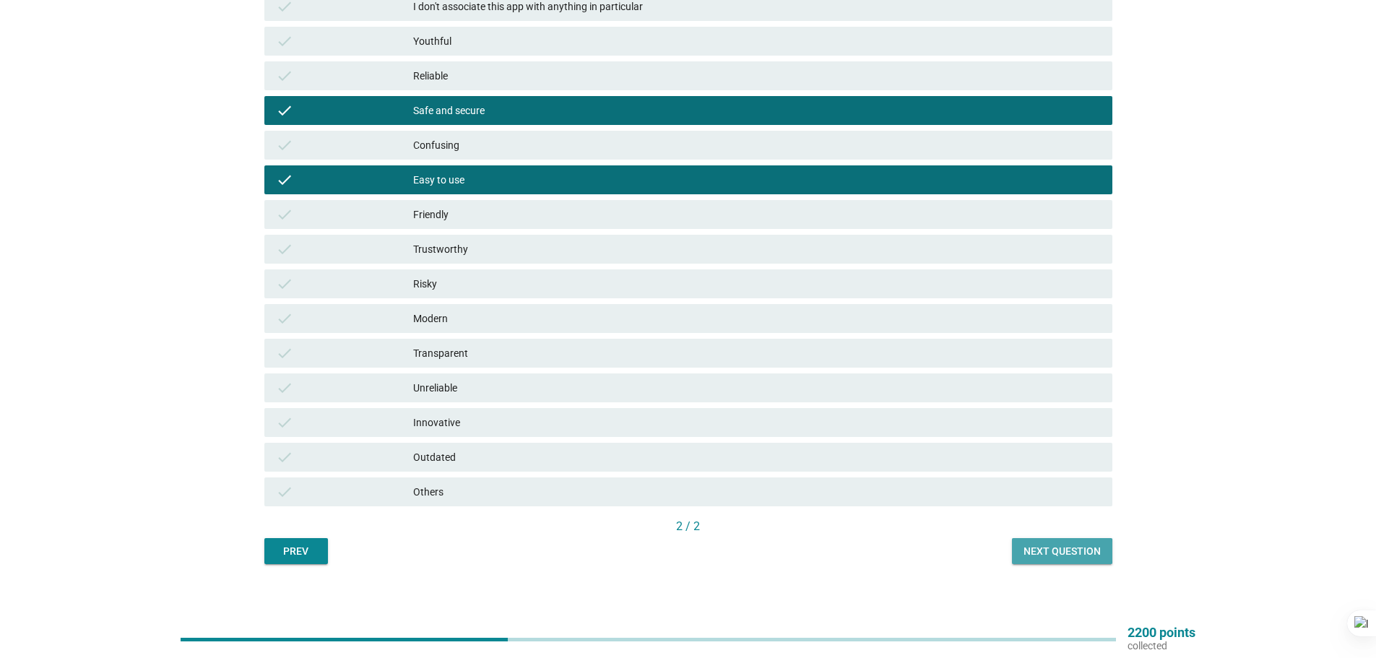
click at [1080, 556] on div "Next question" at bounding box center [1062, 551] width 77 height 15
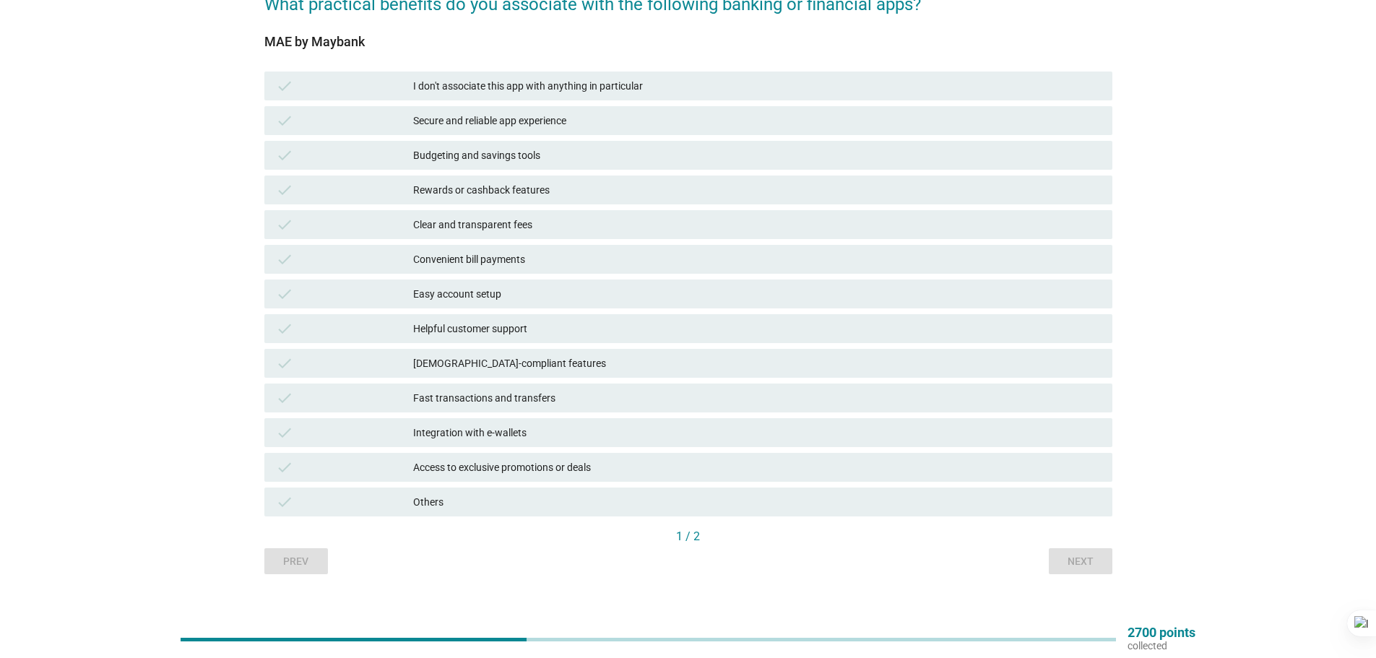
scroll to position [84, 0]
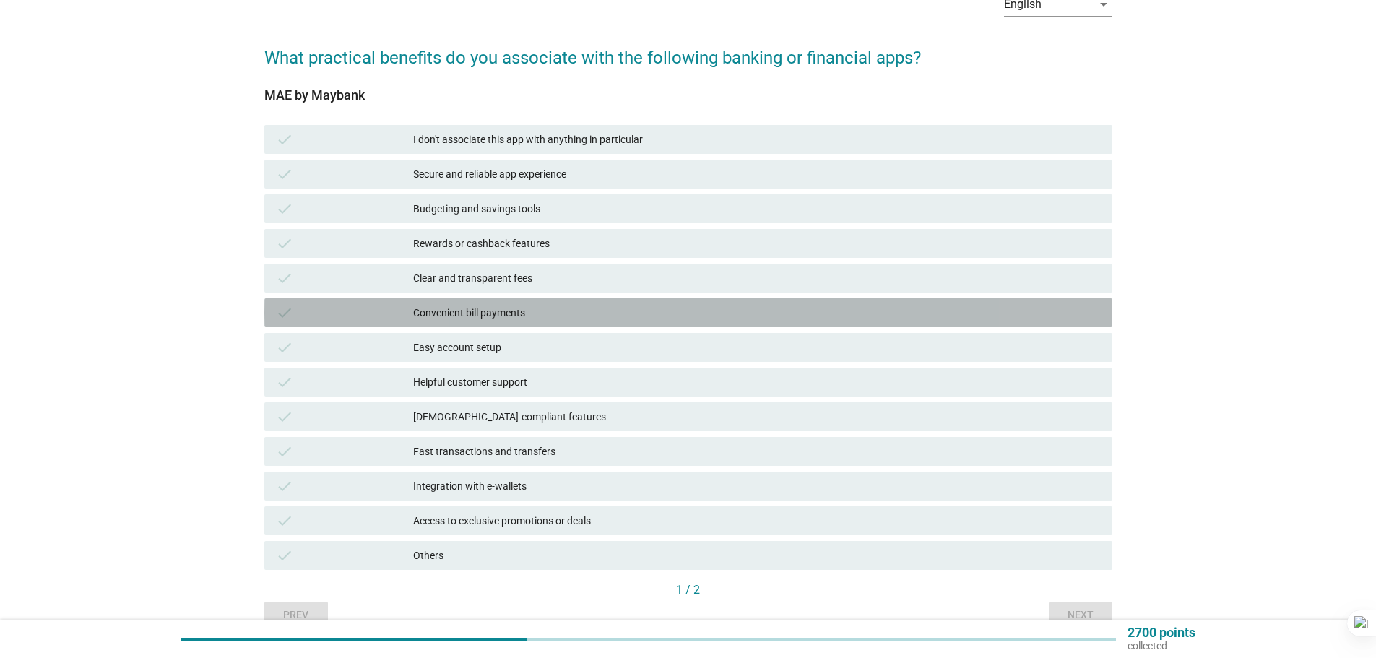
click at [694, 319] on div "Convenient bill payments" at bounding box center [757, 312] width 688 height 17
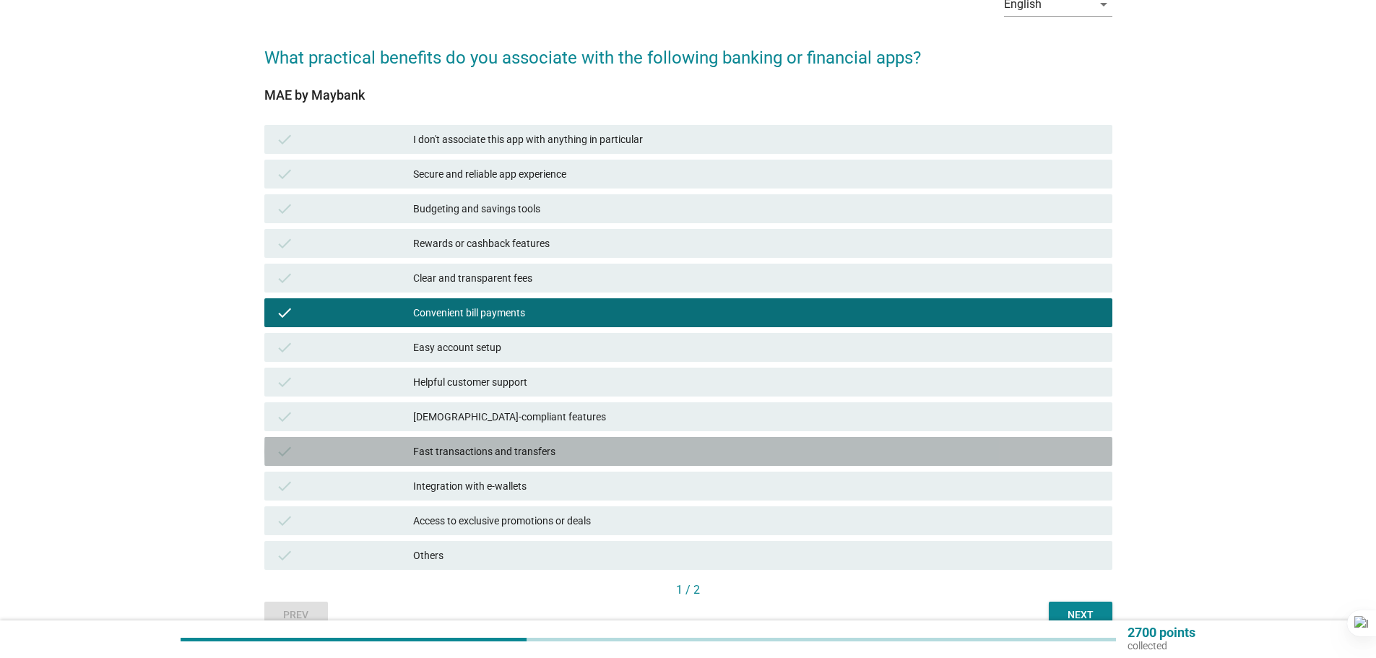
click at [592, 452] on div "Fast transactions and transfers" at bounding box center [757, 451] width 688 height 17
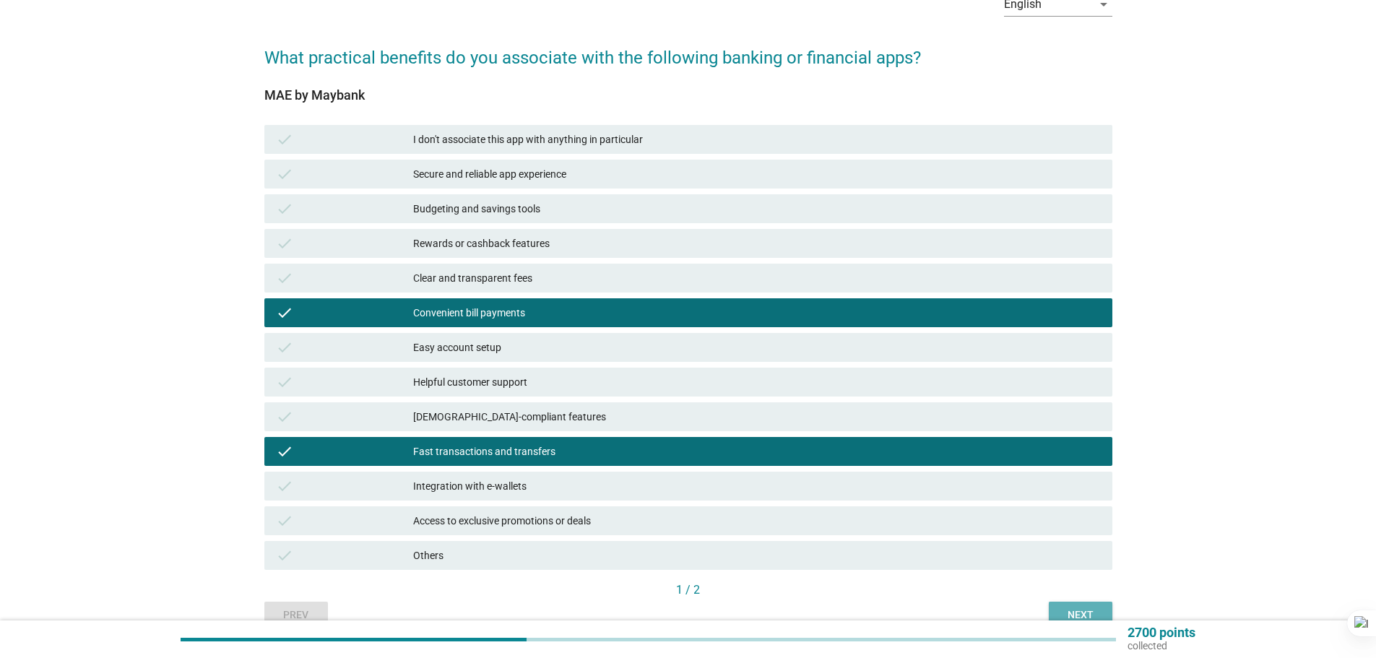
click at [1072, 608] on div "Next" at bounding box center [1081, 615] width 40 height 15
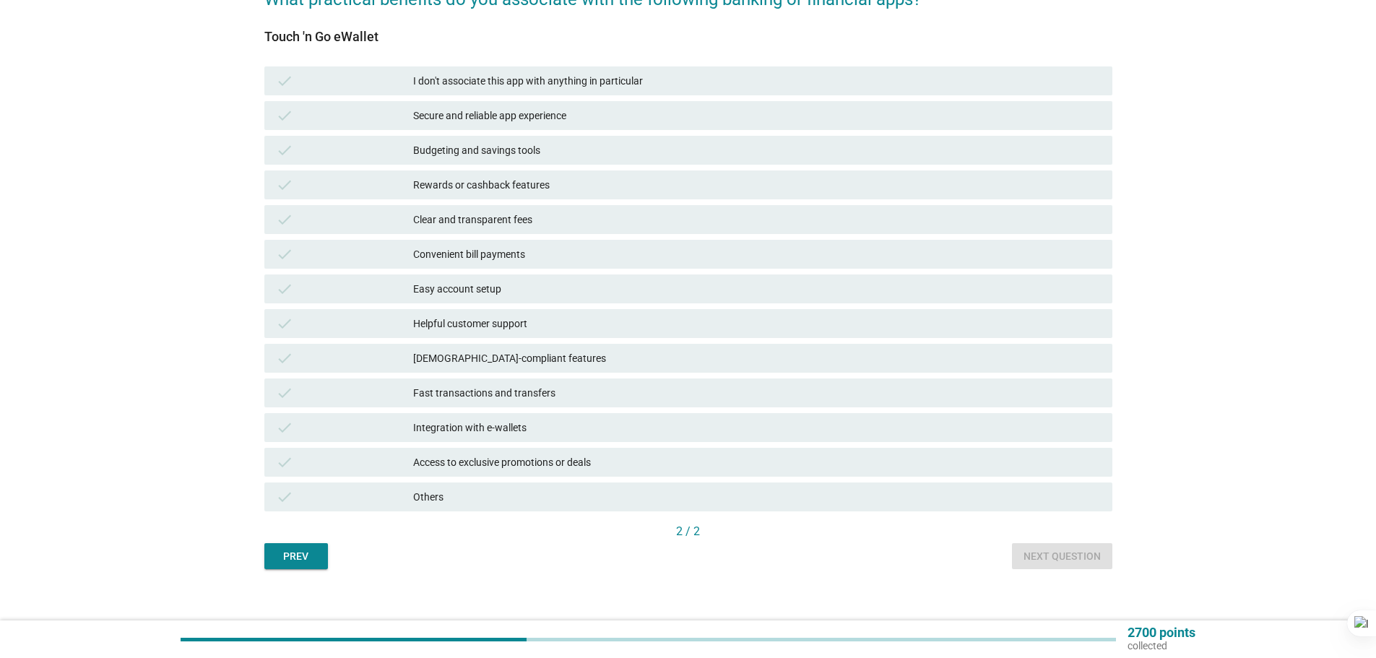
scroll to position [144, 0]
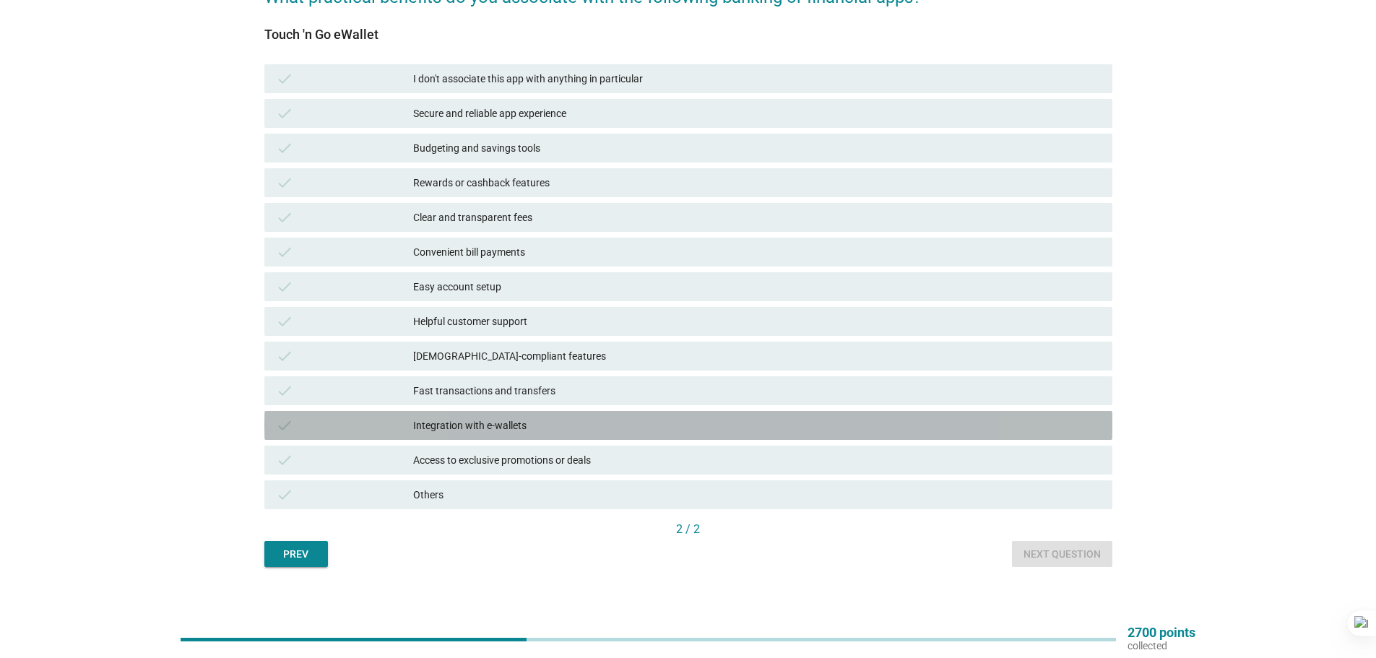
click at [553, 425] on div "Integration with e-wallets" at bounding box center [757, 425] width 688 height 17
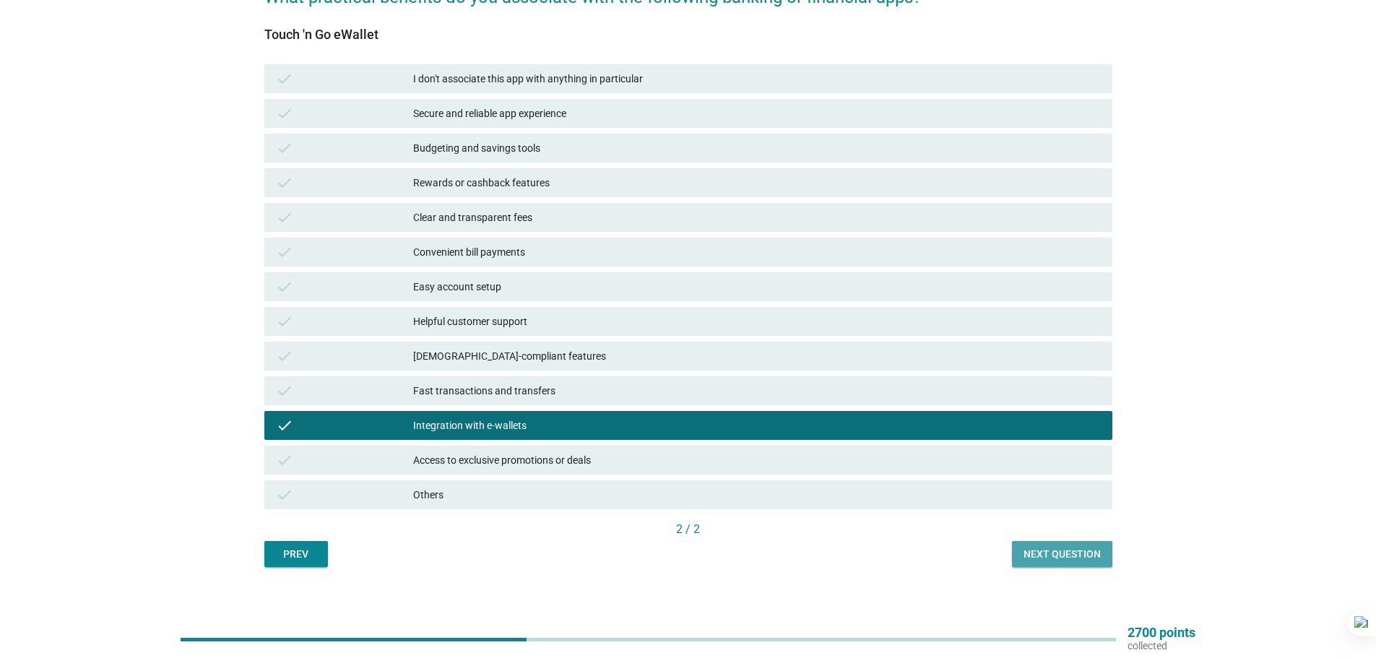
click at [1078, 551] on div "Next question" at bounding box center [1062, 554] width 77 height 15
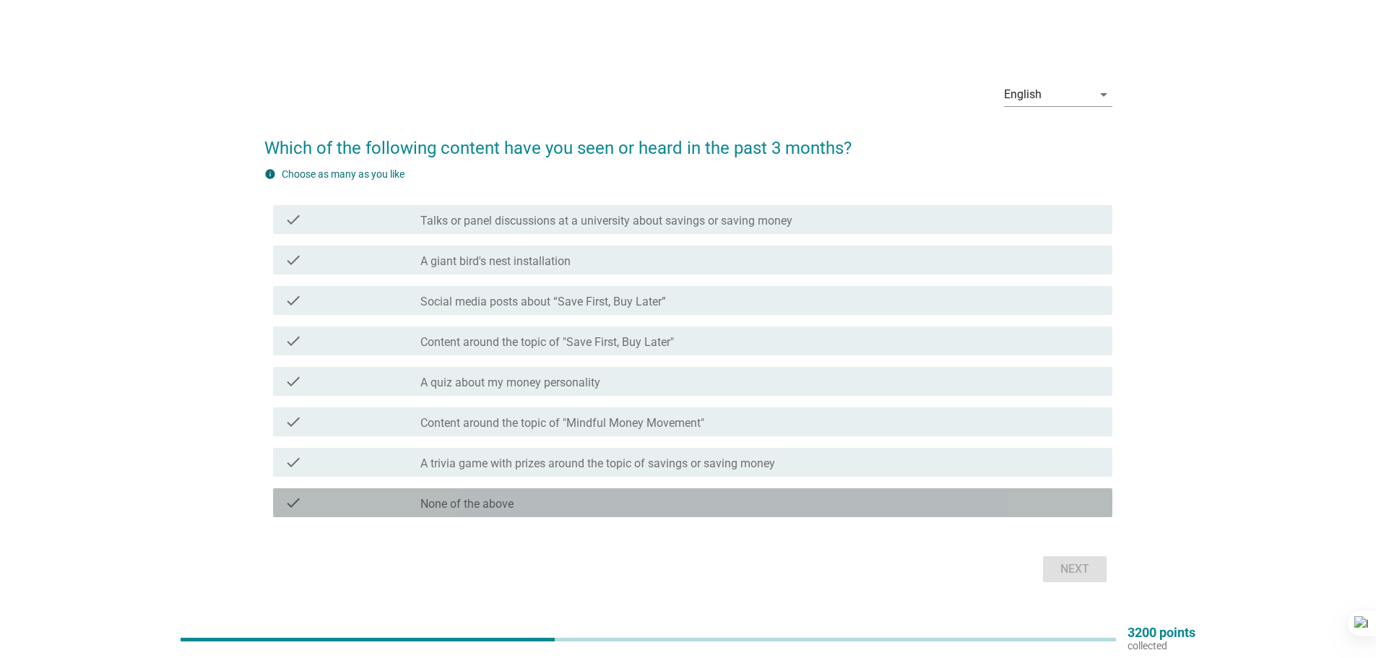
click at [611, 494] on div "check_box_outline_blank None of the above" at bounding box center [760, 502] width 681 height 17
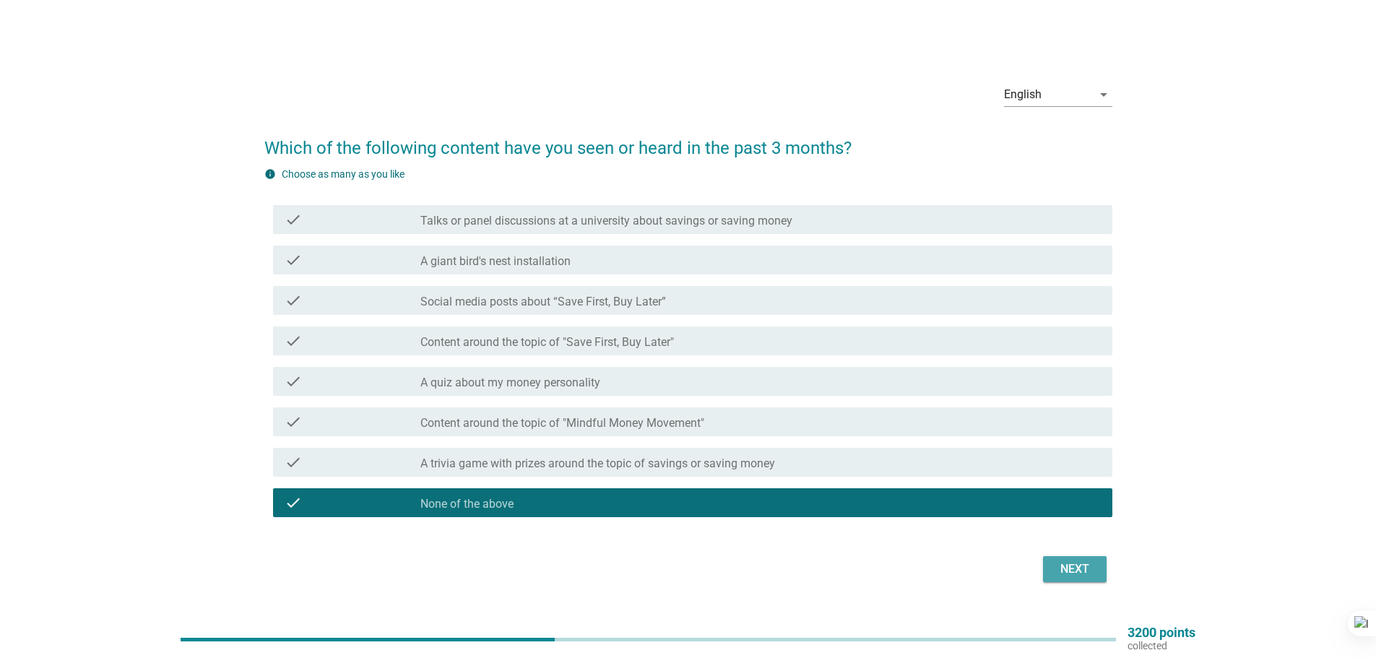
click at [1079, 563] on div "Next" at bounding box center [1075, 569] width 40 height 17
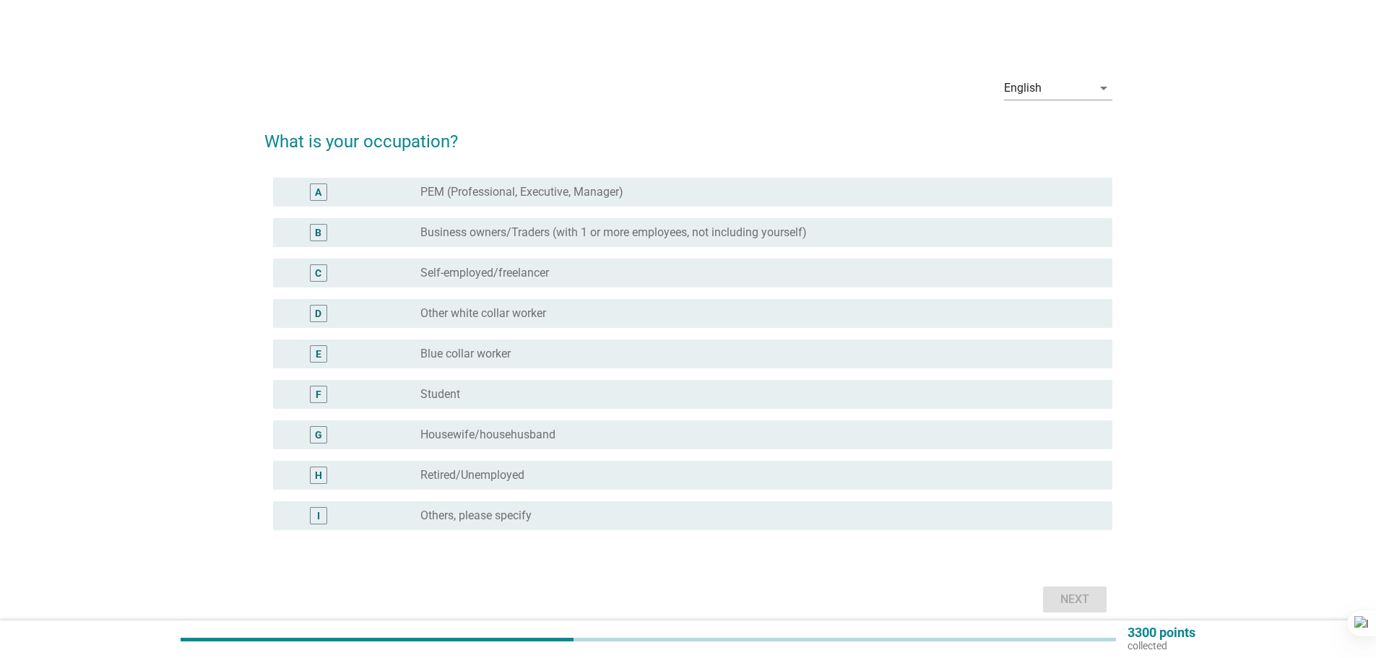
click at [888, 515] on div "radio_button_unchecked Others, please specify" at bounding box center [754, 516] width 669 height 14
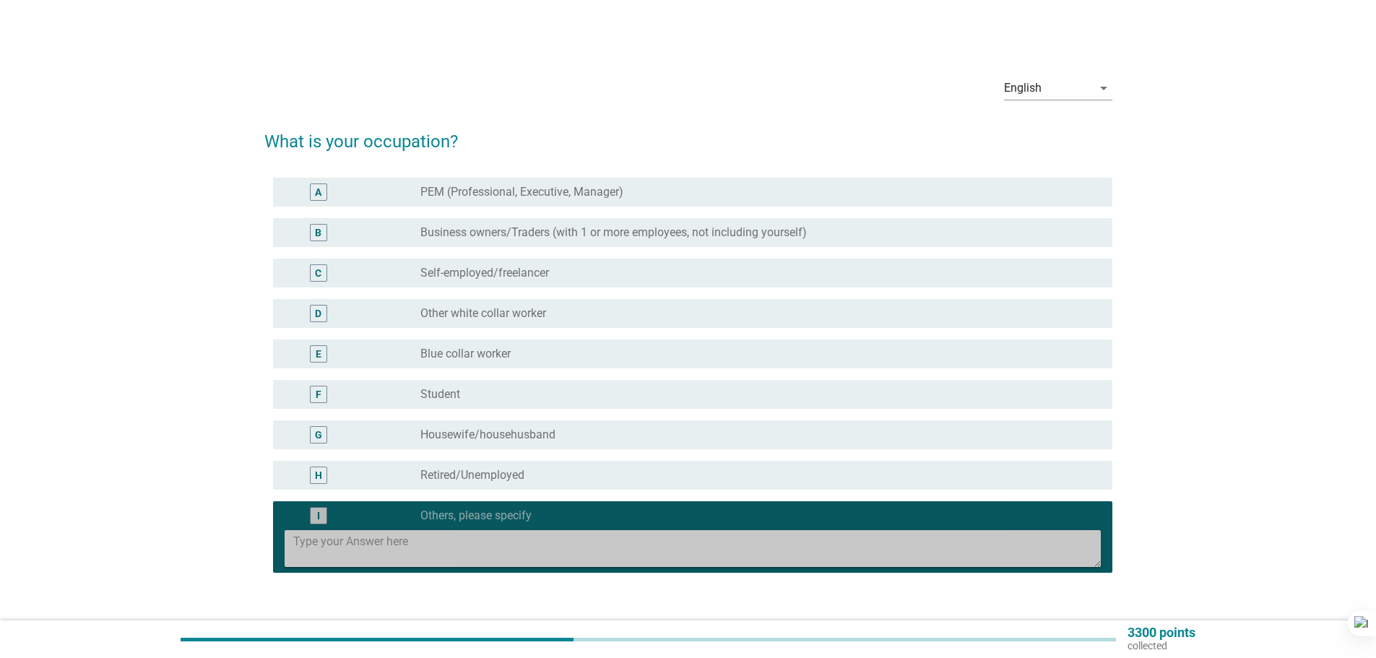
click at [790, 558] on textarea at bounding box center [697, 548] width 808 height 37
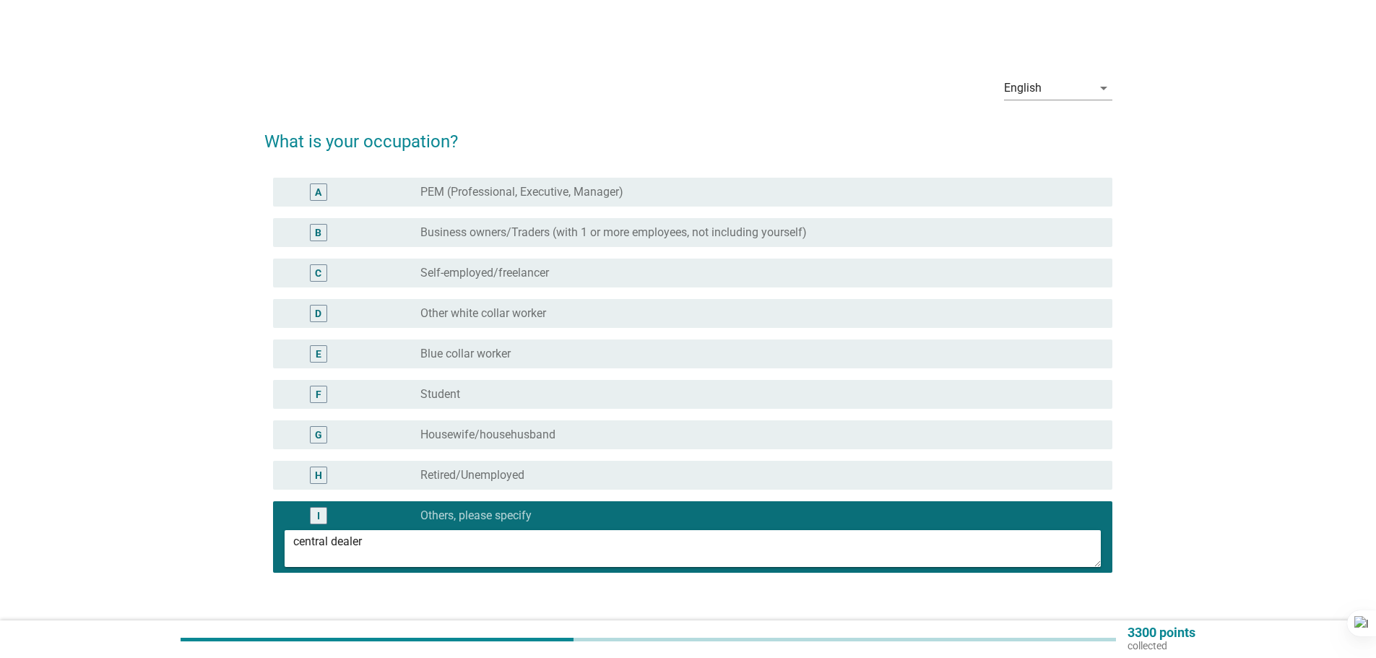
type textarea "central dealer"
click at [1235, 518] on div "English arrow_drop_down What is your occupation? A radio_button_unchecked PEM (…" at bounding box center [688, 362] width 1307 height 618
click at [1214, 593] on div "English arrow_drop_down What is your occupation? A radio_button_unchecked PEM (…" at bounding box center [688, 362] width 1307 height 618
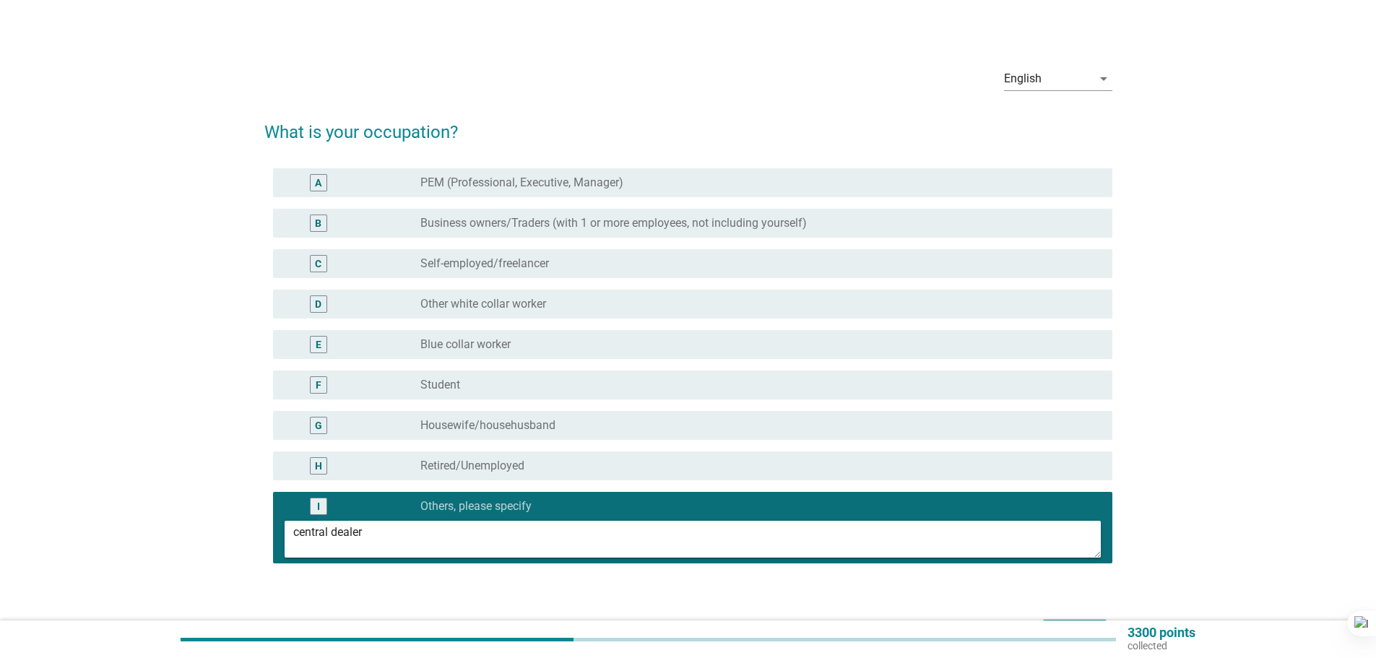
scroll to position [104, 0]
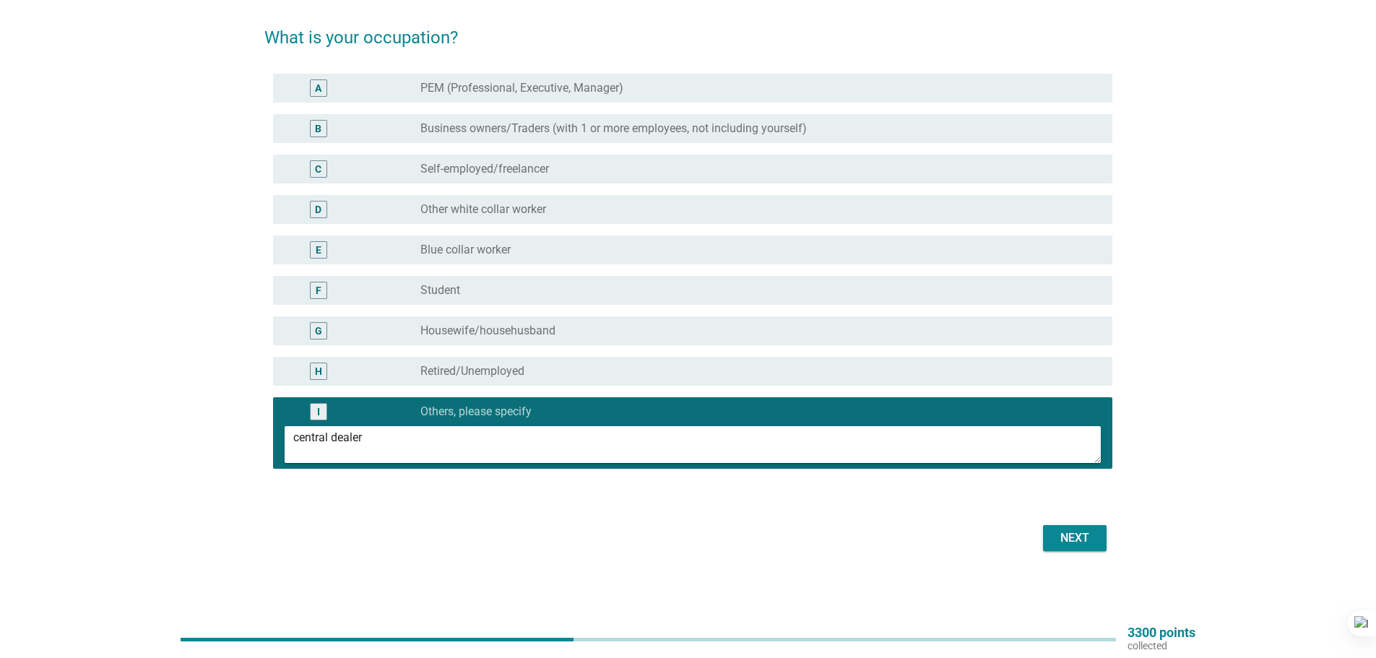
click at [1087, 543] on div "Next" at bounding box center [1075, 538] width 40 height 17
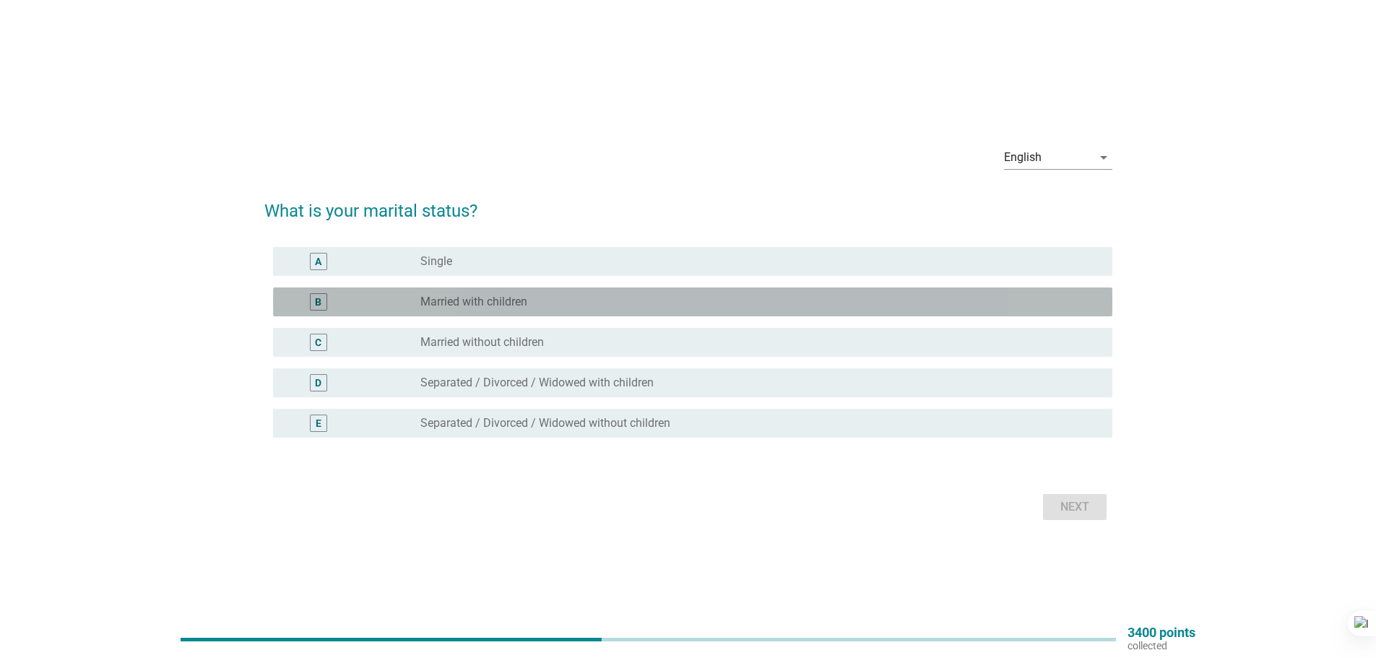
click at [524, 306] on label "Married with children" at bounding box center [473, 302] width 107 height 14
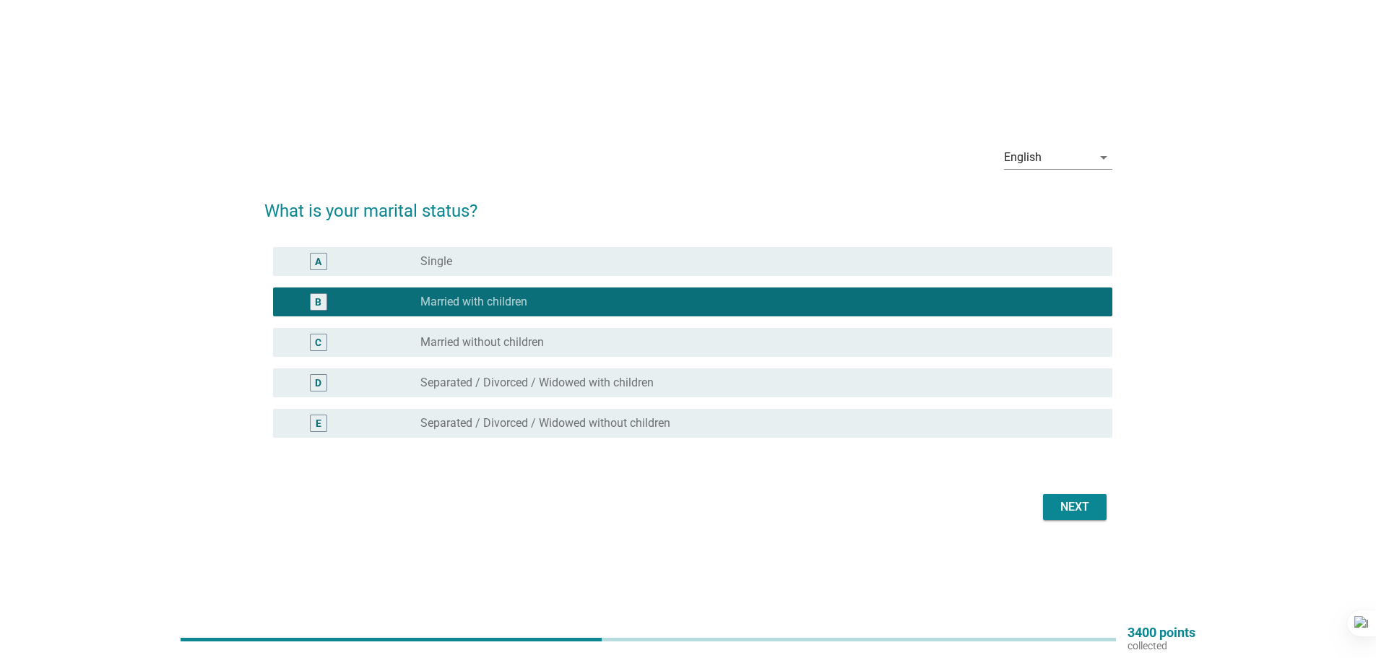
click at [1055, 515] on div "Next" at bounding box center [1075, 506] width 40 height 17
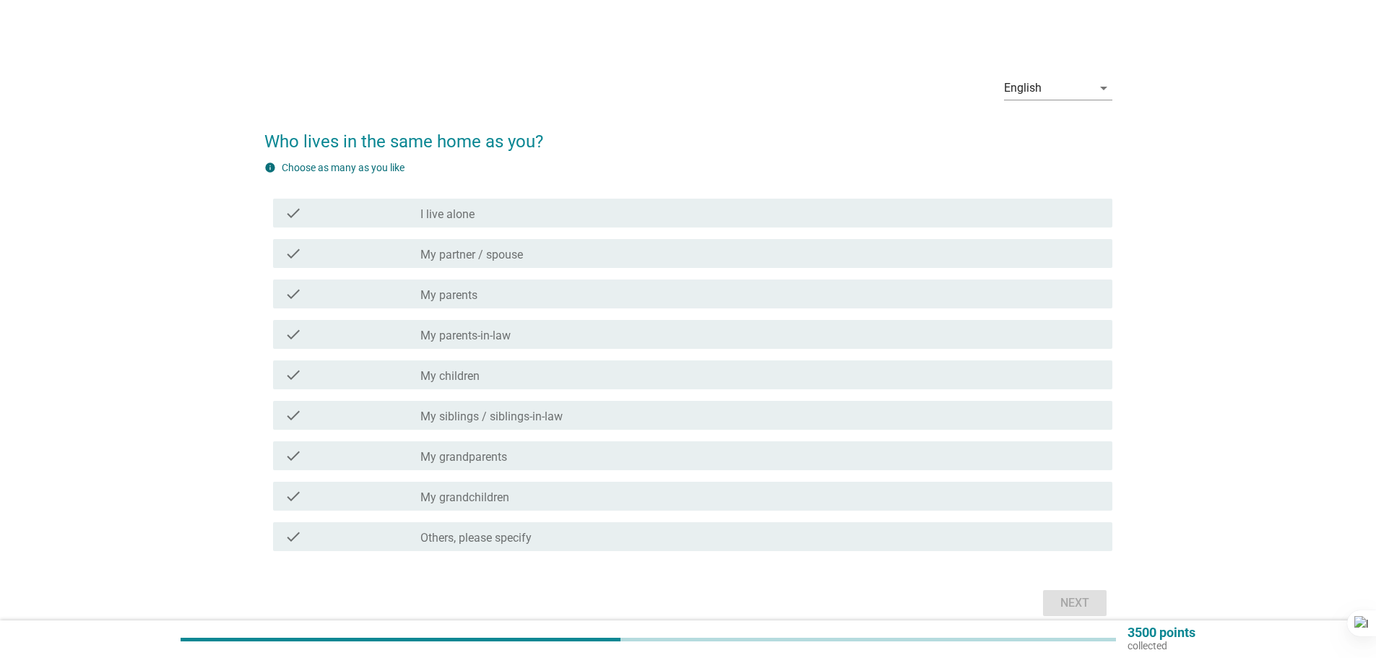
click at [792, 251] on div "check_box_outline_blank My partner / spouse" at bounding box center [760, 253] width 681 height 17
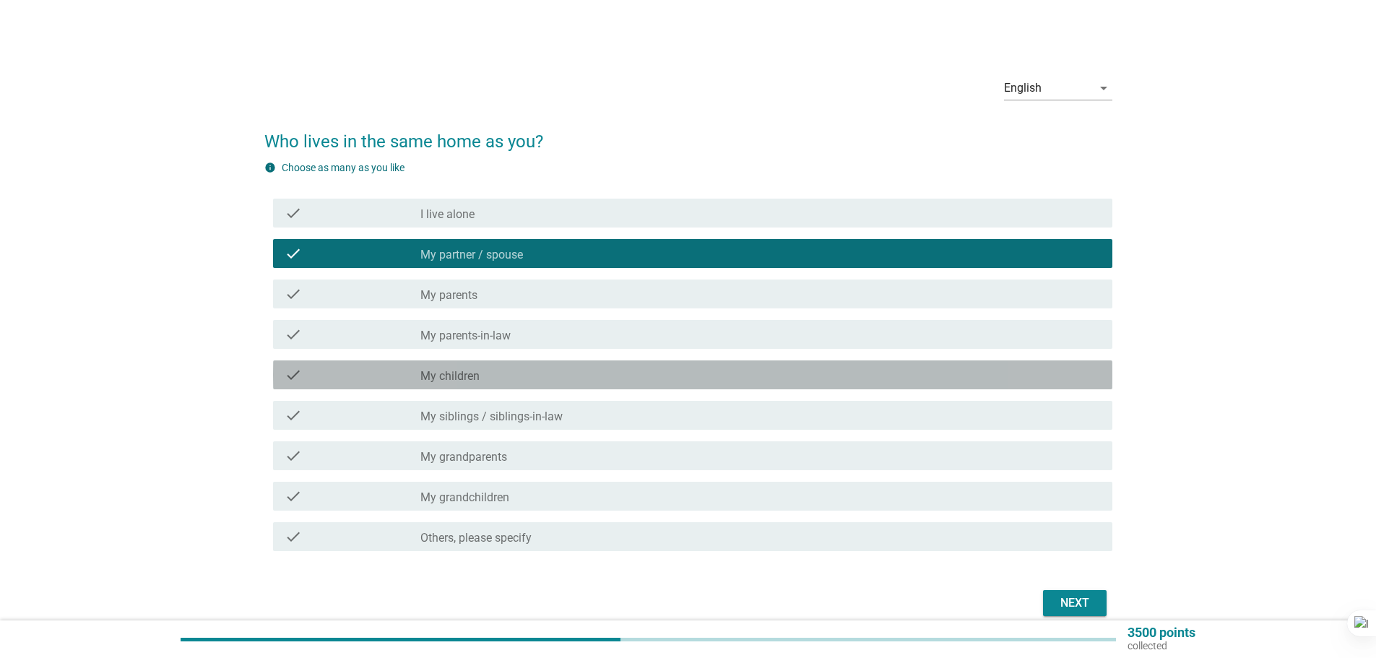
click at [583, 372] on div "check_box_outline_blank My children" at bounding box center [760, 374] width 681 height 17
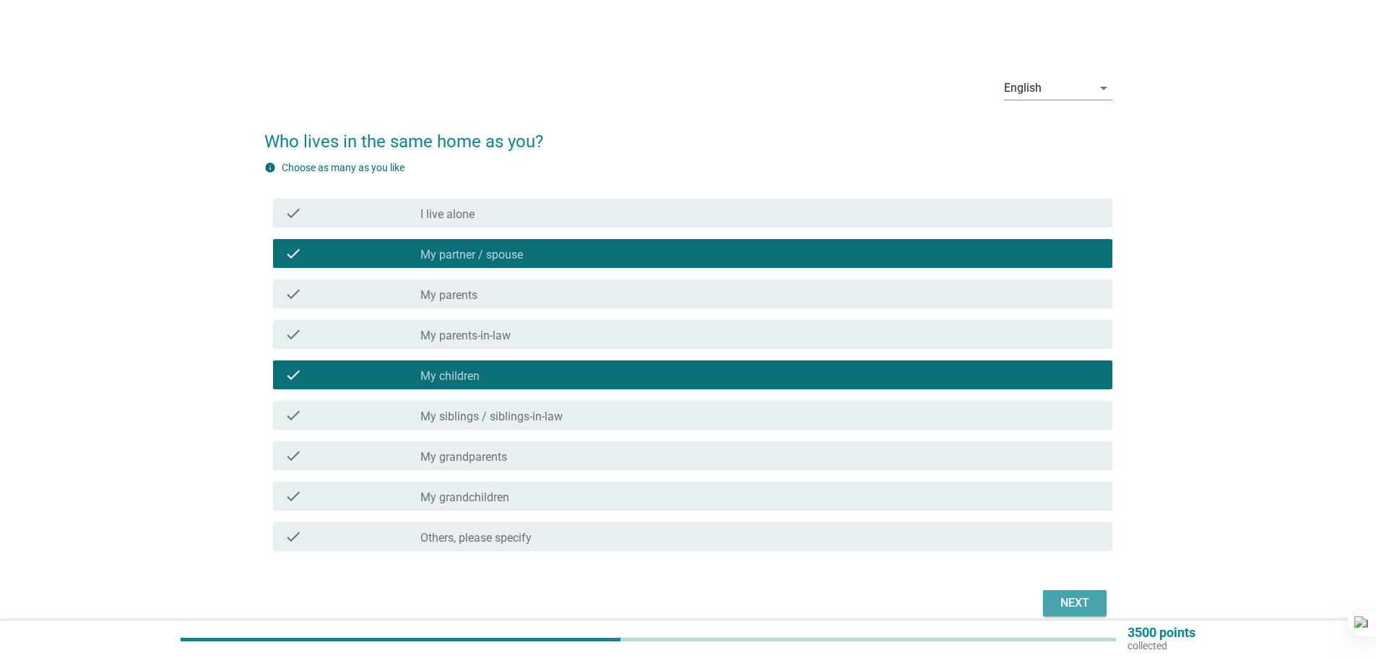
click at [1073, 607] on div "Next" at bounding box center [1075, 603] width 40 height 17
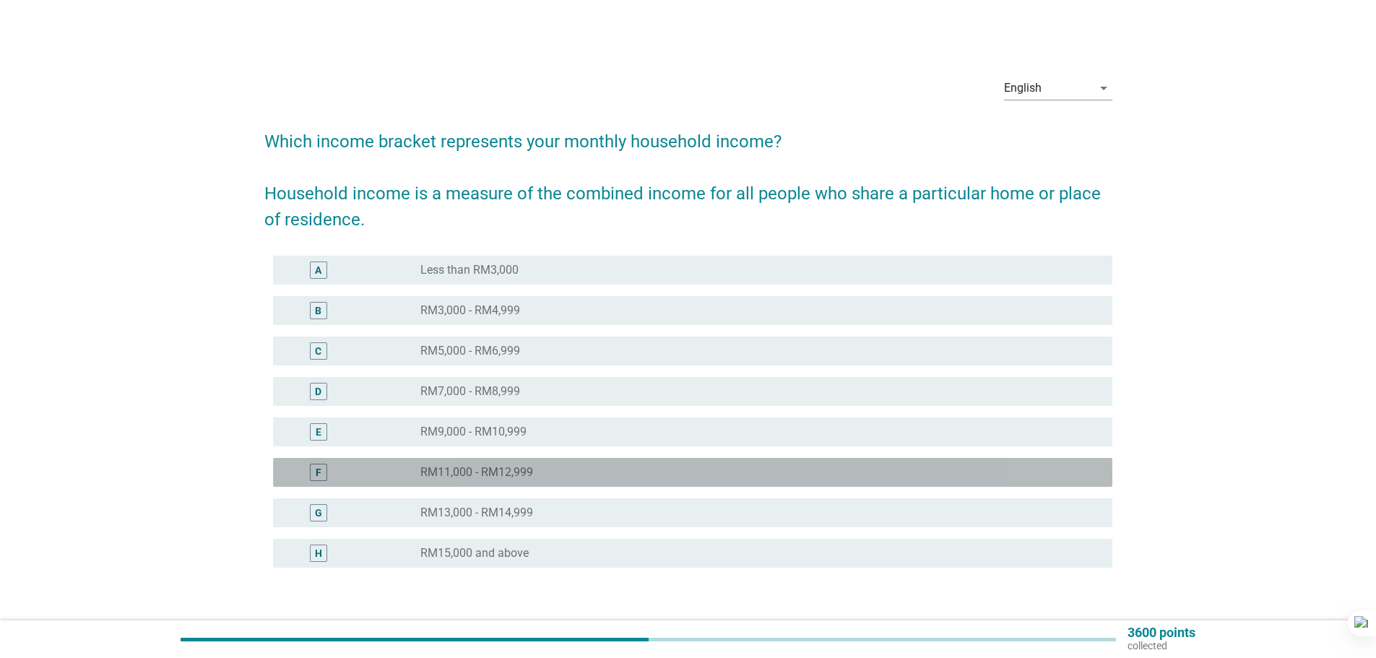
click at [769, 465] on div "radio_button_unchecked RM11,000 - RM12,999" at bounding box center [754, 472] width 669 height 14
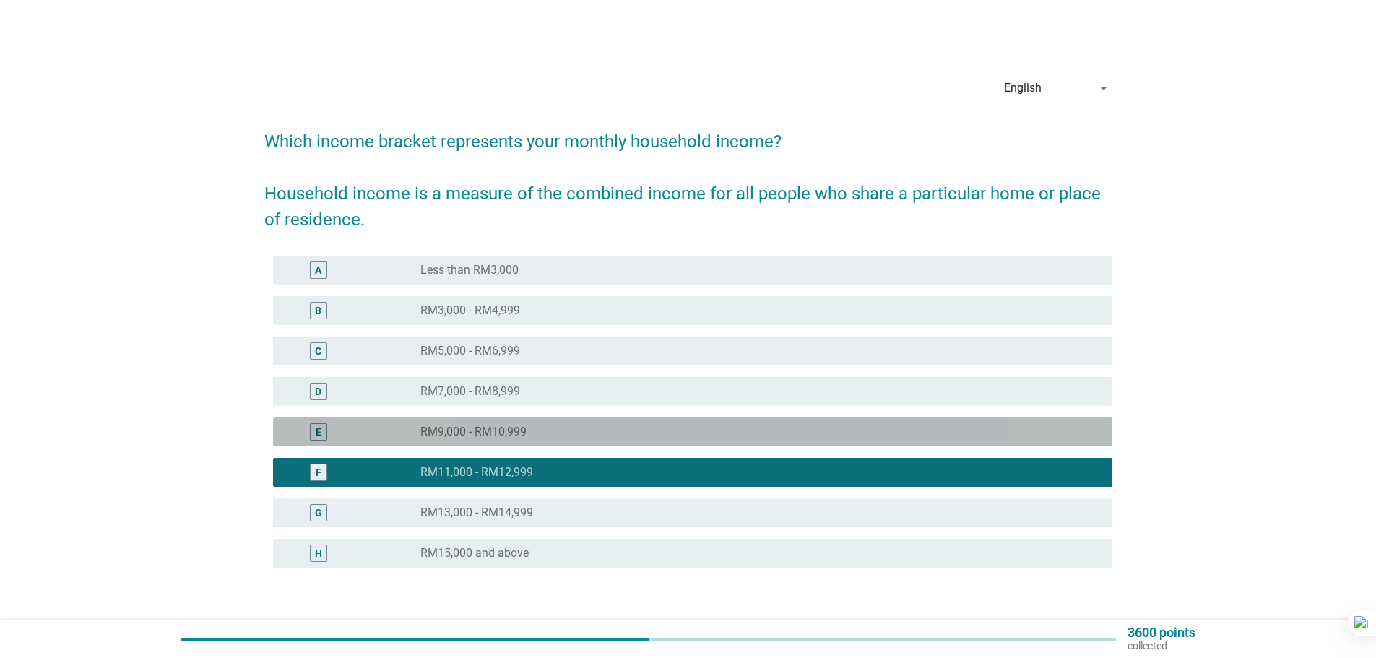
click at [933, 429] on div "radio_button_unchecked RM9,000 - RM10,999" at bounding box center [754, 432] width 669 height 14
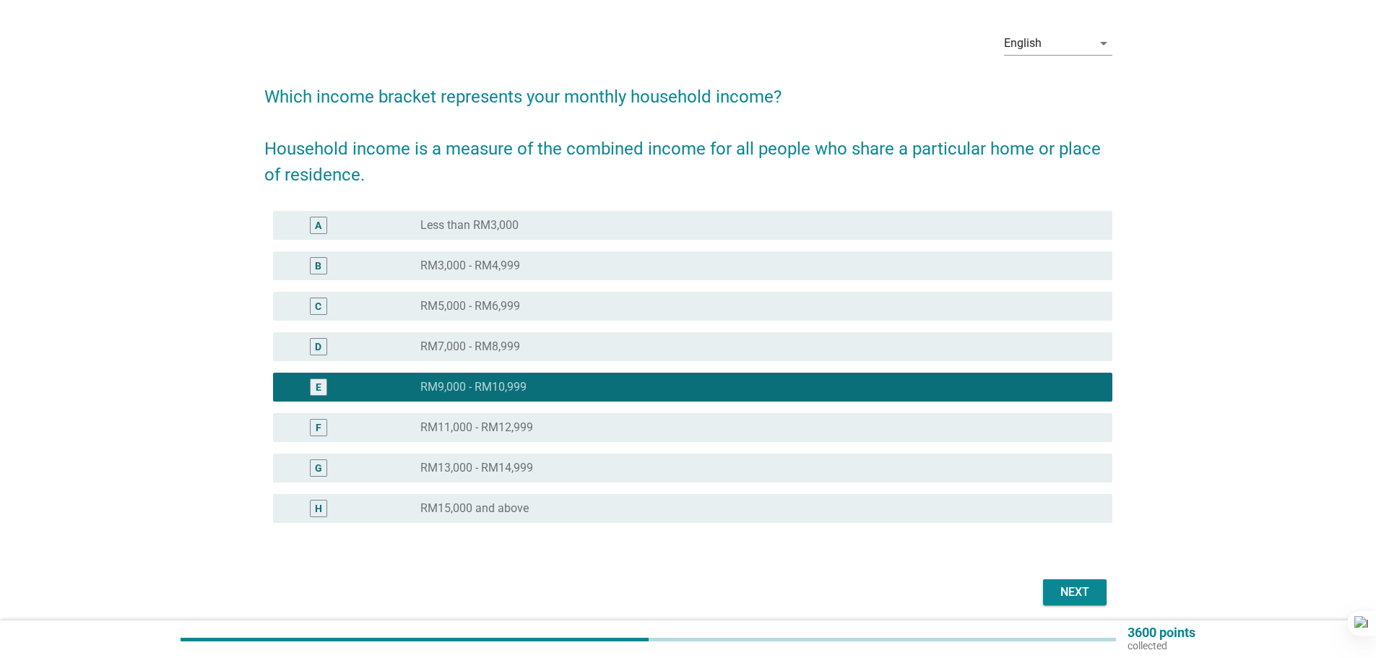
scroll to position [99, 0]
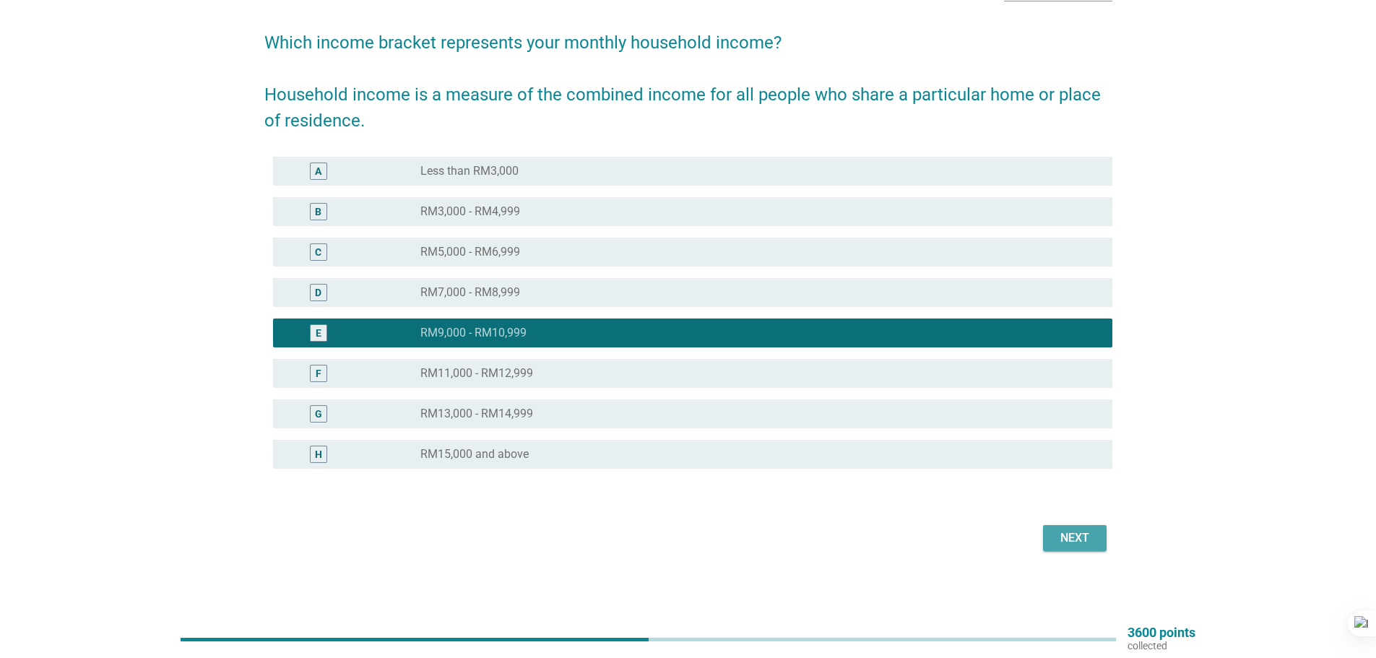
click at [1075, 540] on div "Next" at bounding box center [1075, 538] width 40 height 17
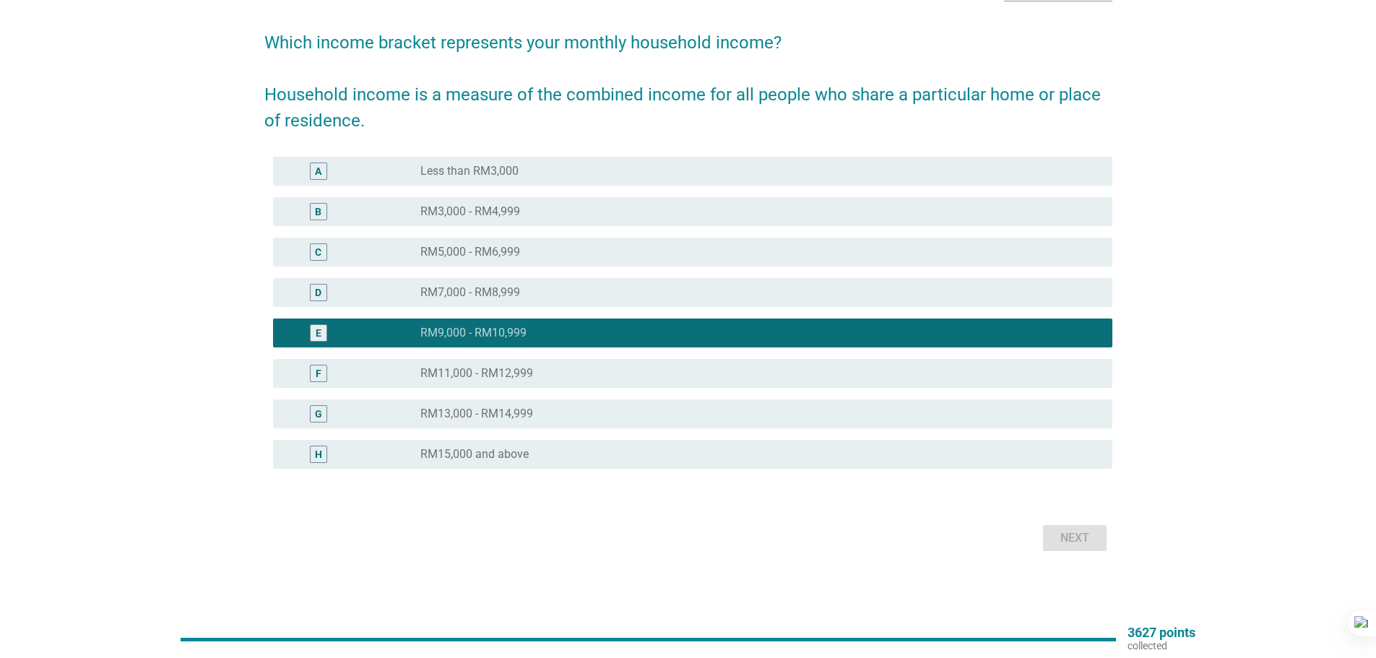
scroll to position [0, 0]
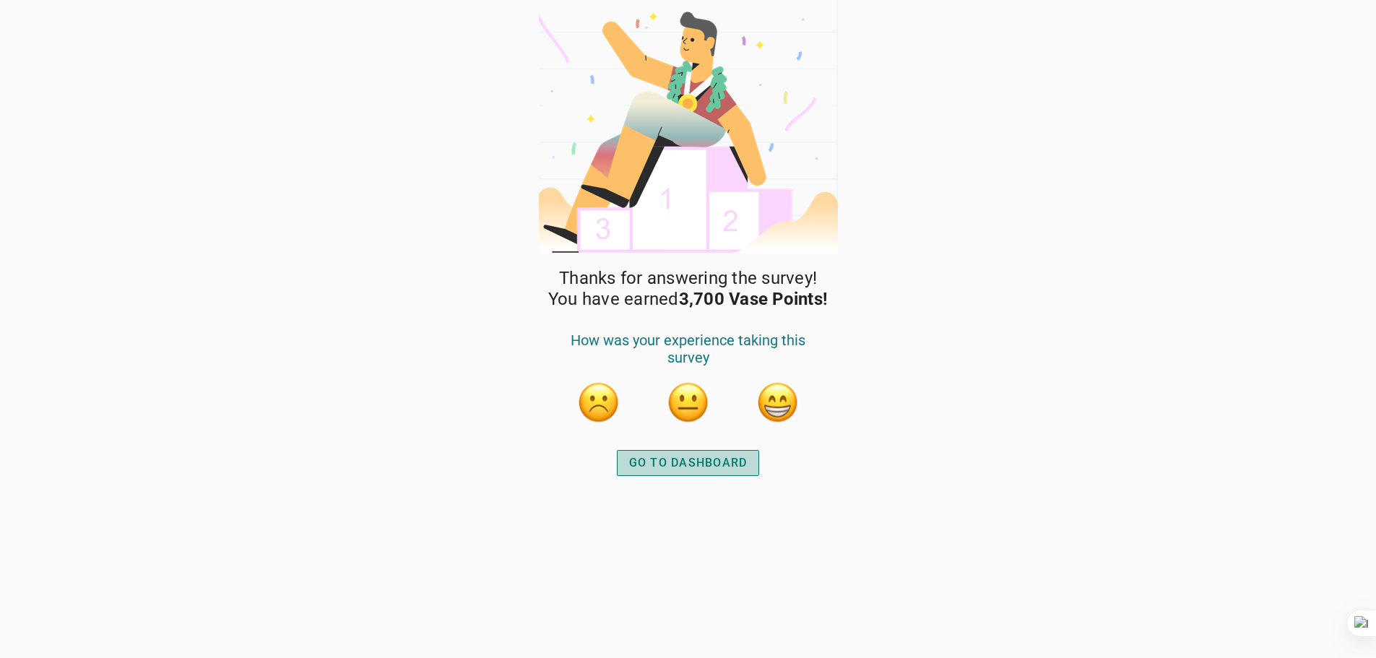
click at [661, 459] on div "GO TO DASHBOARD" at bounding box center [688, 462] width 118 height 17
